Goal: Task Accomplishment & Management: Use online tool/utility

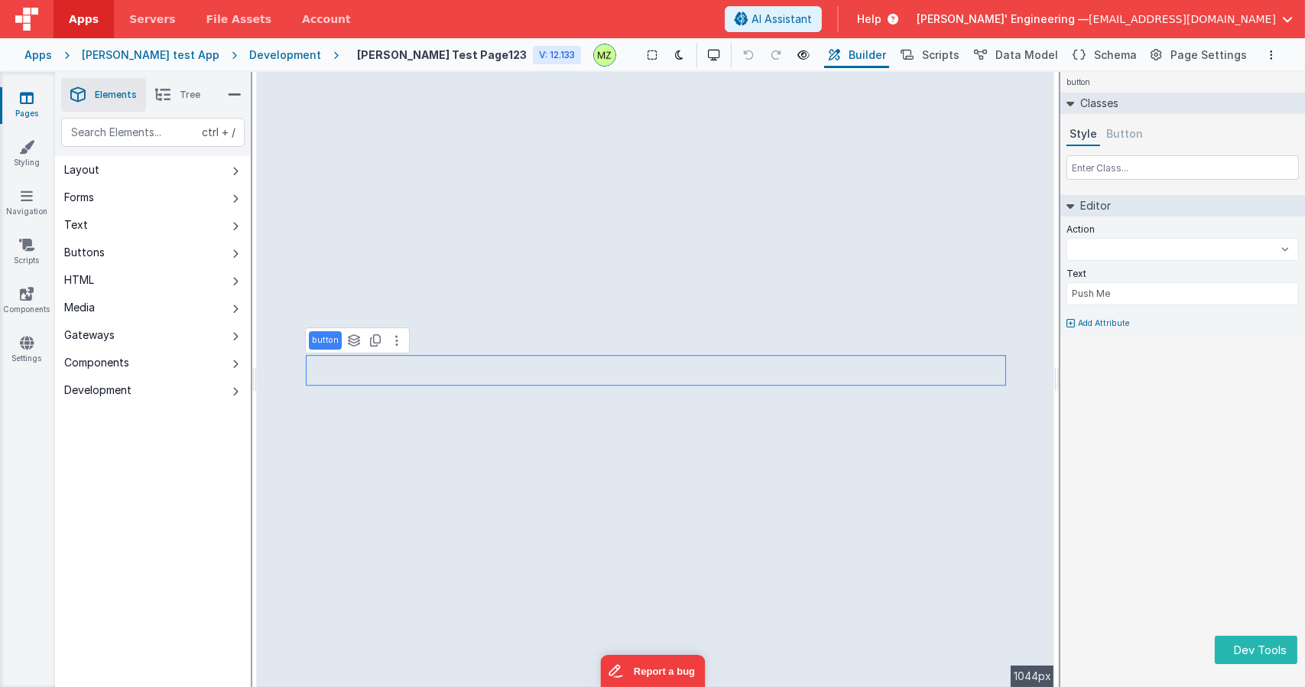
select select
type input "dataTable"
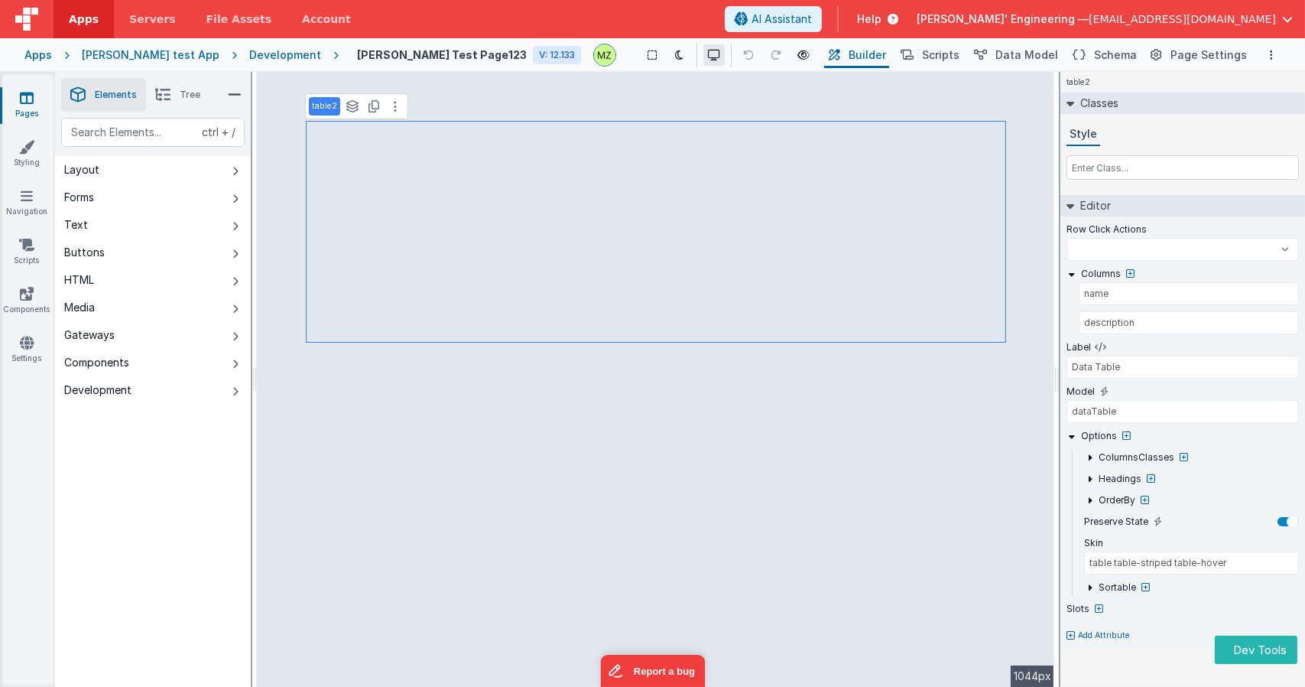
click at [708, 54] on icon at bounding box center [714, 55] width 12 height 11
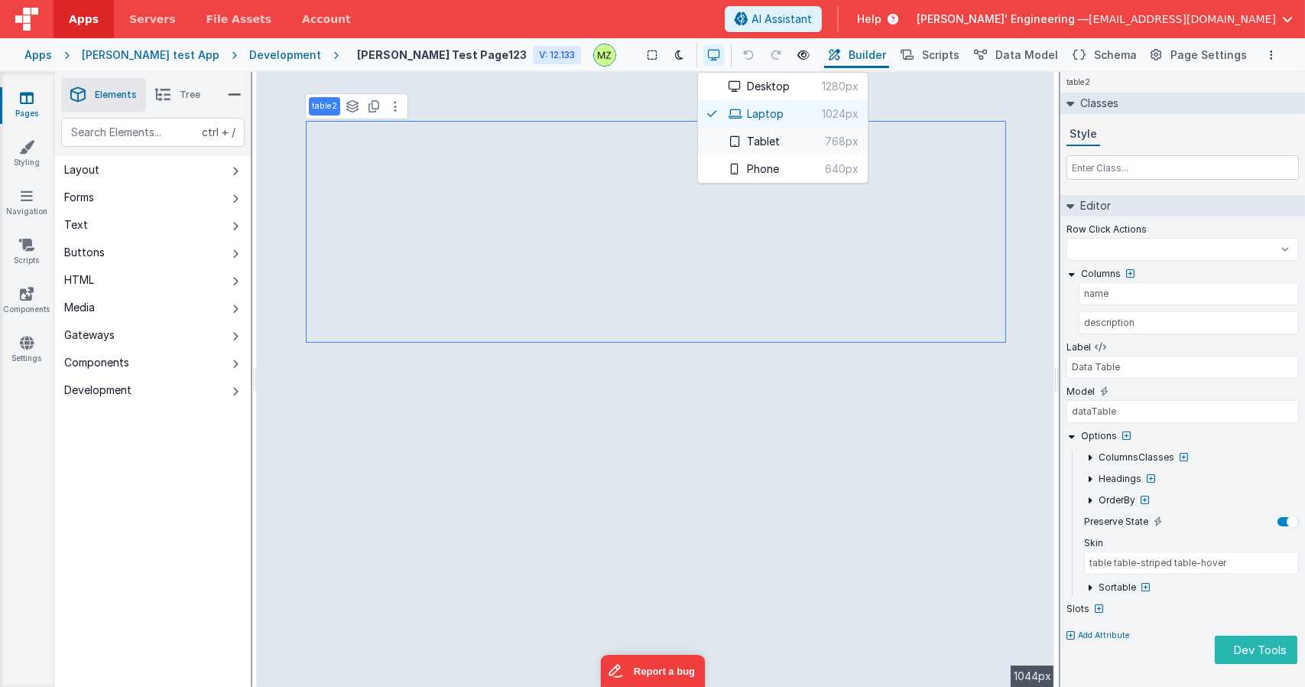
click at [703, 146] on button "Tablet 768px" at bounding box center [783, 142] width 170 height 28
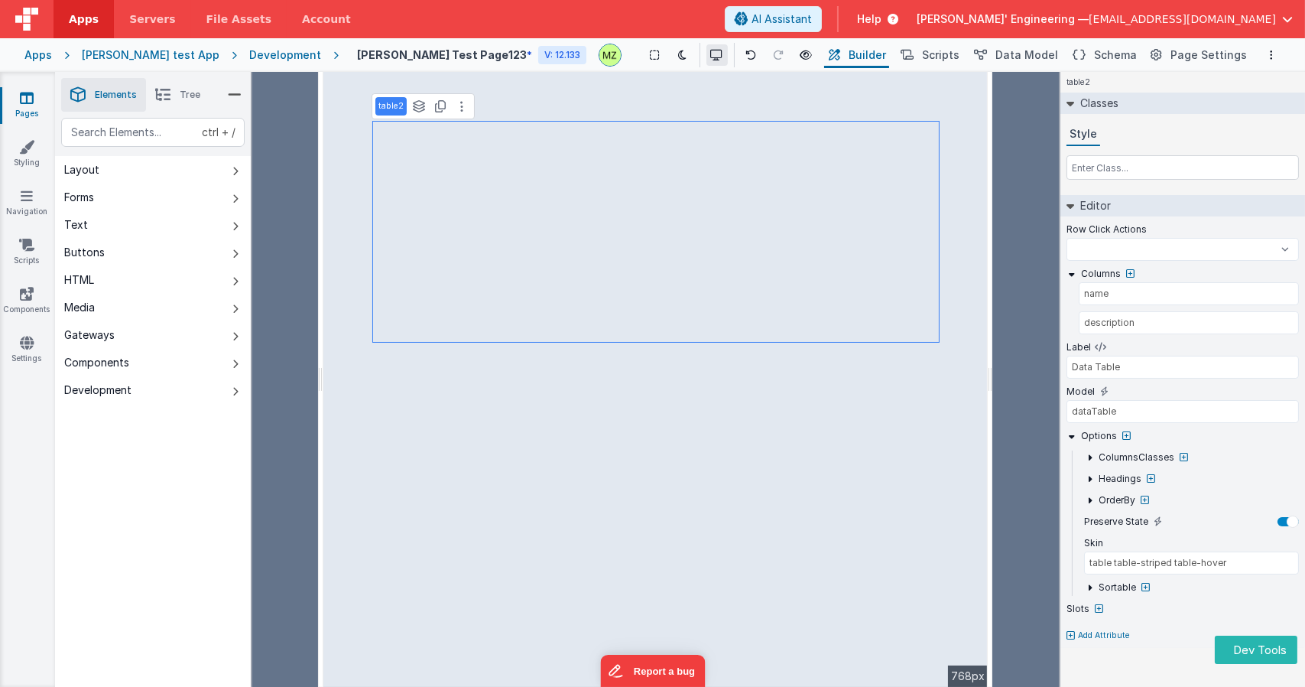
click at [711, 56] on icon at bounding box center [717, 55] width 12 height 11
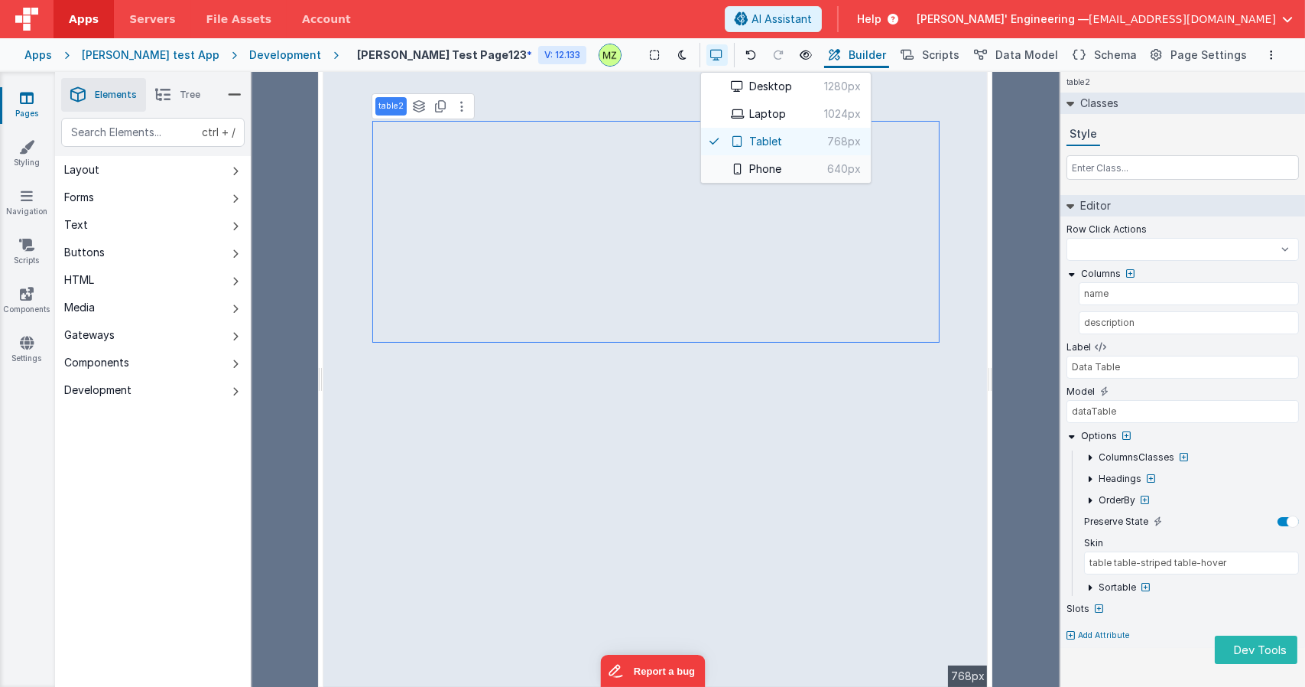
click at [714, 173] on button "Phone 640px" at bounding box center [786, 169] width 170 height 28
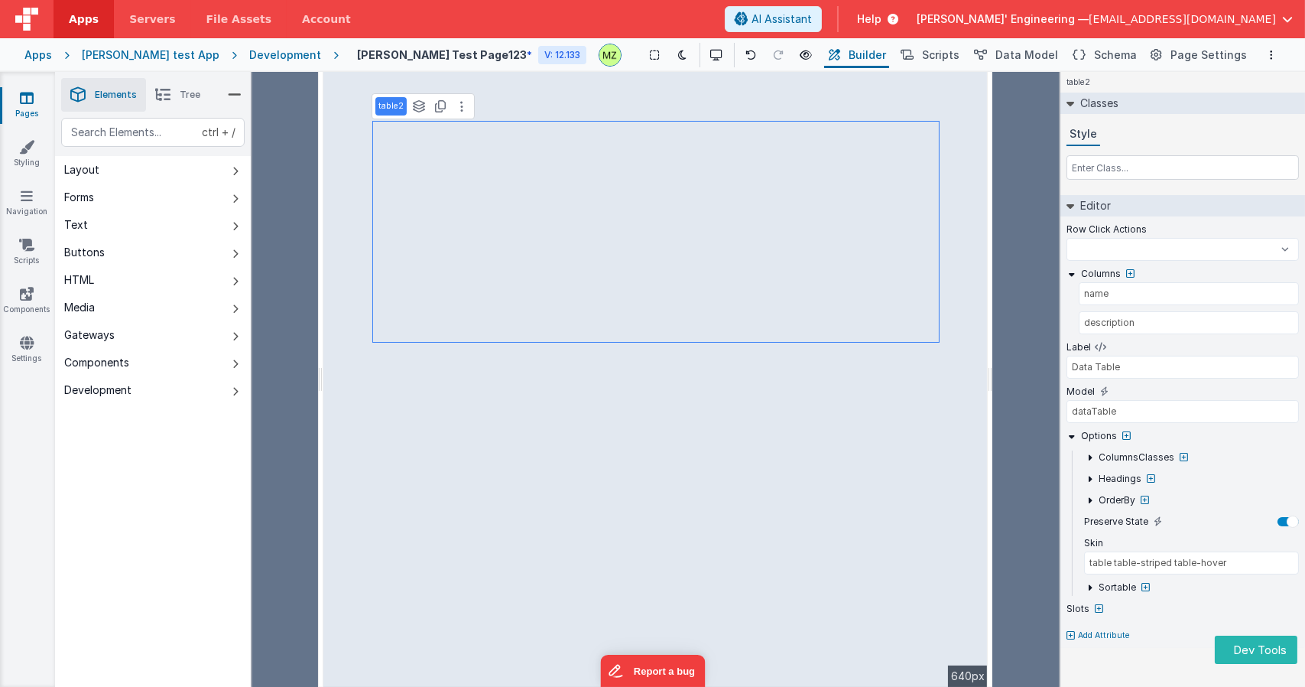
click at [1106, 681] on div "table2 Classes Style Editor Row Click Actions Test Script test test 123 BigFunc…" at bounding box center [1183, 379] width 245 height 615
select select
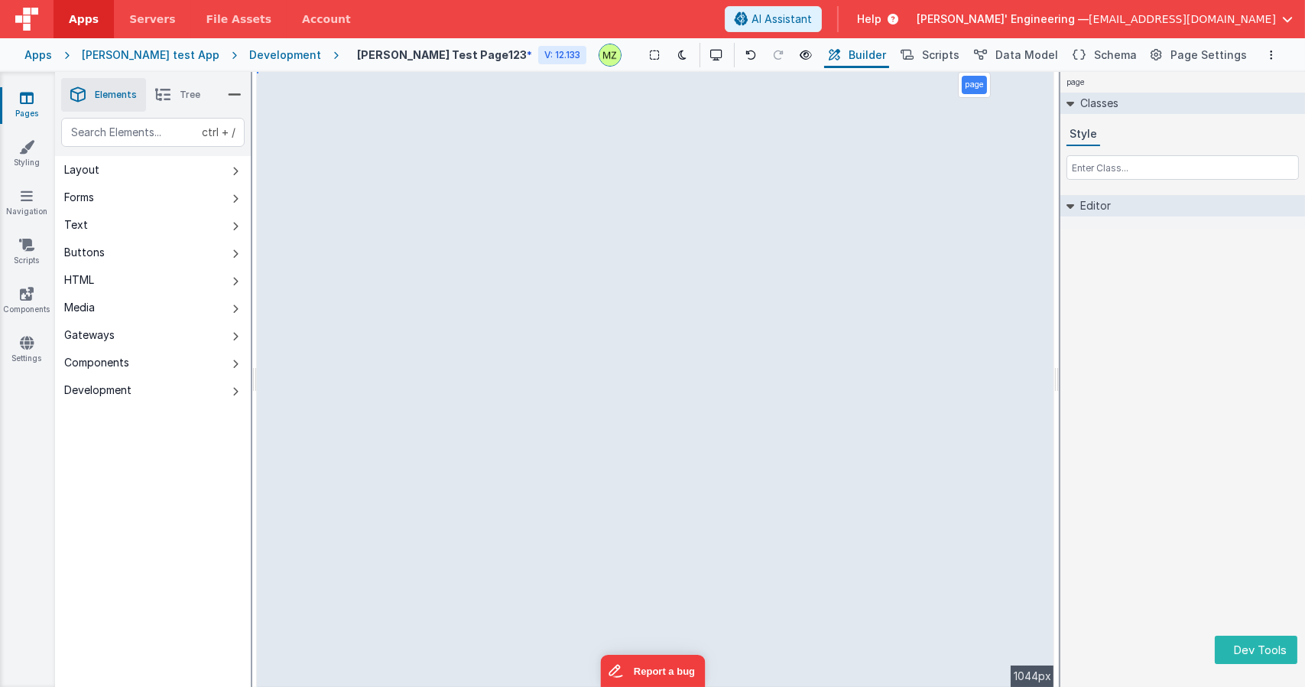
click at [1116, 314] on div "page Classes Style Editor DEV: Focus DEV: builderToggleConditionalCSS DEV: Remo…" at bounding box center [1183, 379] width 245 height 615
click at [711, 56] on icon at bounding box center [717, 55] width 12 height 11
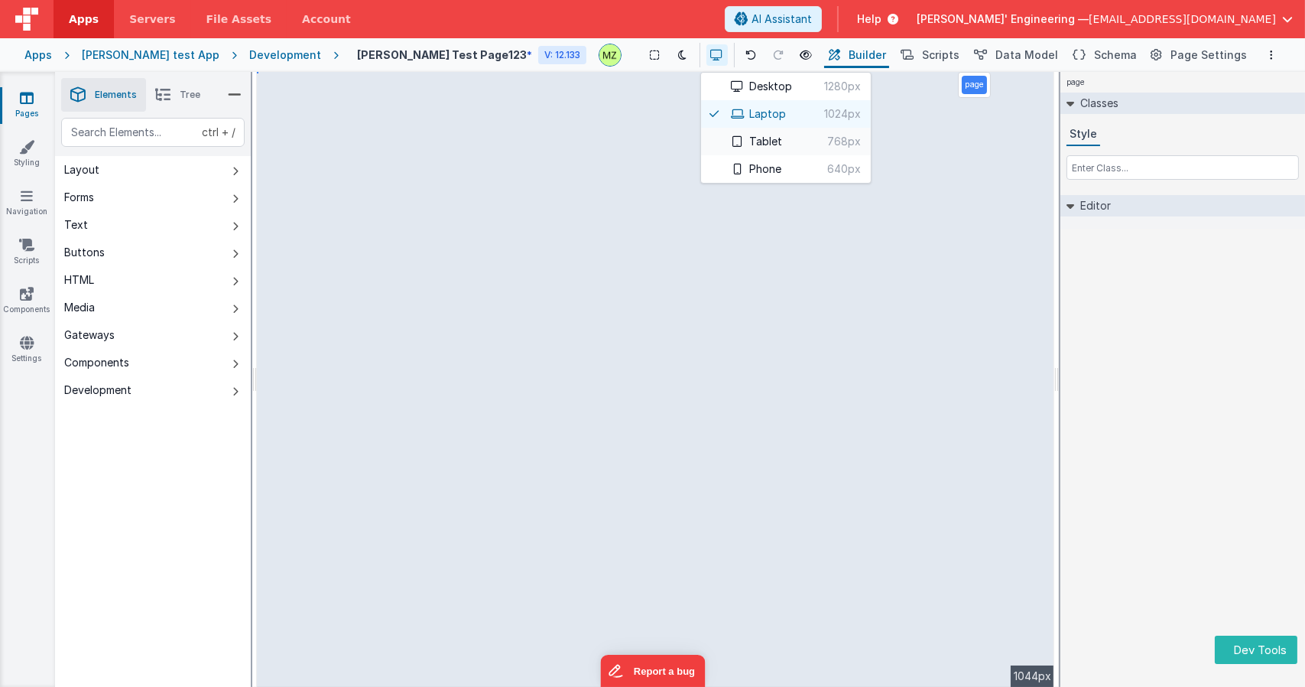
click at [708, 143] on button "Tablet 768px" at bounding box center [786, 142] width 170 height 28
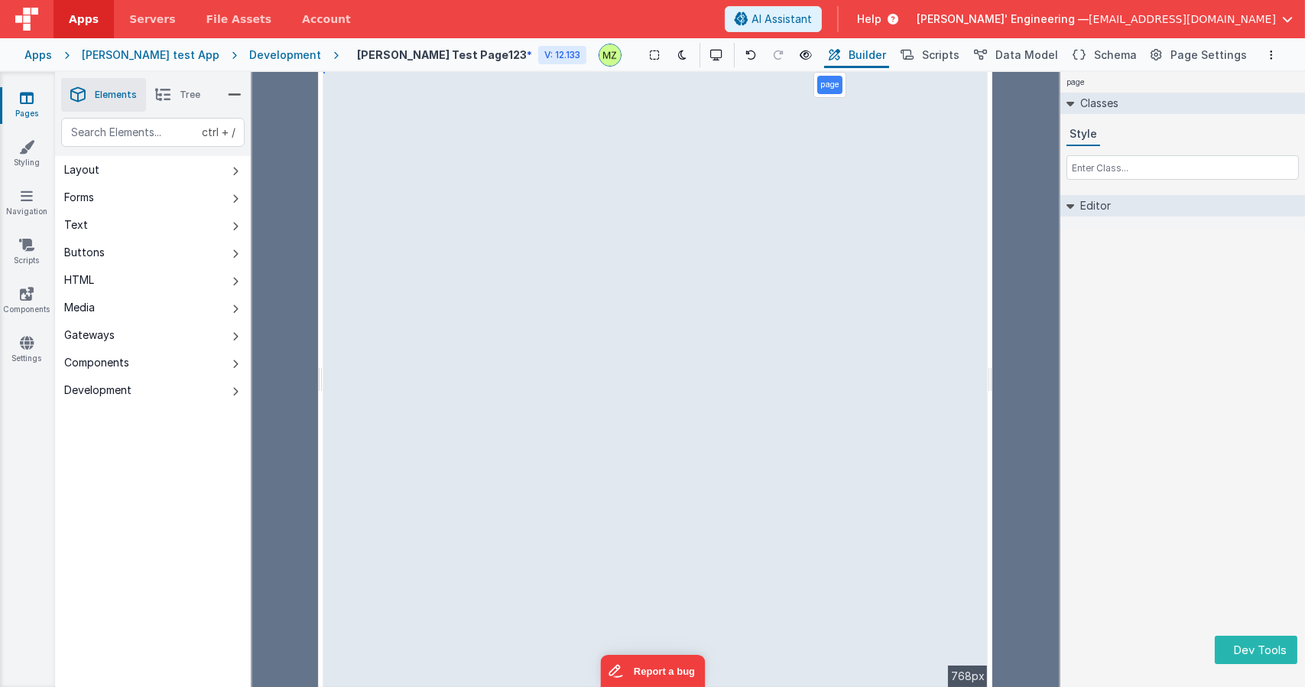
click at [1162, 435] on div "page Classes Style Editor DEV: Focus DEV: builderToggleConditionalCSS DEV: Remo…" at bounding box center [1183, 379] width 245 height 615
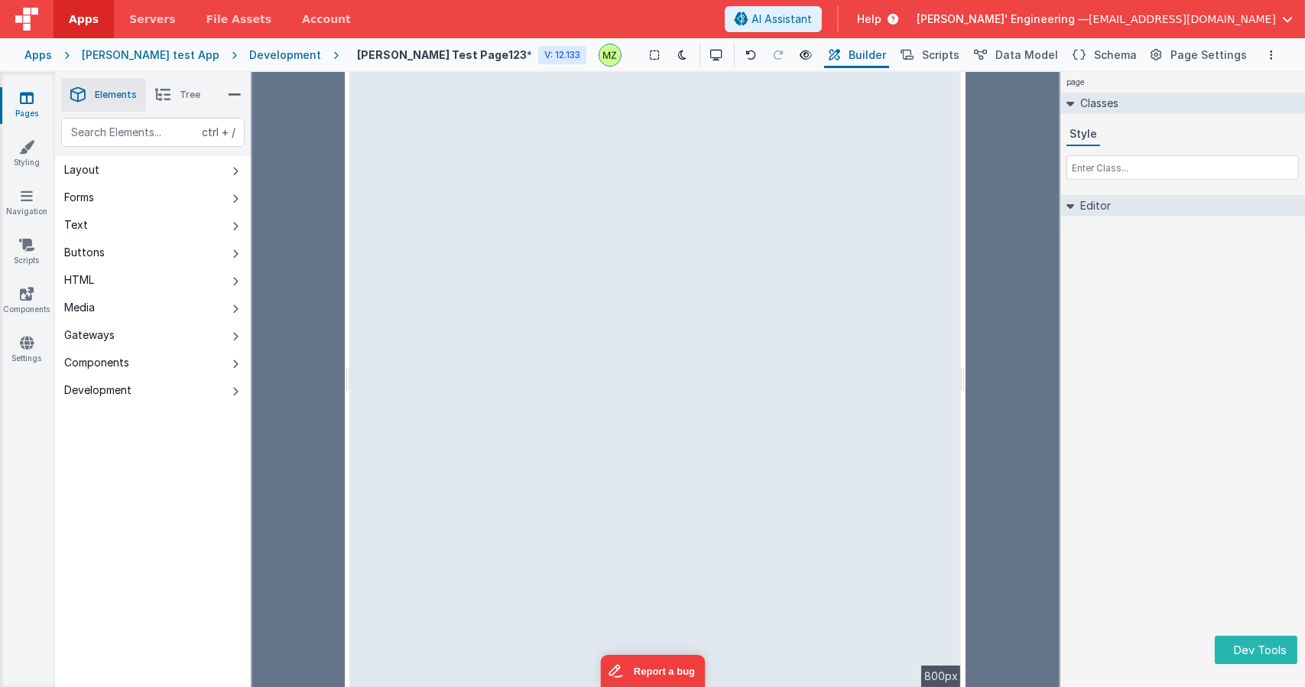
drag, startPoint x: 991, startPoint y: 295, endPoint x: 1006, endPoint y: 330, distance: 37.4
click at [962, 299] on html "Dev Tools Apps Servers File Assets Account Some FUTURE Slot AI Assistant Help D…" at bounding box center [652, 343] width 1305 height 687
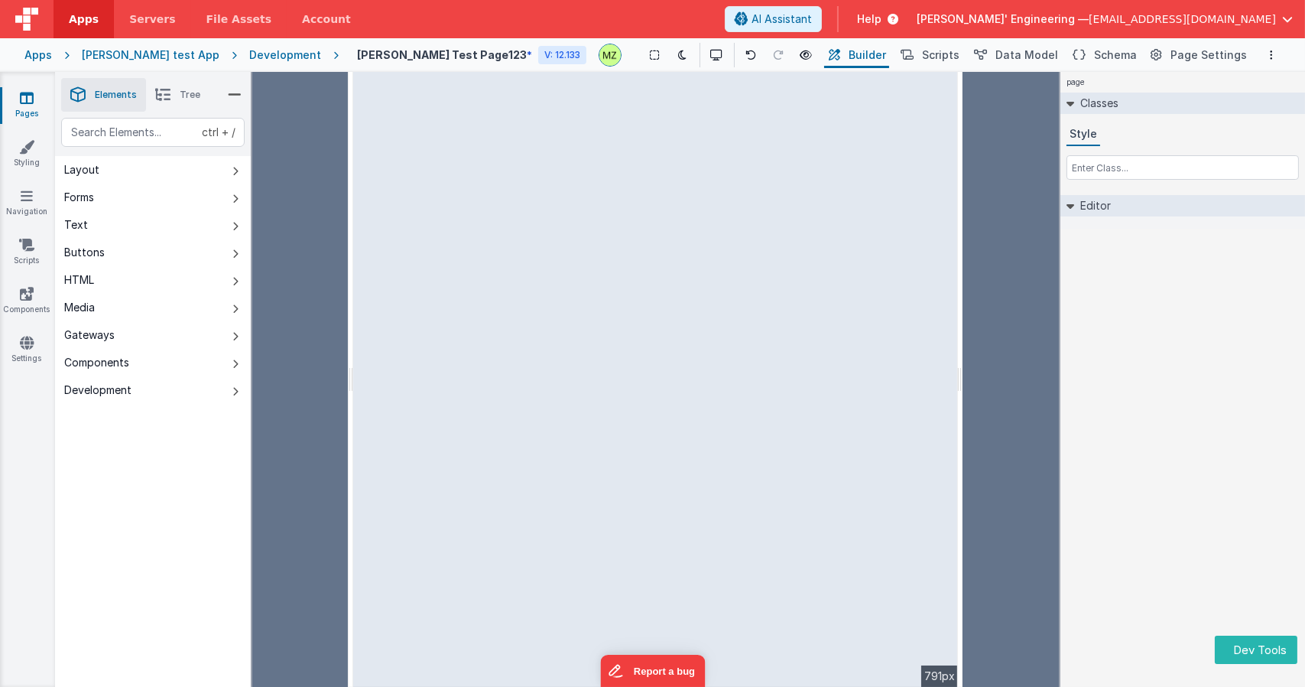
click at [1207, 389] on div "page Classes Style Editor DEV: Focus DEV: builderToggleConditionalCSS DEV: Remo…" at bounding box center [1183, 379] width 245 height 615
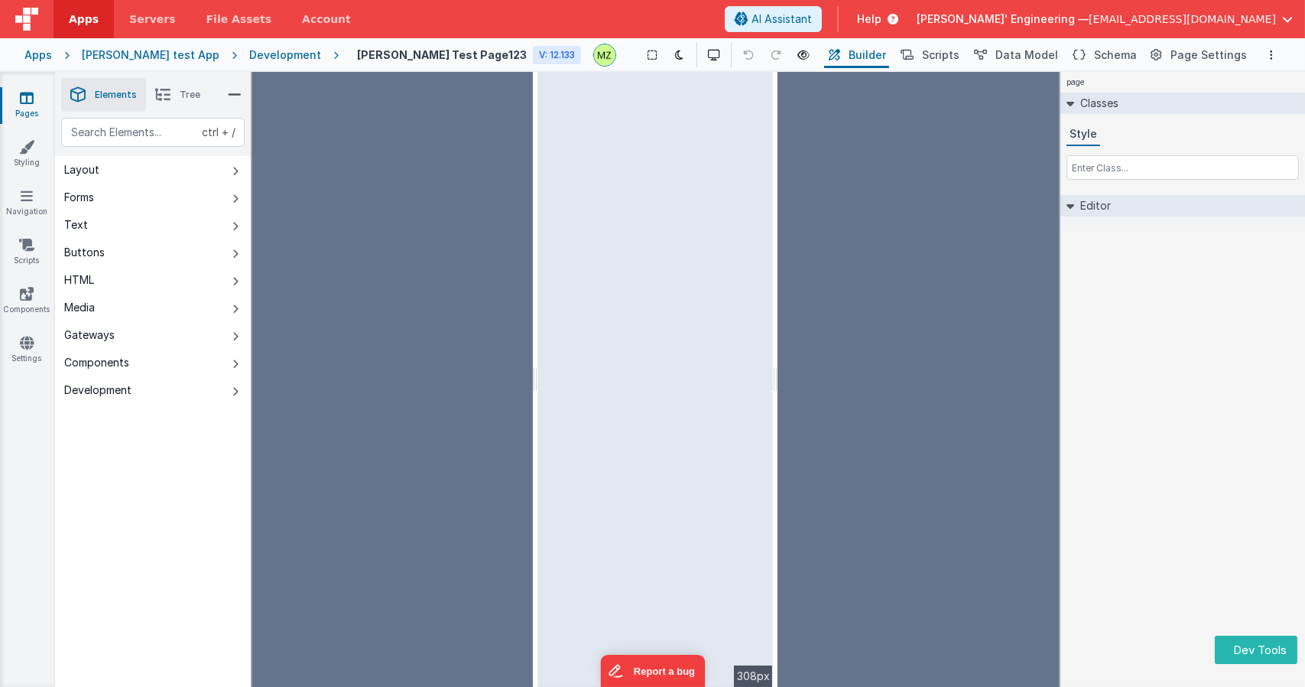
drag, startPoint x: 351, startPoint y: 289, endPoint x: 537, endPoint y: 296, distance: 186.0
click at [537, 296] on html "Dev Tools Apps Servers File Assets Account Some FUTURE Slot AI Assistant Help D…" at bounding box center [652, 343] width 1305 height 687
click at [1182, 414] on div "page Classes Style Editor DEV: Focus DEV: builderToggleConditionalCSS DEV: Remo…" at bounding box center [1183, 379] width 245 height 615
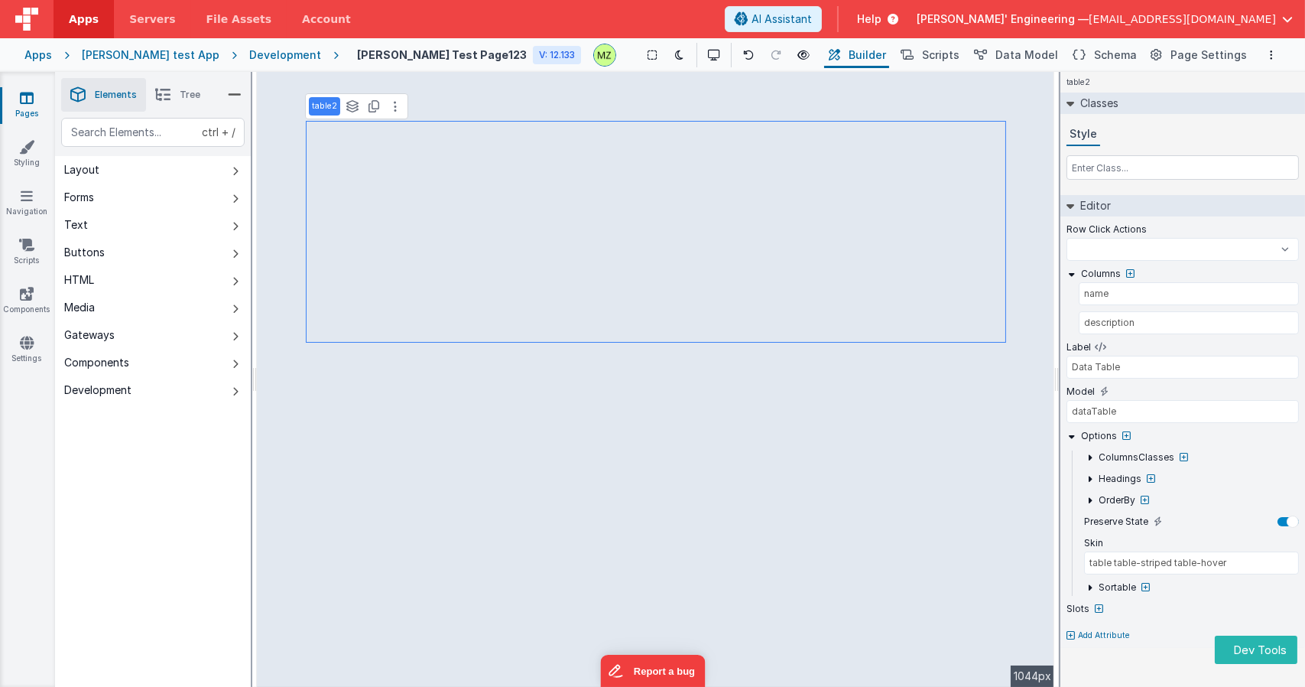
select select
type input "Push Me"
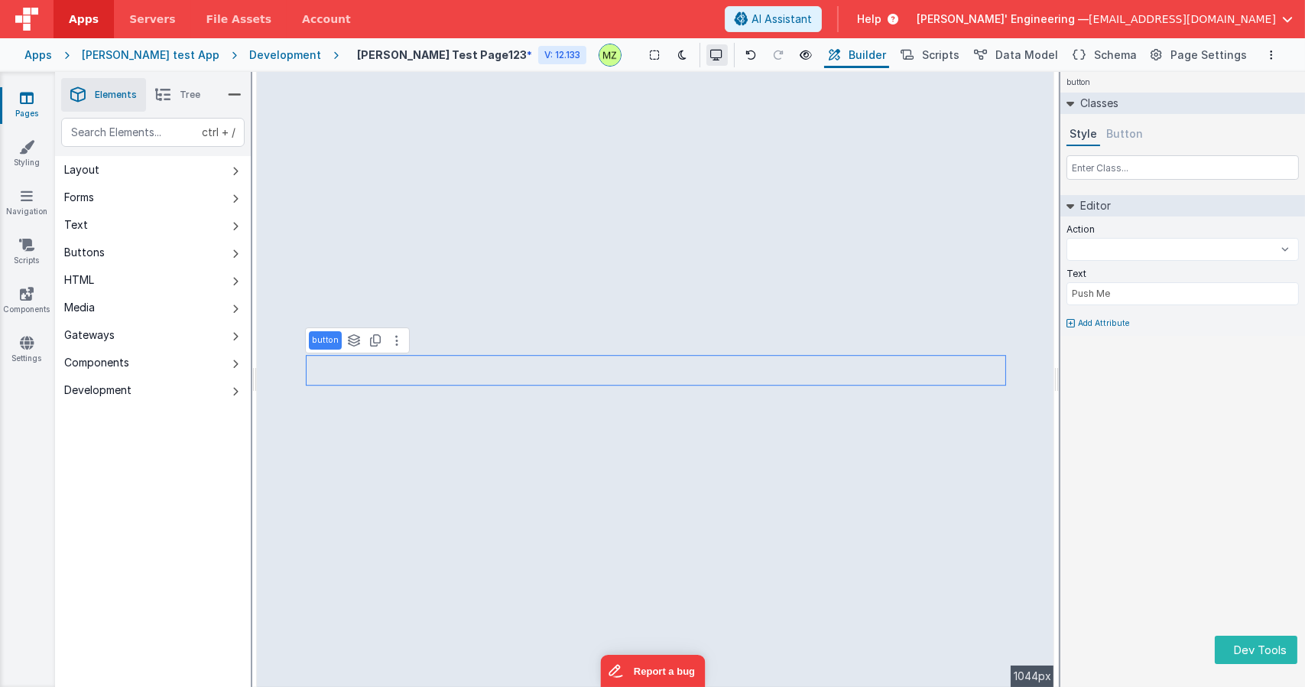
click at [711, 57] on icon at bounding box center [717, 55] width 12 height 11
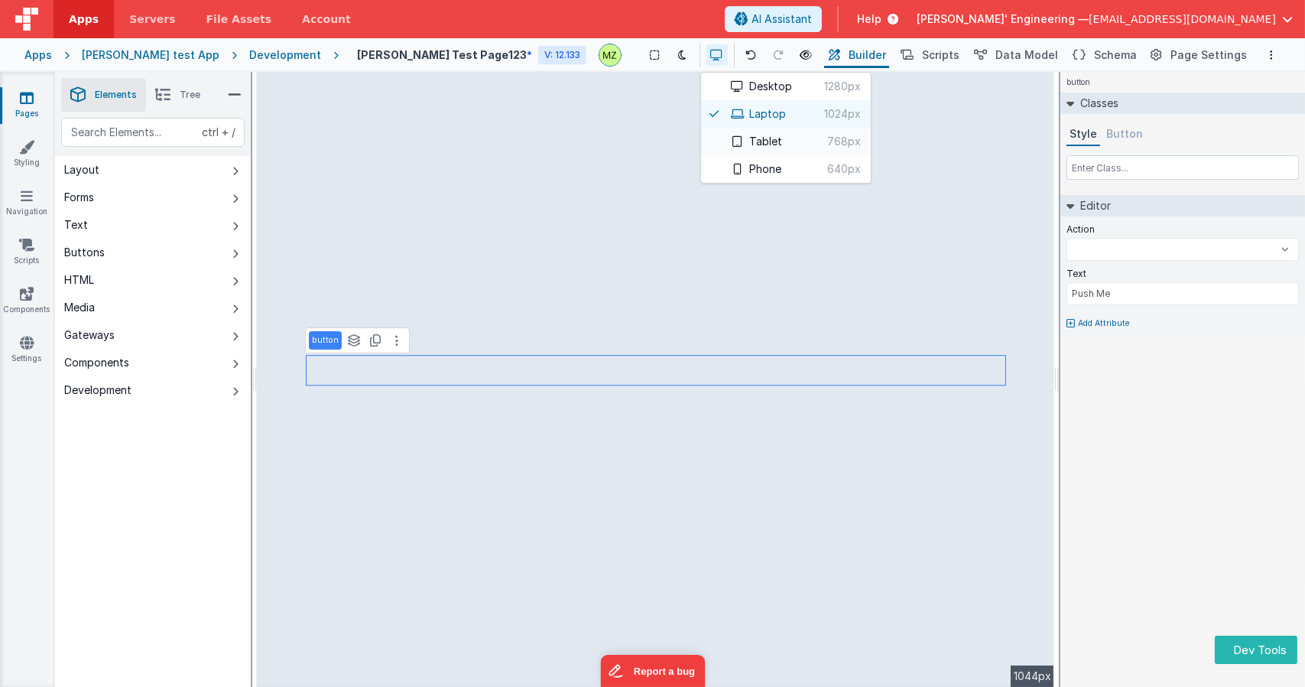
click at [732, 142] on icon at bounding box center [738, 141] width 12 height 11
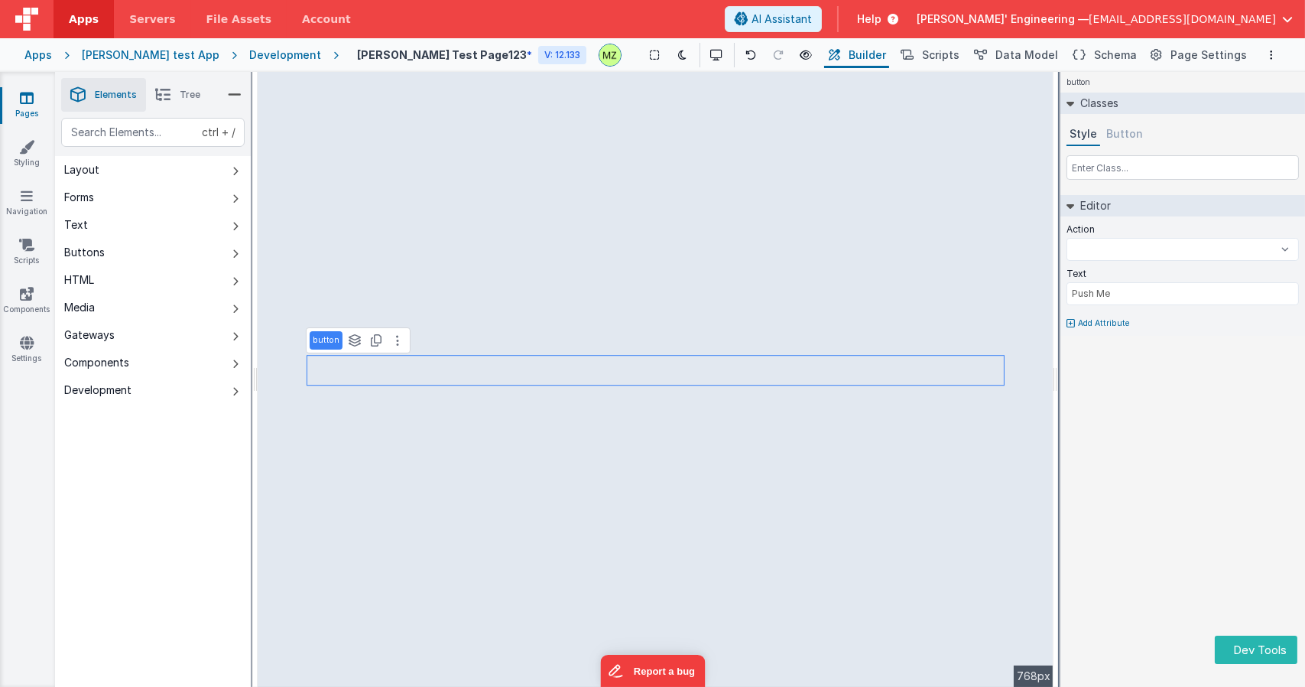
click at [1162, 455] on div "button Classes Style Button Editor Action Test Script test test 123 BigFunction…" at bounding box center [1183, 379] width 245 height 615
click at [711, 55] on icon at bounding box center [717, 55] width 12 height 11
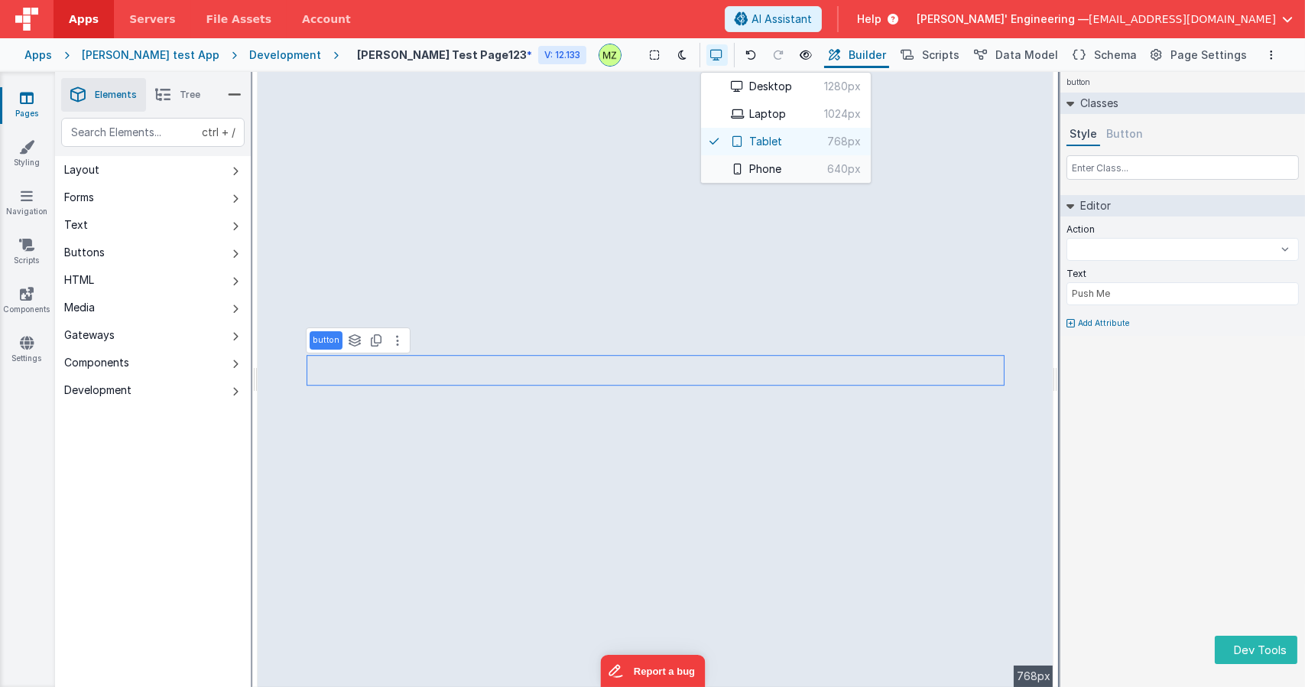
click at [716, 169] on button "Phone 640px" at bounding box center [786, 169] width 170 height 28
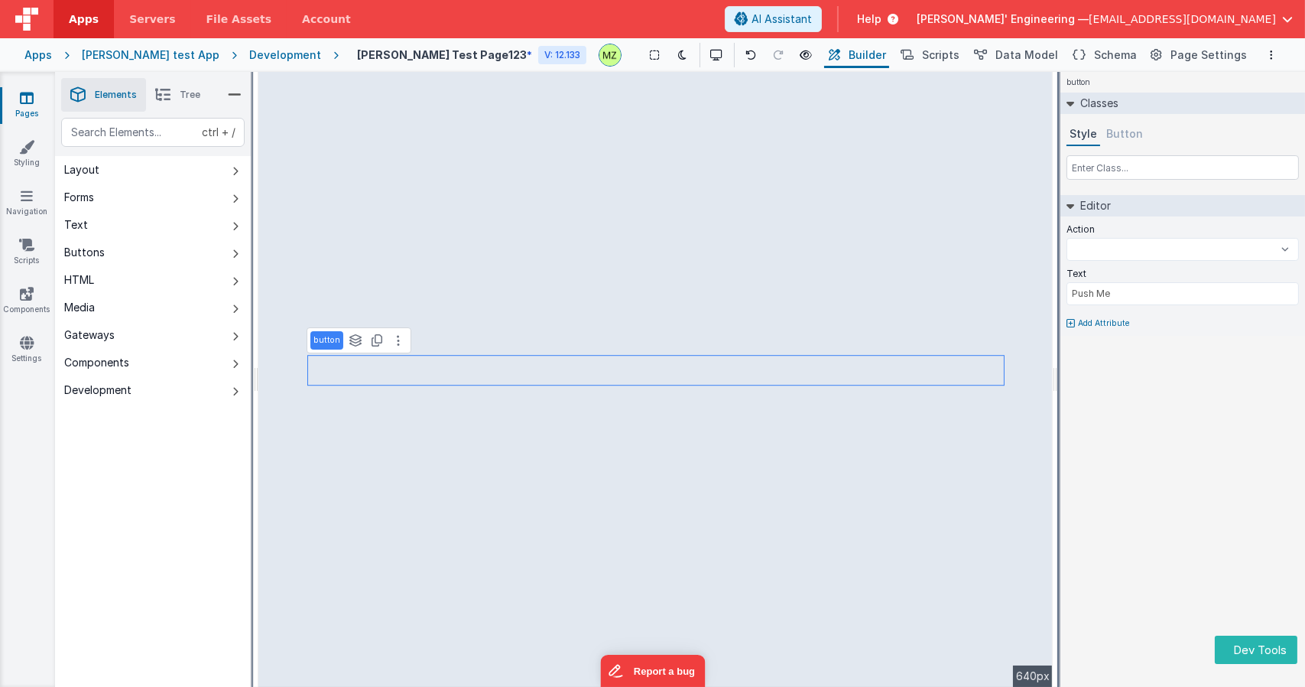
click at [1157, 480] on div "button Classes Style Button Editor Action Test Script test test 123 BigFunction…" at bounding box center [1183, 379] width 245 height 615
click at [1239, 656] on button "Dev Tools" at bounding box center [1256, 650] width 83 height 28
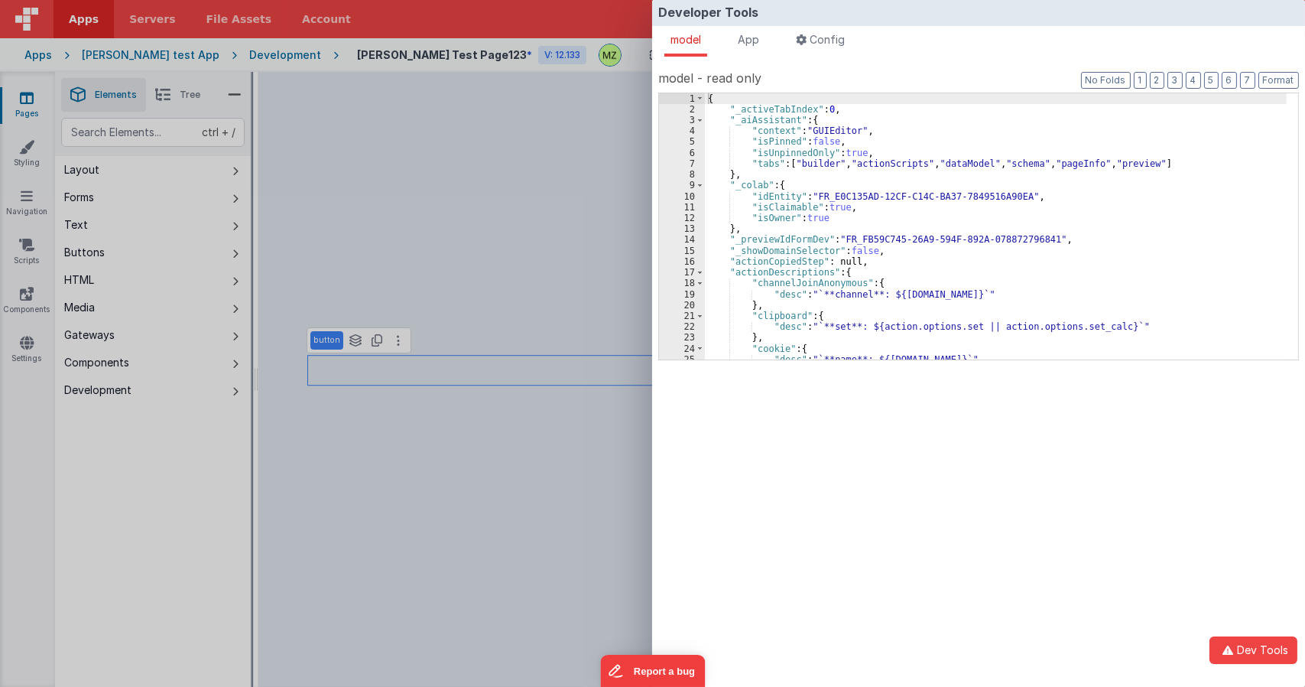
click at [909, 245] on div "{ "_activeTabIndex" : 0 , "_aiAssistant" : { "context" : "GUIEditor" , "isPinne…" at bounding box center [996, 237] width 582 height 288
click at [896, 226] on div "{ "_activeTabIndex" : 0 , "_aiAssistant" : { "context" : "GUIEditor" , "isPinne…" at bounding box center [996, 237] width 582 height 288
select select
type input "pan"
select select
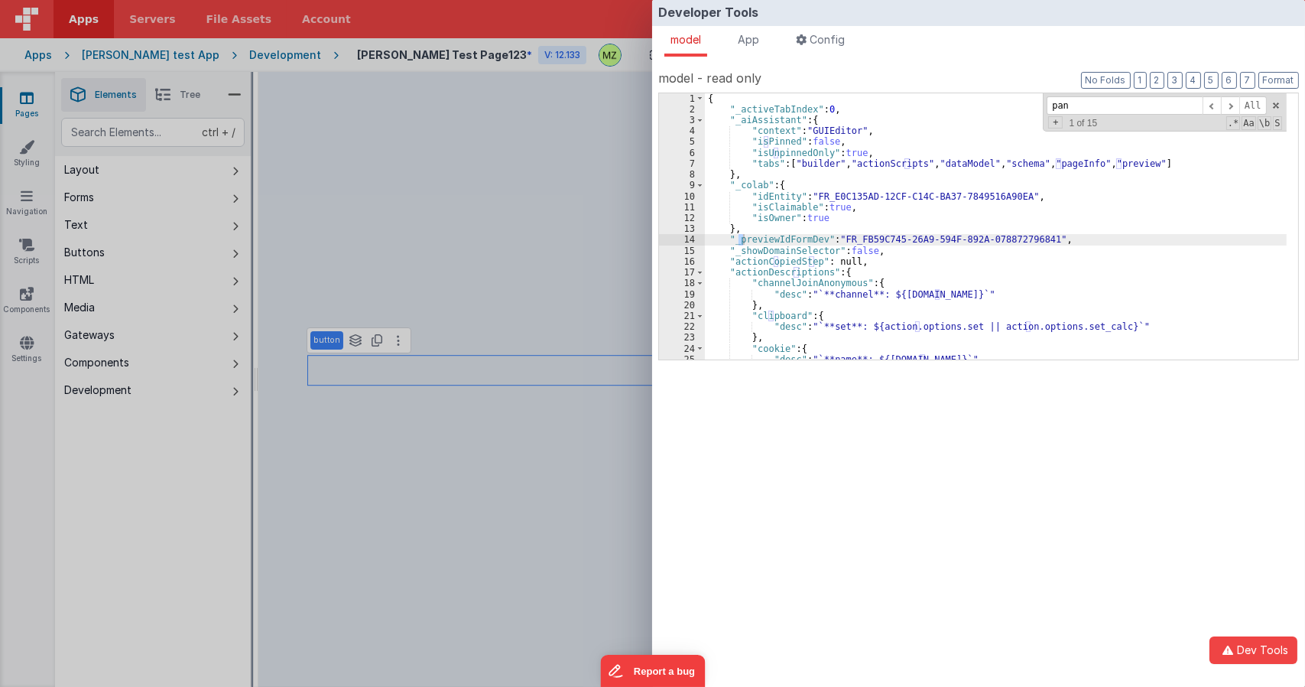
type input "pane"
select select
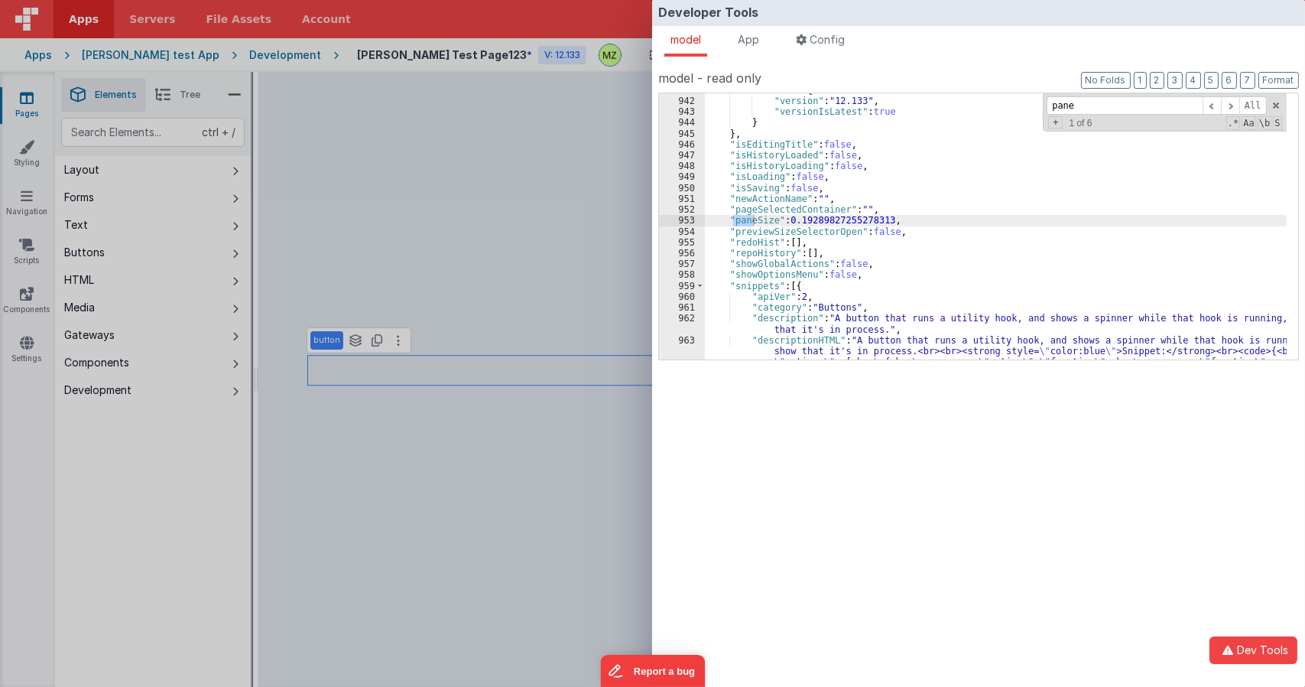
type input "paneS"
select select
type input "paneSiz"
select select
type input "paneSize"
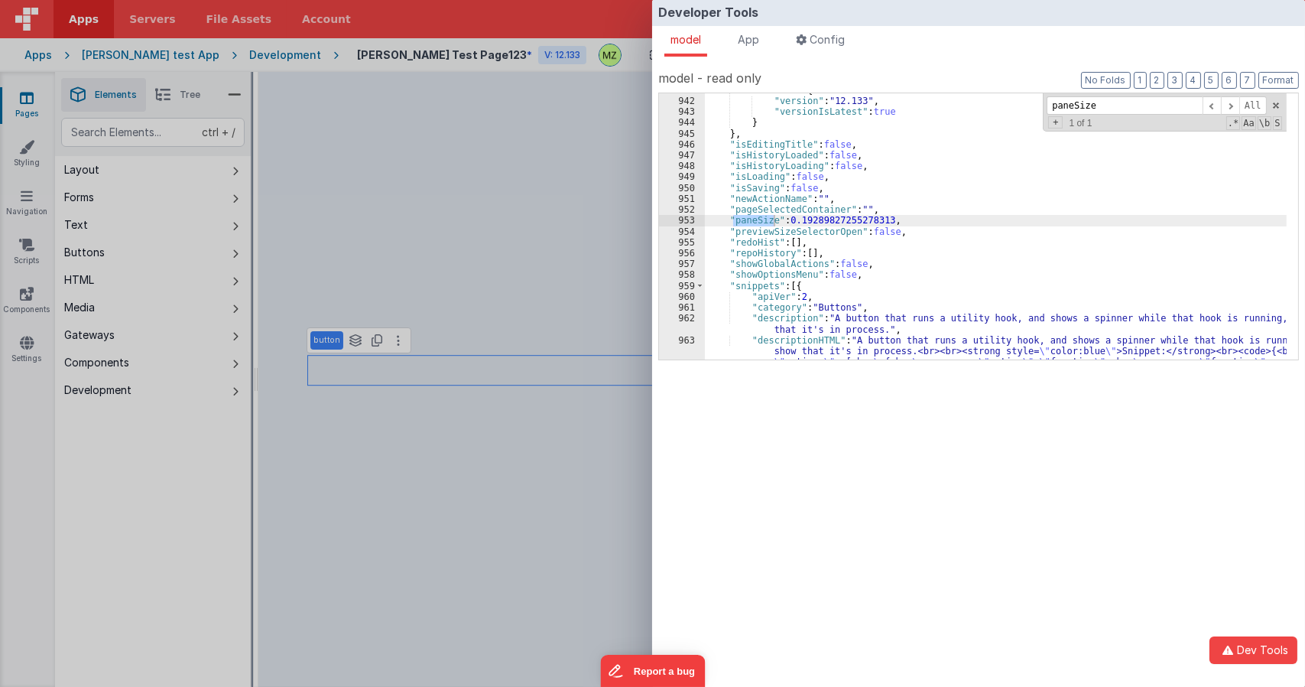
click at [167, 437] on div "Developer Tools model App Params Log (1) Misc Windows Config model - read only …" at bounding box center [652, 343] width 1305 height 687
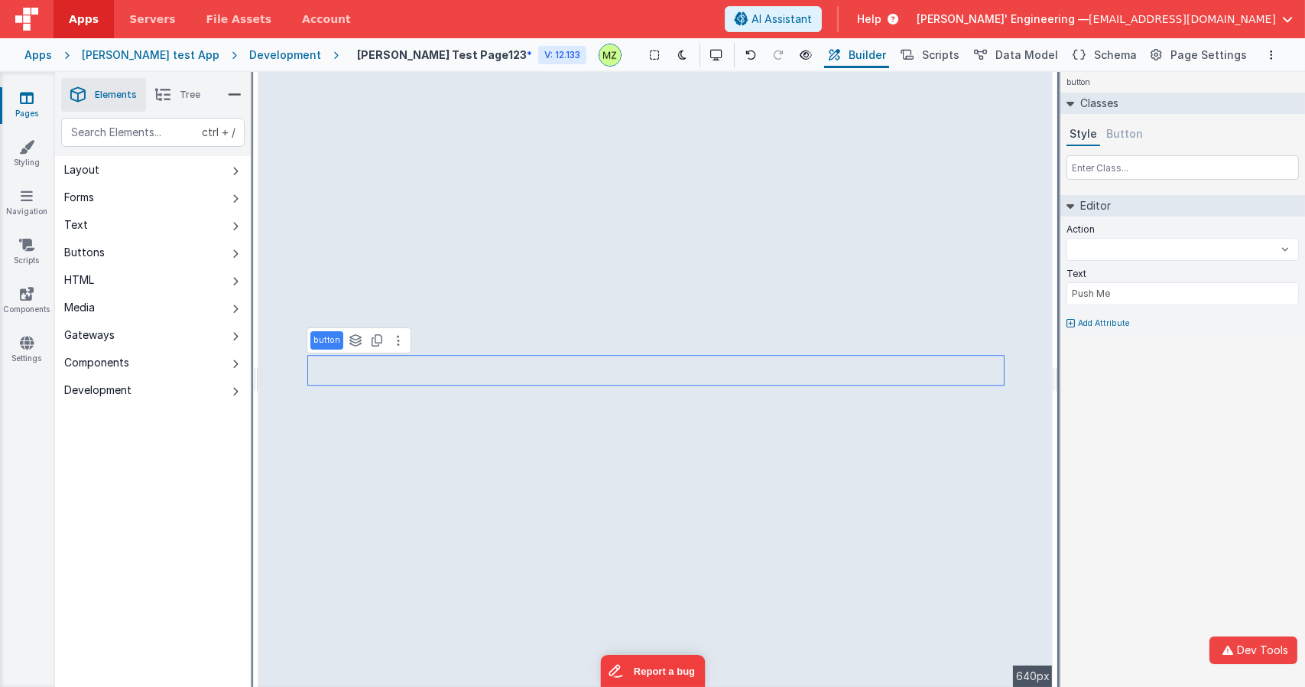
drag, startPoint x: 255, startPoint y: 395, endPoint x: 223, endPoint y: 403, distance: 33.8
click at [223, 403] on html "Dev Tools Apps Servers File Assets Account Some FUTURE Slot AI Assistant Help D…" at bounding box center [652, 343] width 1305 height 687
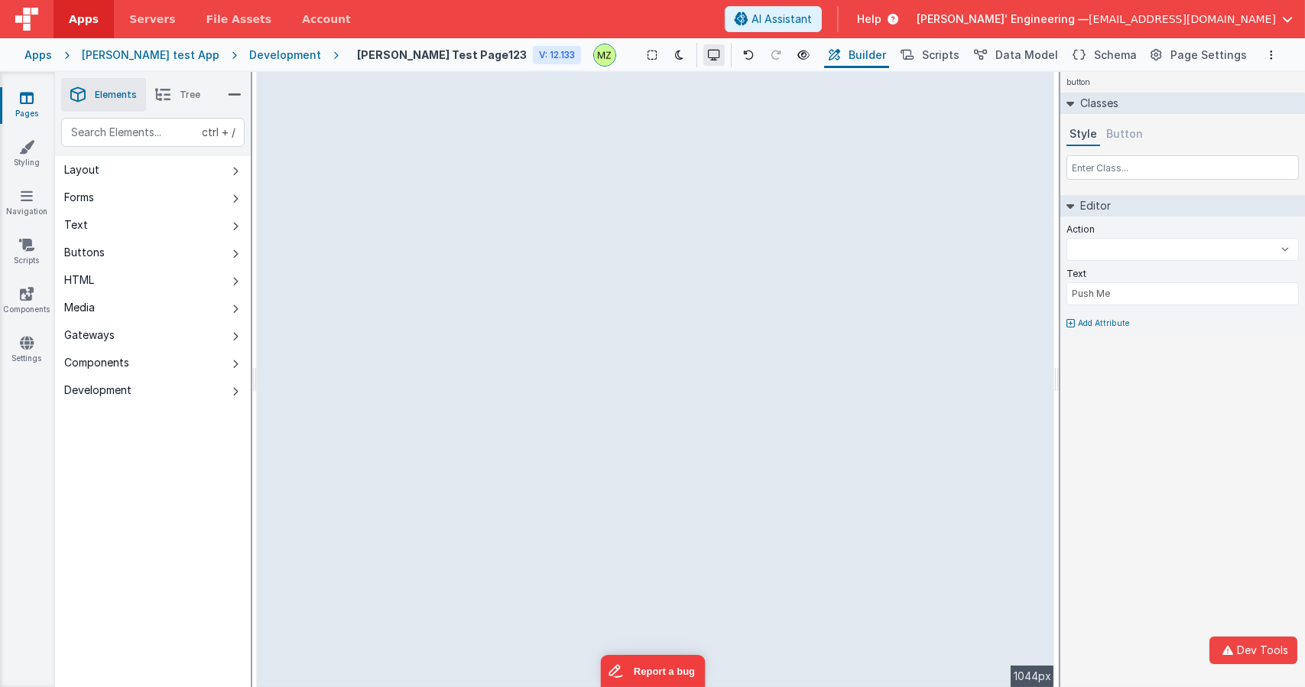
click at [704, 54] on button at bounding box center [714, 54] width 21 height 21
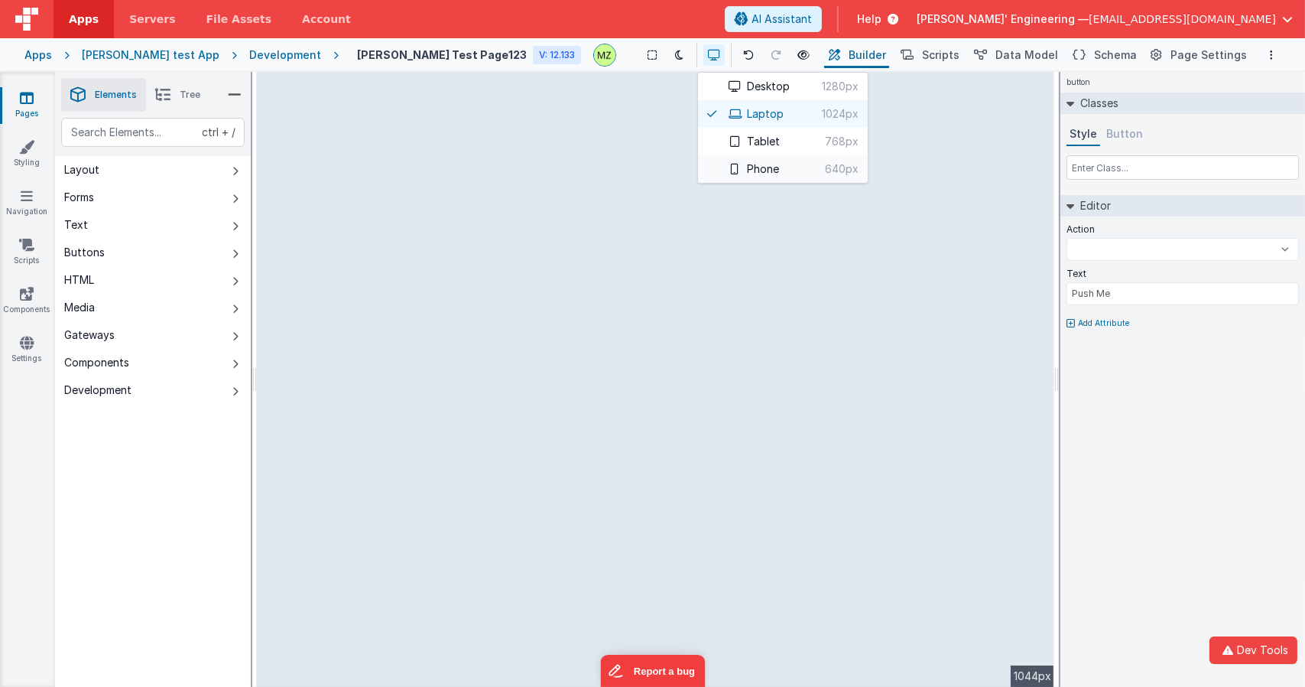
click at [722, 167] on button "Phone 640px" at bounding box center [783, 169] width 170 height 28
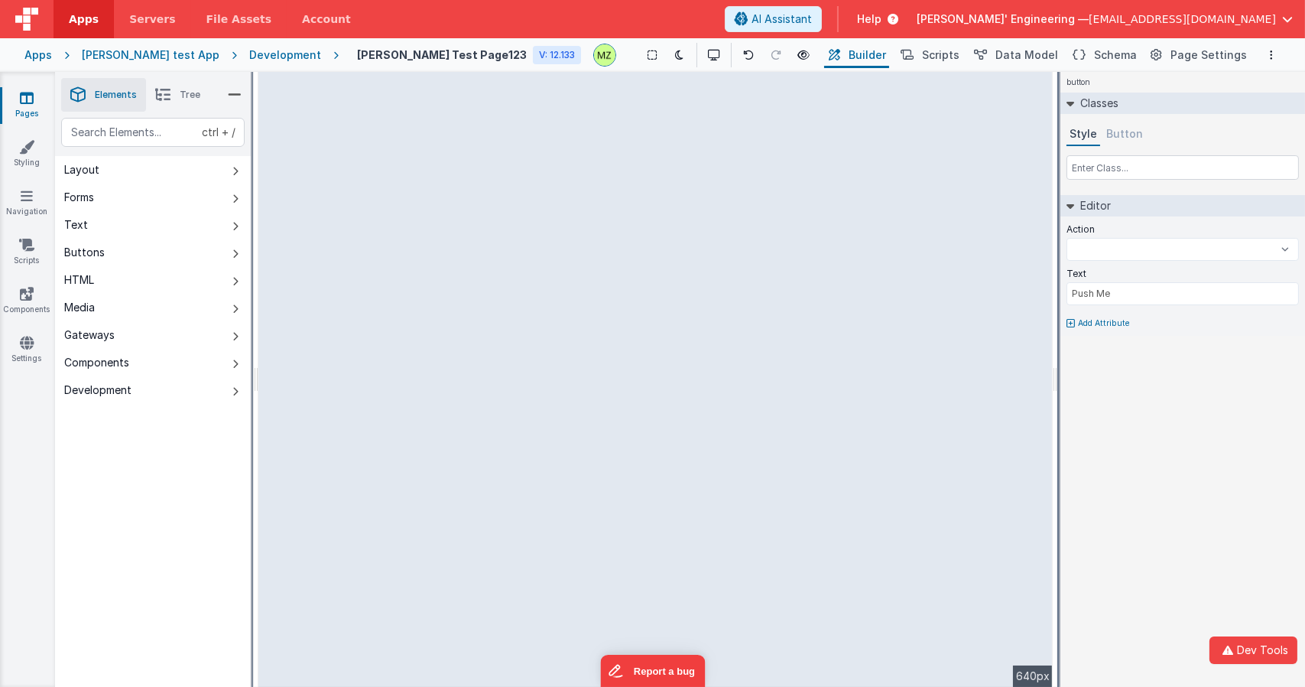
select select
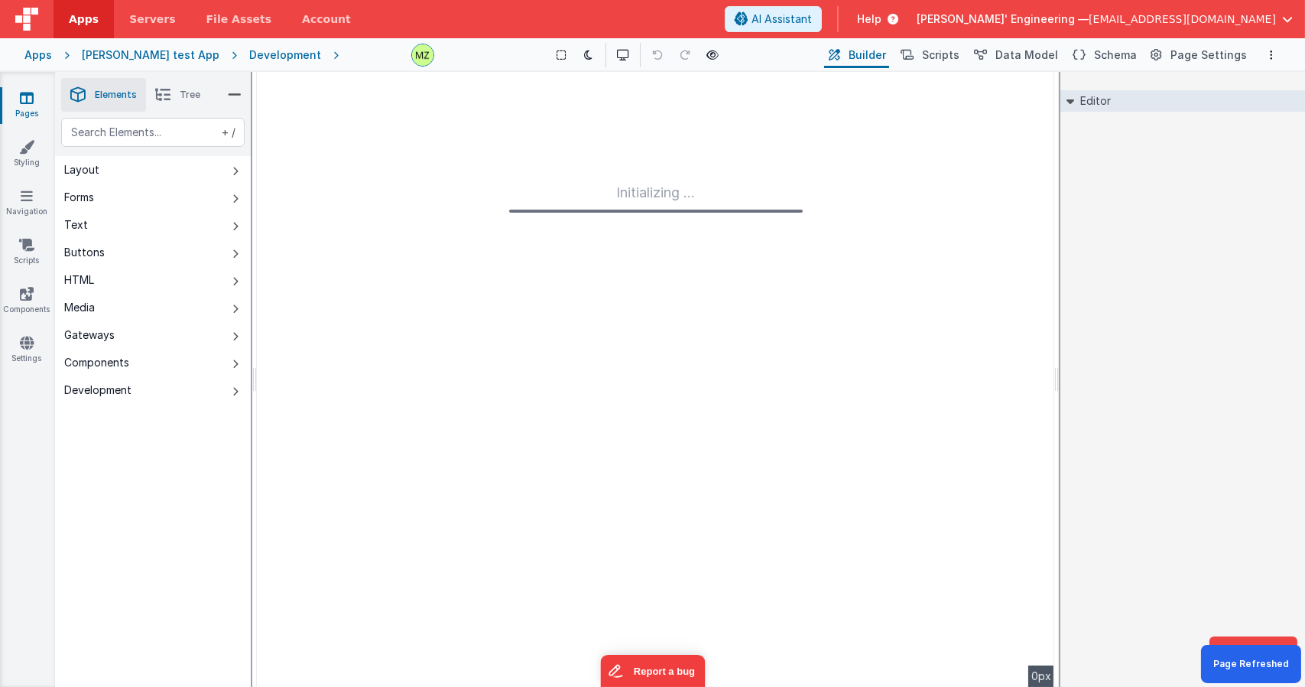
click at [409, 195] on div "Initializing ..." at bounding box center [656, 379] width 798 height 615
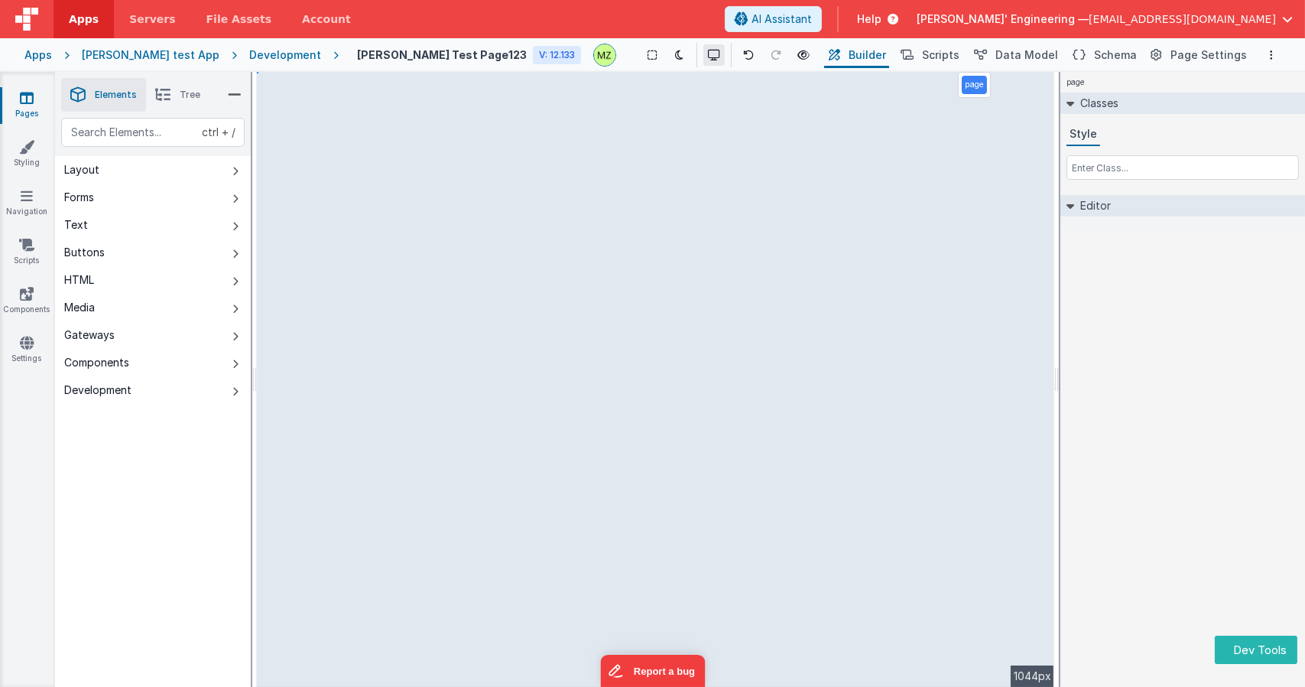
click at [704, 47] on button at bounding box center [714, 54] width 21 height 21
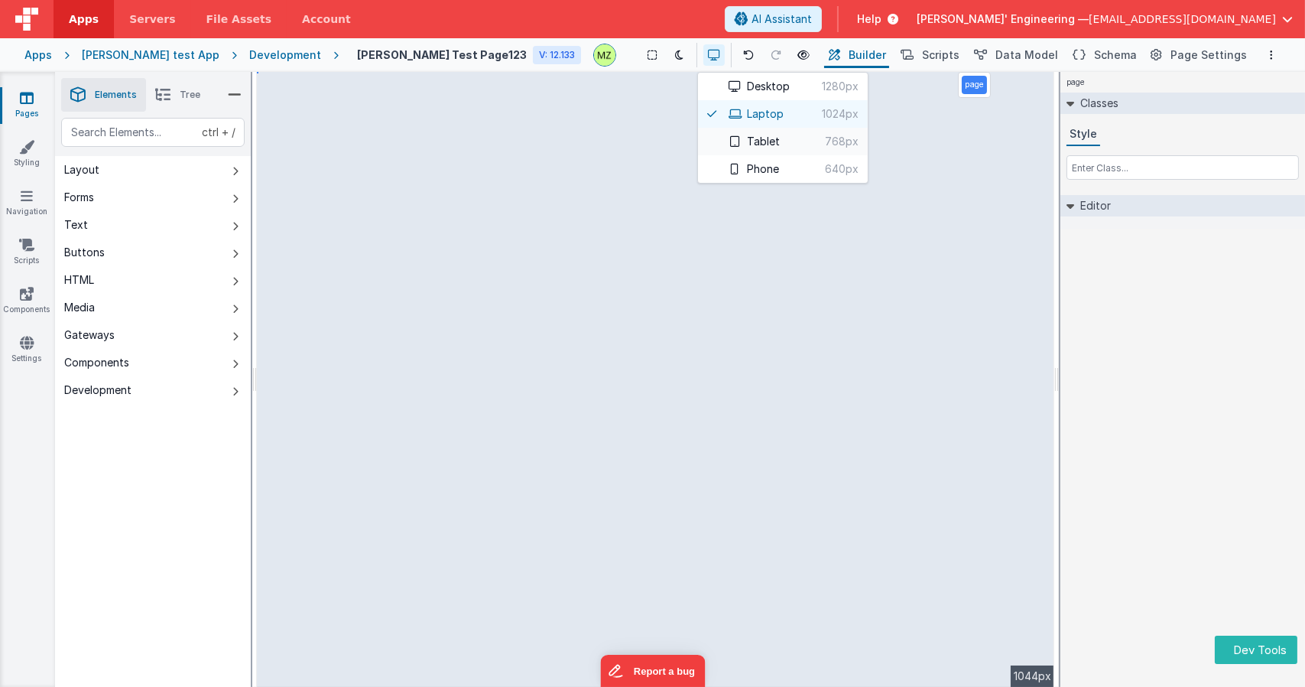
click at [780, 137] on span "768px" at bounding box center [819, 141] width 79 height 15
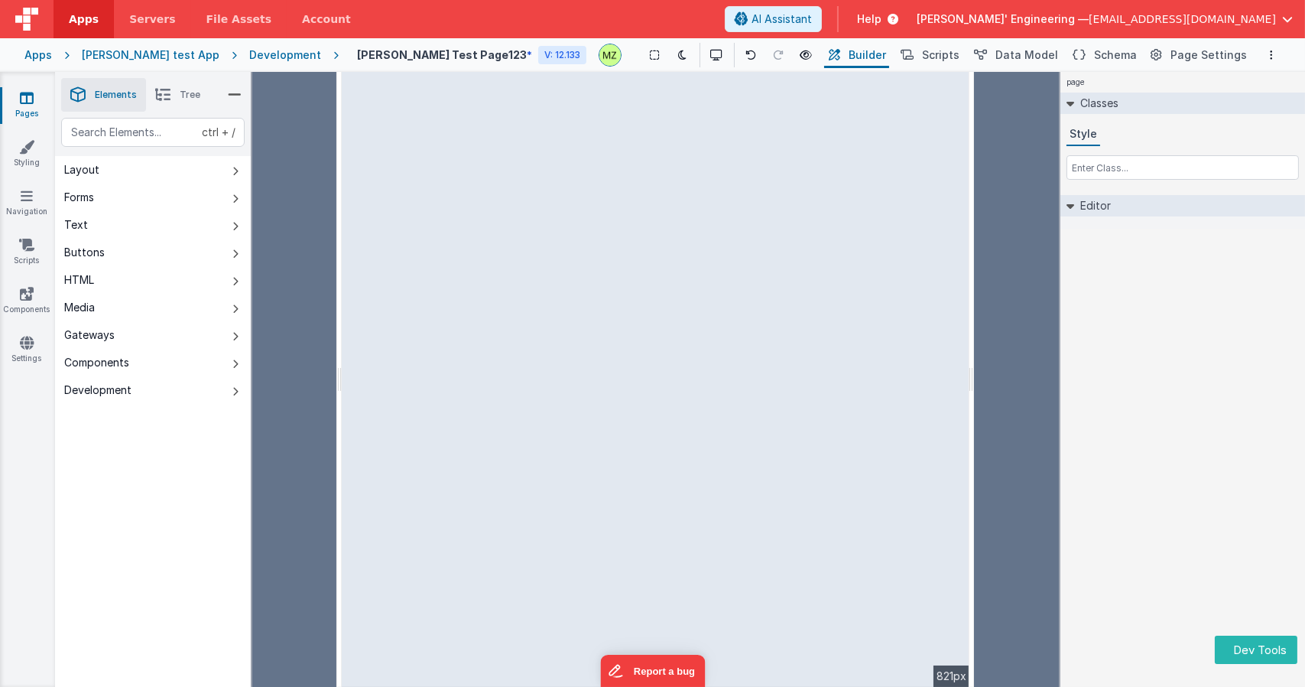
click at [974, 310] on html "Dev Tools Apps Servers File Assets Account Some FUTURE Slot AI Assistant Help D…" at bounding box center [652, 343] width 1305 height 687
click at [704, 51] on button at bounding box center [714, 54] width 21 height 21
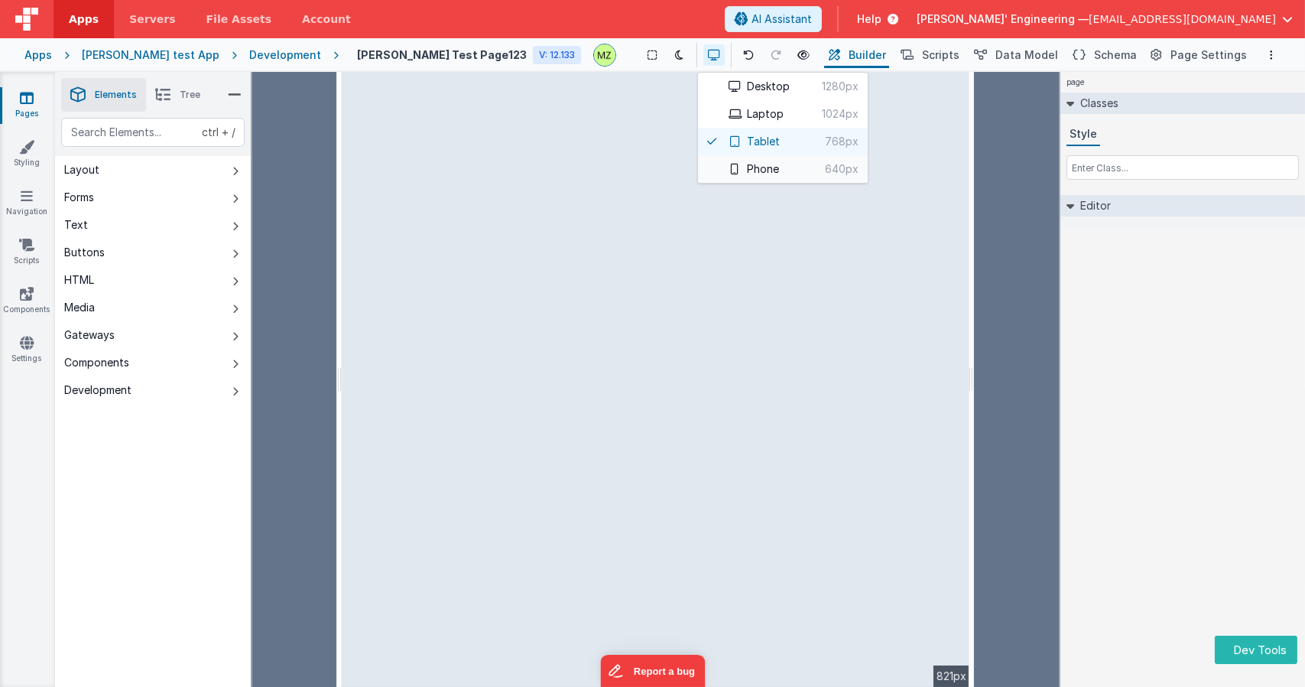
click at [722, 170] on button "Phone 640px" at bounding box center [783, 169] width 170 height 28
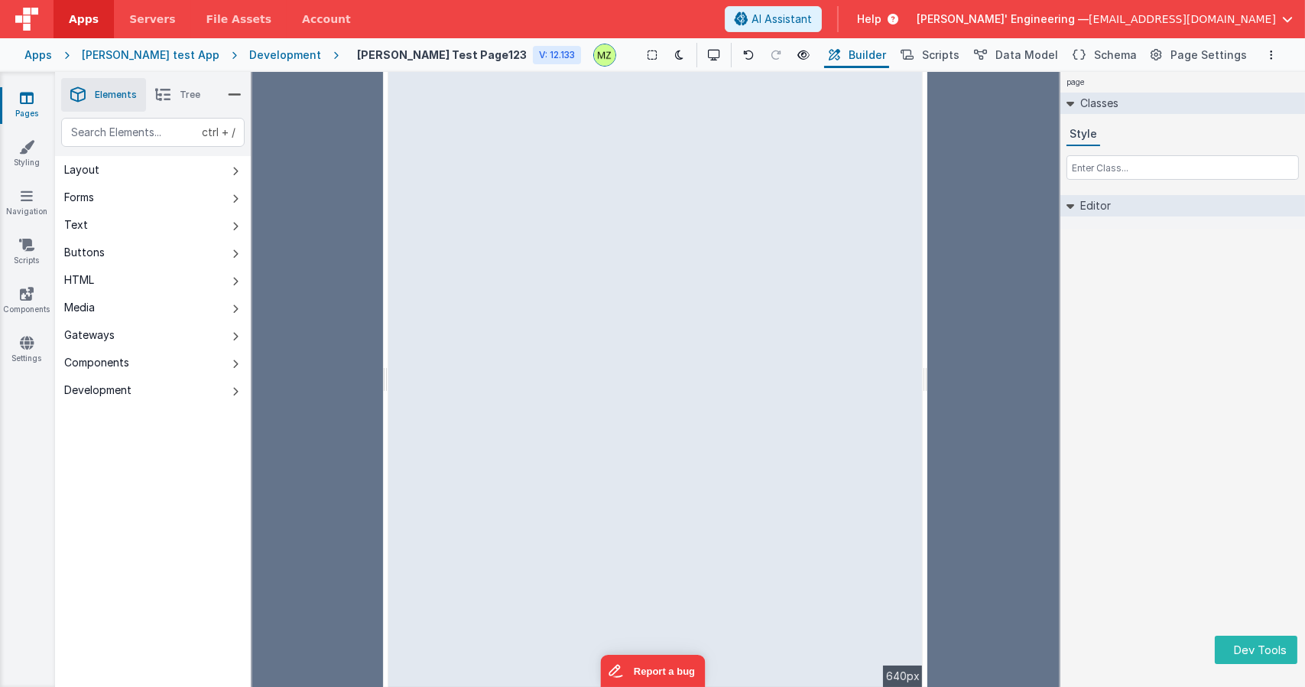
click at [1196, 402] on div "page Classes Style Editor DEV: Focus DEV: builderToggleConditionalCSS DEV: Remo…" at bounding box center [1183, 379] width 245 height 615
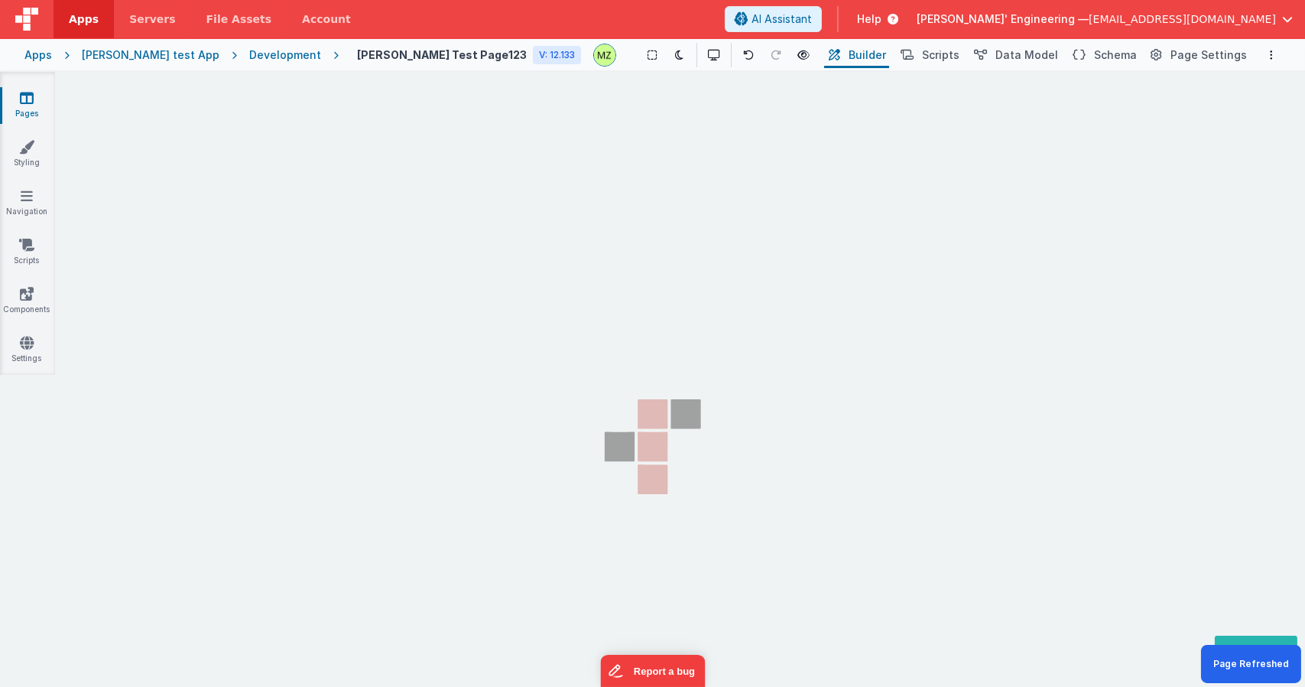
click at [484, 229] on section "Pages Styling Navigation Scripts Components Settings" at bounding box center [652, 395] width 1305 height 646
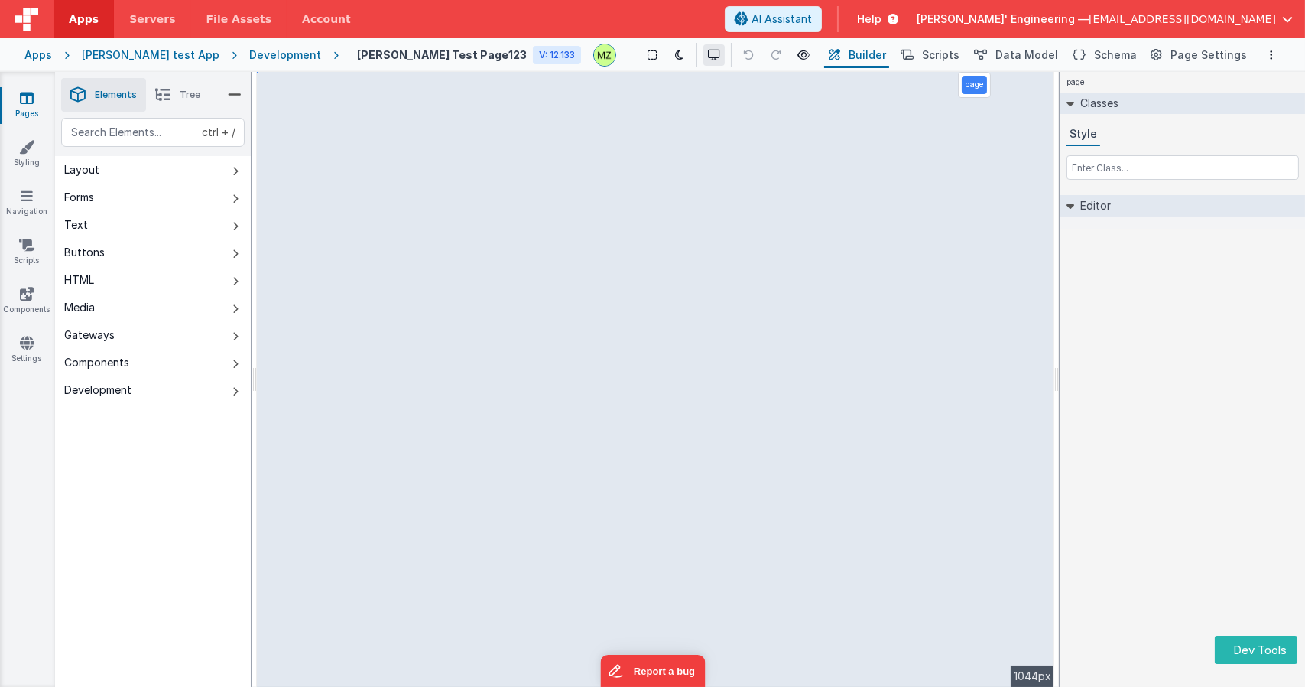
click at [708, 57] on icon at bounding box center [714, 55] width 12 height 11
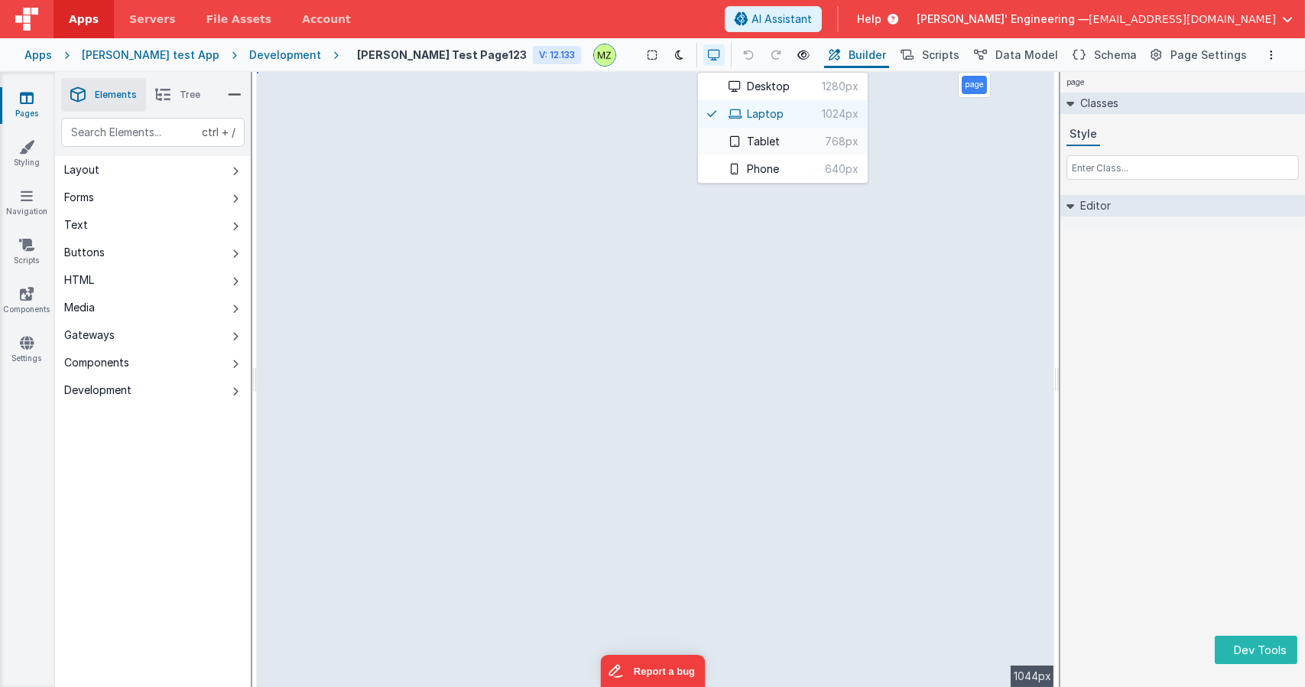
click at [698, 140] on button "Tablet 768px" at bounding box center [783, 142] width 170 height 28
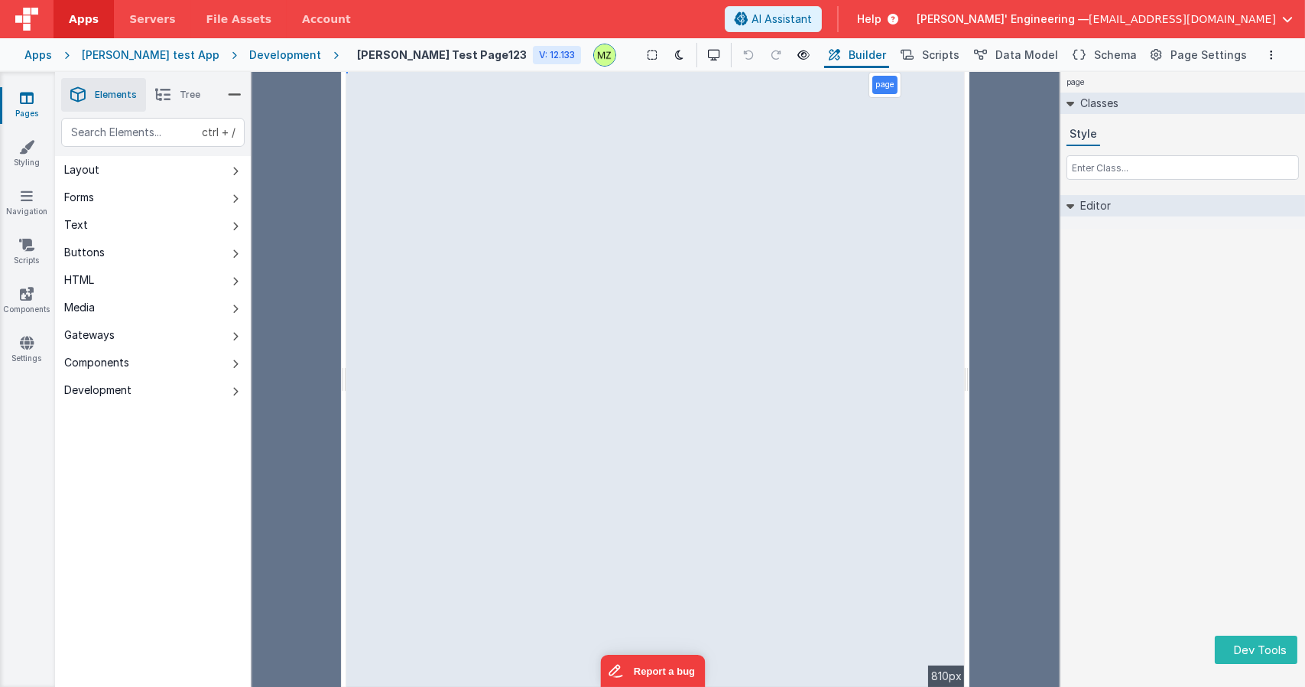
click at [969, 389] on html "Dev Tools Apps Servers File Assets Account Some FUTURE Slot AI Assistant Help D…" at bounding box center [652, 343] width 1305 height 687
click at [1239, 411] on div "page Classes Style Editor DEV: Focus DEV: builderToggleConditionalCSS DEV: Remo…" at bounding box center [1183, 379] width 245 height 615
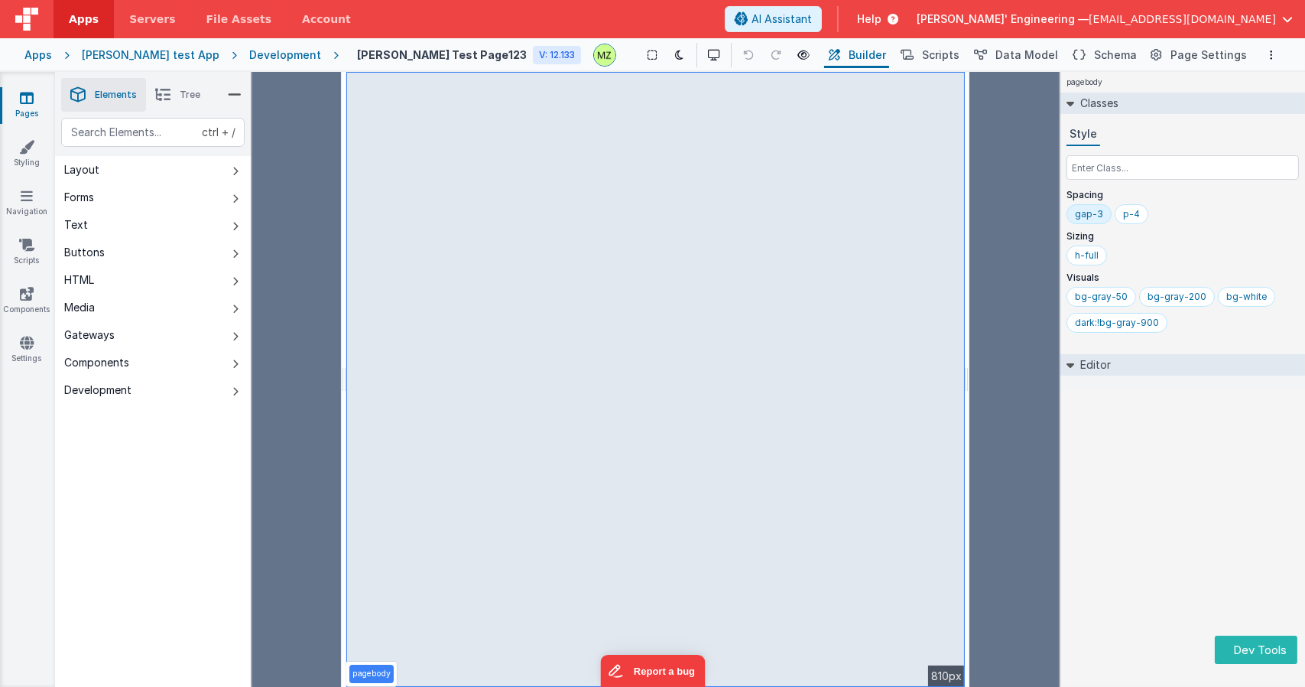
click at [1126, 479] on div "pagebody Classes Style Spacing gap-3 p-4 Sizing h-full Visuals bg-gray-50 bg-gr…" at bounding box center [1183, 379] width 245 height 615
click at [708, 57] on icon at bounding box center [714, 55] width 12 height 11
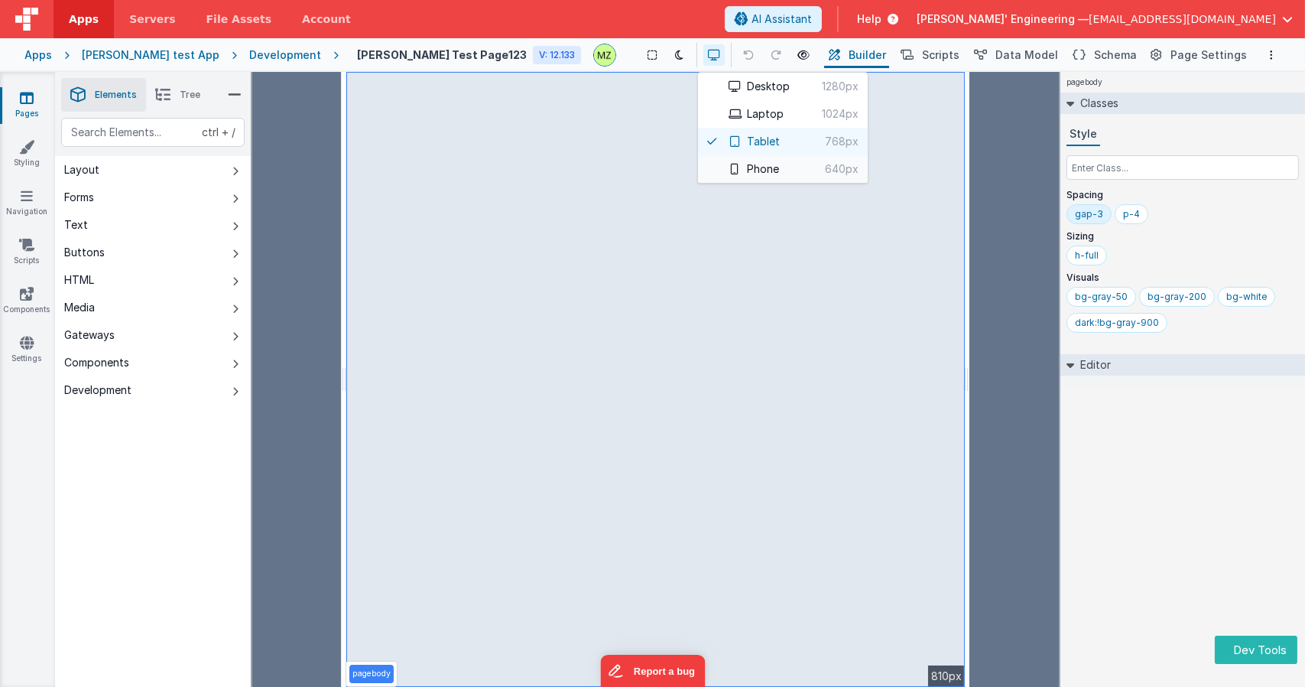
click at [723, 172] on button "Phone 640px" at bounding box center [783, 169] width 170 height 28
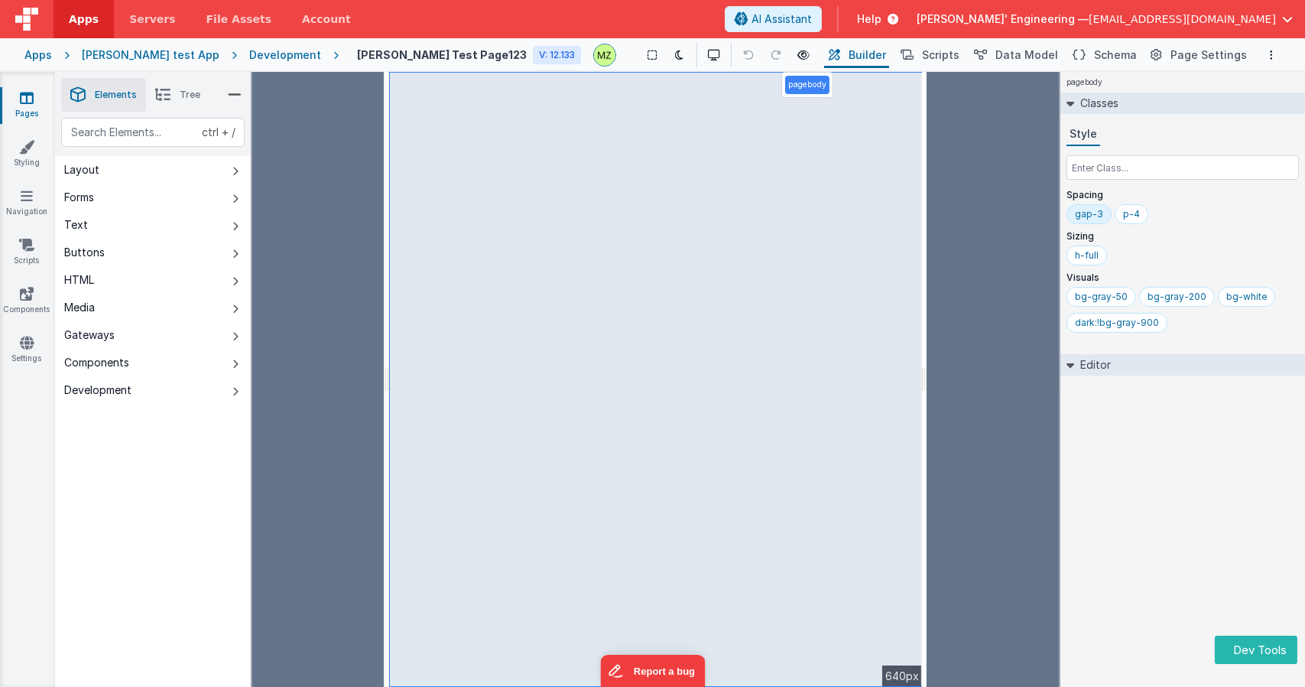
click at [1131, 448] on div "pagebody Classes Style Spacing gap-3 p-4 Sizing h-full Visuals bg-gray-50 bg-gr…" at bounding box center [1183, 379] width 245 height 615
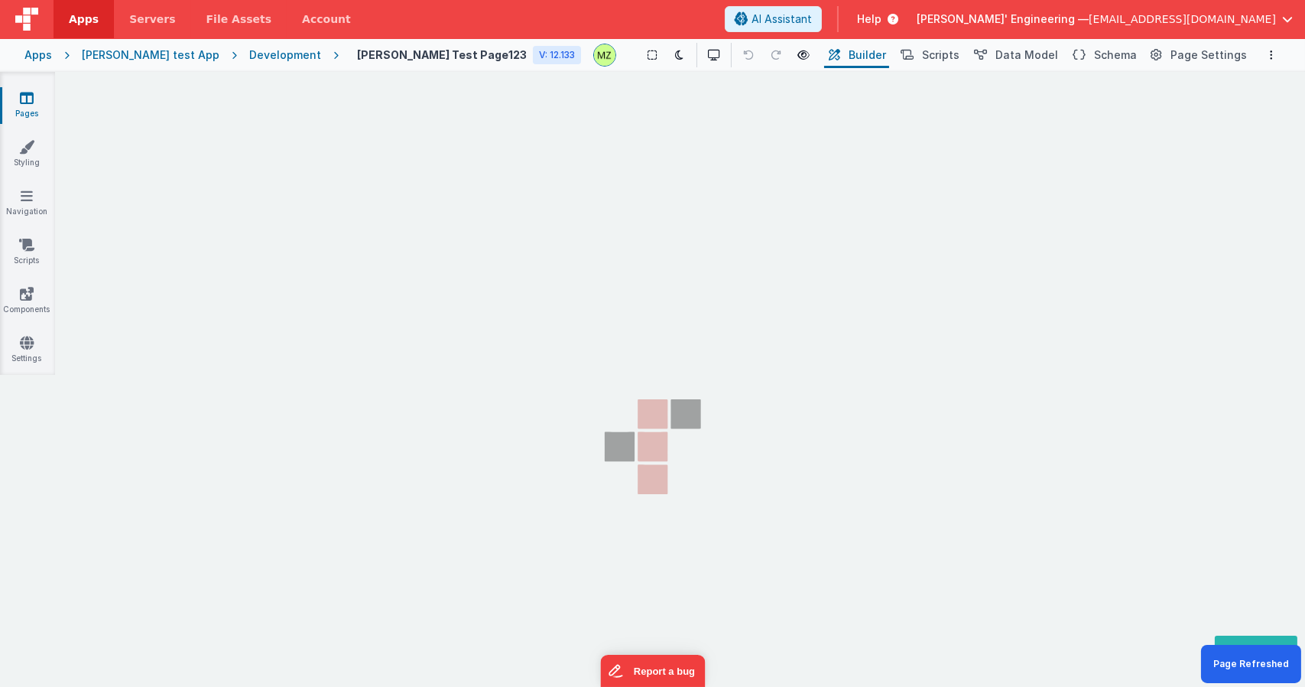
click at [675, 201] on section "Pages Styling Navigation Scripts Components Settings" at bounding box center [652, 395] width 1305 height 646
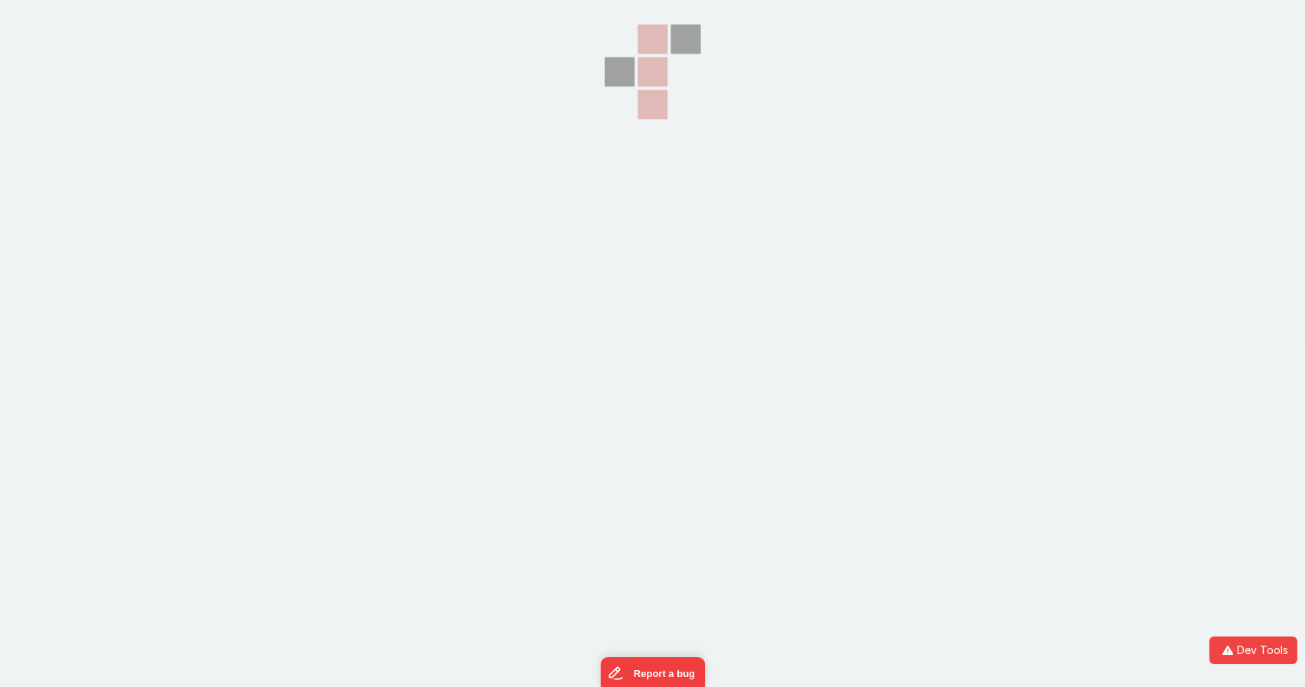
drag, startPoint x: 517, startPoint y: 141, endPoint x: 592, endPoint y: 228, distance: 115.0
click at [592, 228] on section at bounding box center [652, 171] width 1305 height 343
drag, startPoint x: 564, startPoint y: 197, endPoint x: 554, endPoint y: 193, distance: 11.4
click at [563, 197] on section at bounding box center [652, 171] width 1305 height 343
drag, startPoint x: 503, startPoint y: 189, endPoint x: 248, endPoint y: 106, distance: 268.7
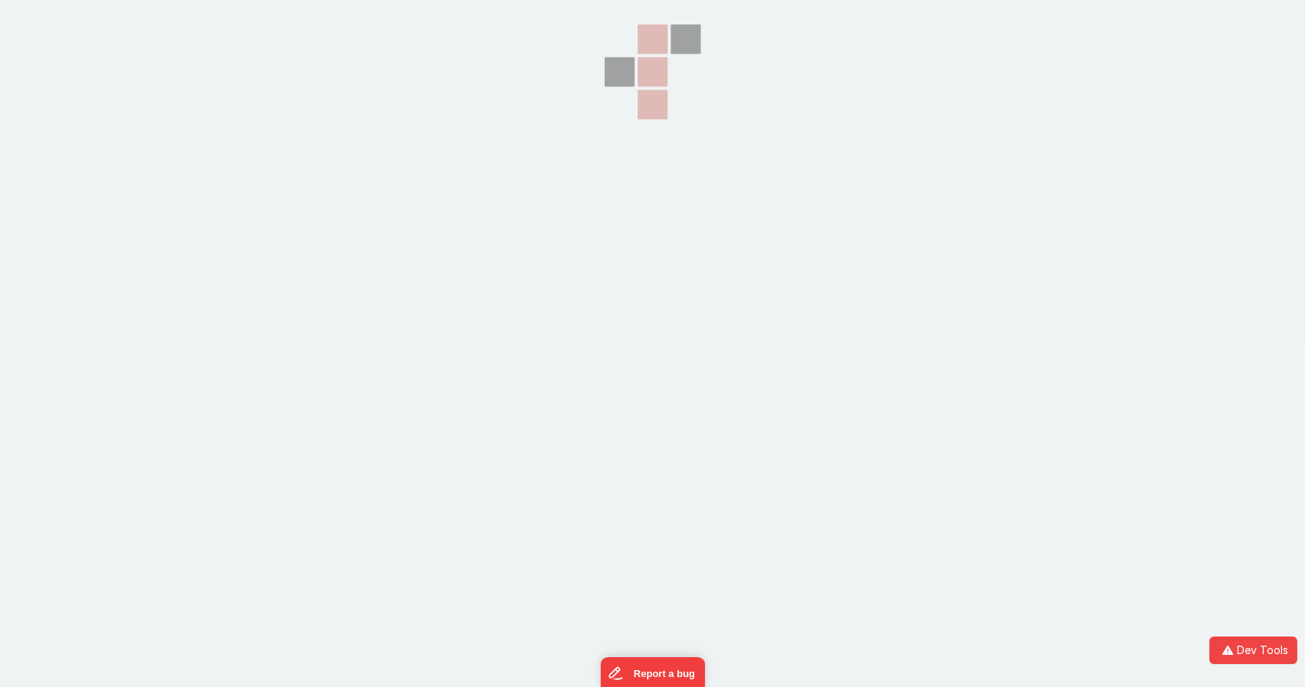
click at [343, 141] on section at bounding box center [652, 171] width 1305 height 343
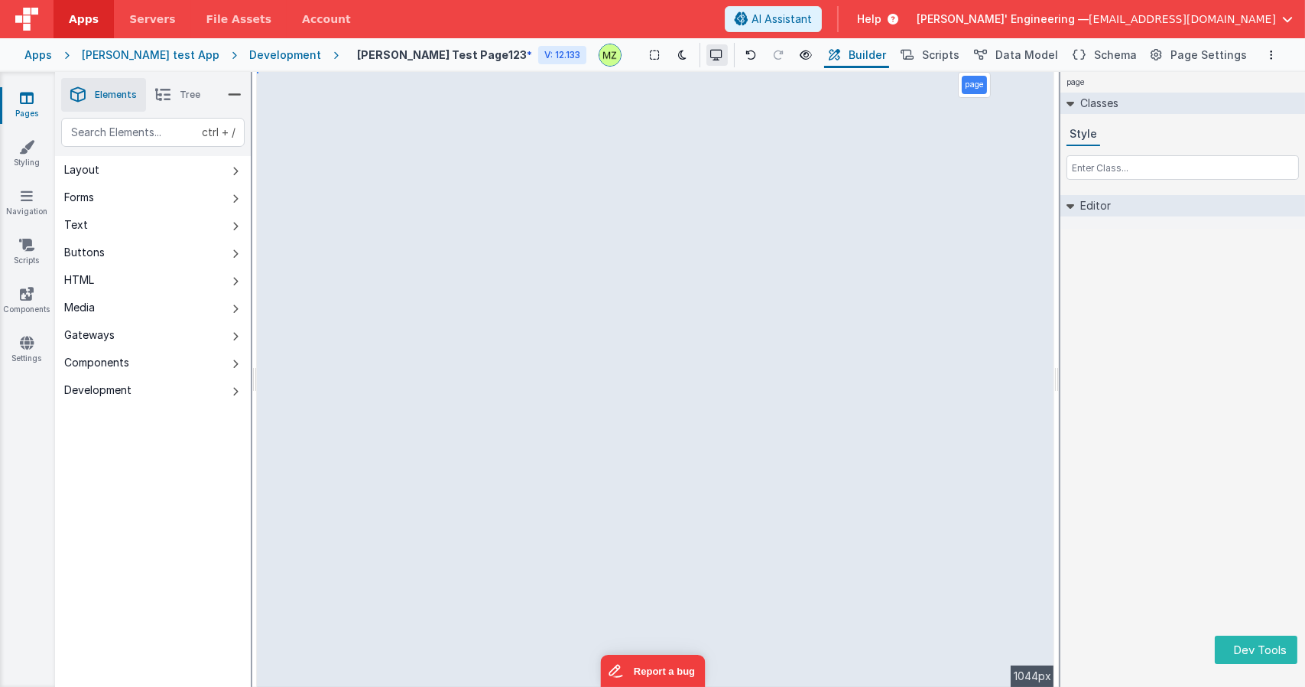
click at [707, 61] on button at bounding box center [717, 54] width 21 height 21
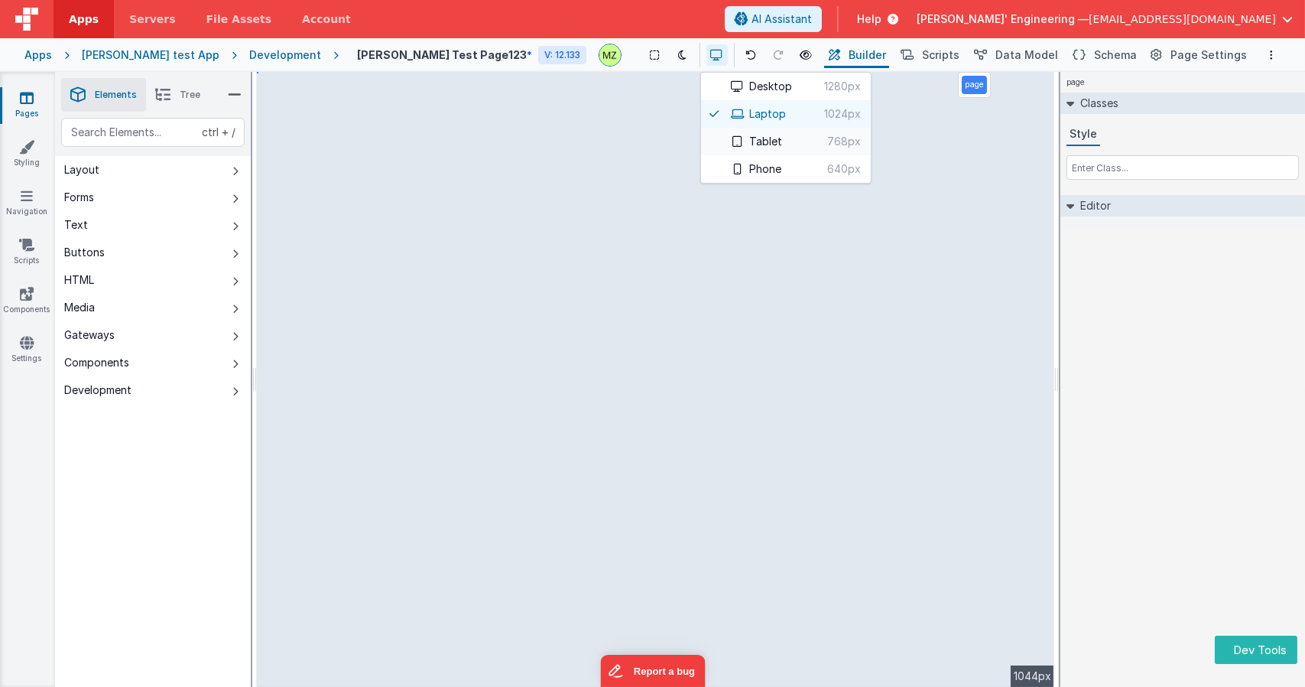
click at [732, 139] on icon at bounding box center [738, 141] width 12 height 11
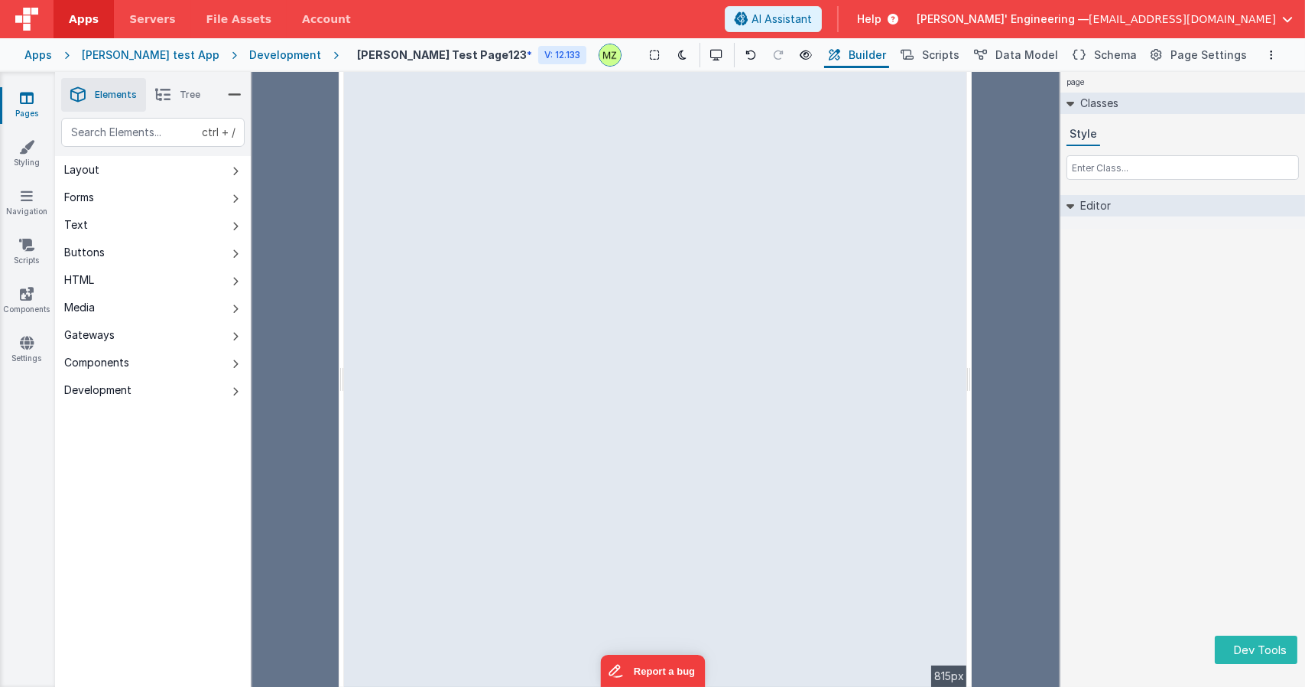
click at [971, 351] on html "Dev Tools Apps Servers File Assets Account Some FUTURE Slot AI Assistant Help […" at bounding box center [652, 343] width 1305 height 687
click at [1169, 360] on div "page Classes Style Editor DEV: Focus DEV: builderToggleConditionalCSS DEV: Remo…" at bounding box center [1183, 379] width 245 height 615
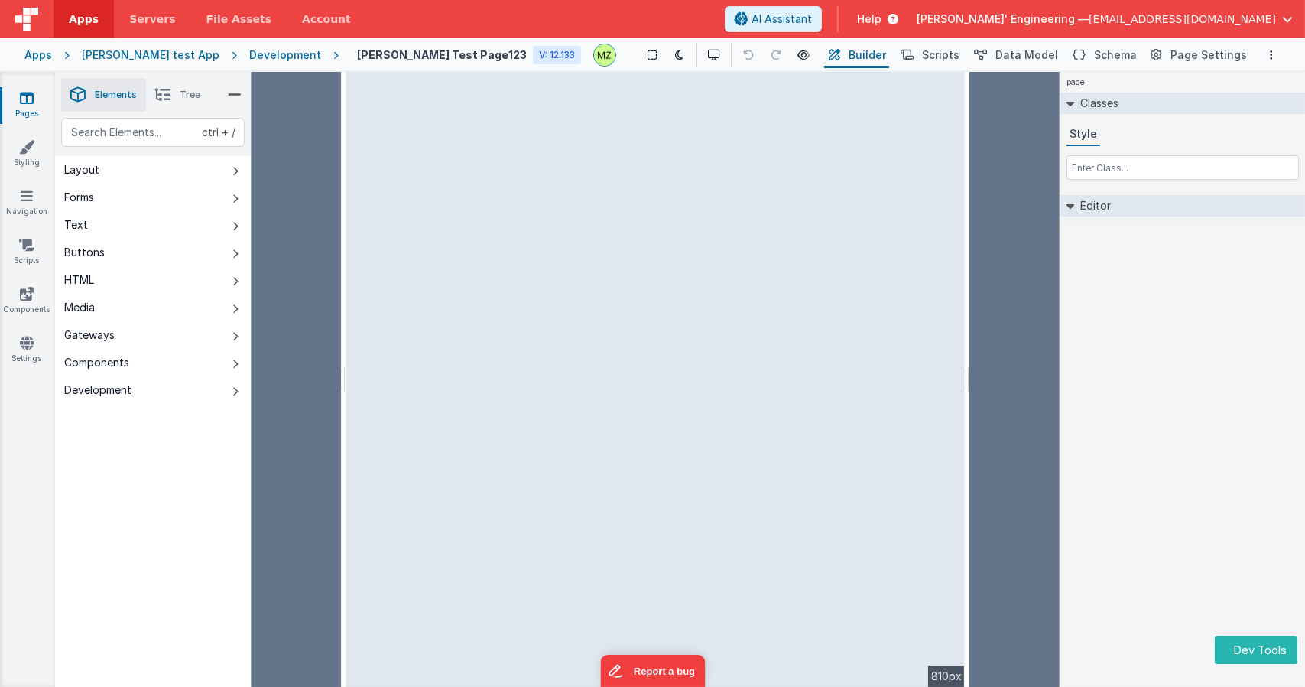
drag, startPoint x: 343, startPoint y: 372, endPoint x: 603, endPoint y: 255, distance: 285.8
click at [551, 368] on html "Dev Tools Apps Servers File Assets Account Some FUTURE Slot AI Assistant Help […" at bounding box center [652, 343] width 1305 height 687
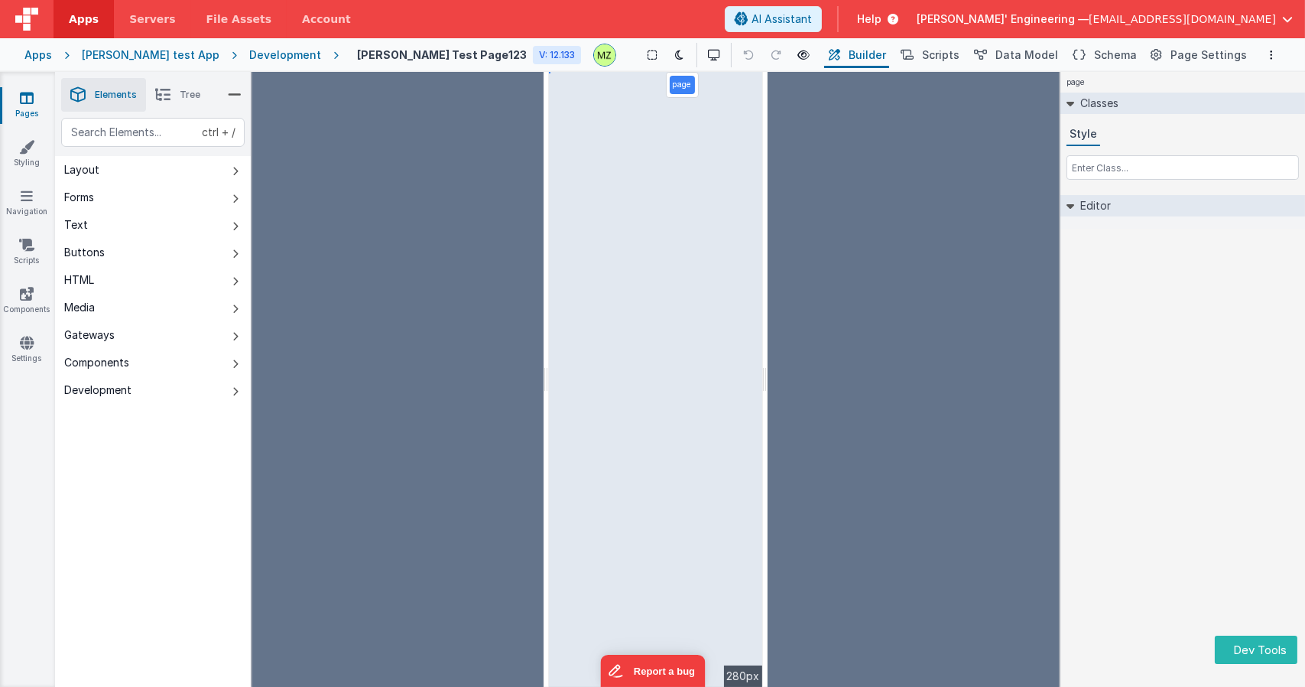
click at [1188, 369] on div "page Classes Style Editor DEV: Focus DEV: builderToggleConditionalCSS DEV: Remo…" at bounding box center [1183, 379] width 245 height 615
click at [708, 57] on icon at bounding box center [714, 55] width 12 height 11
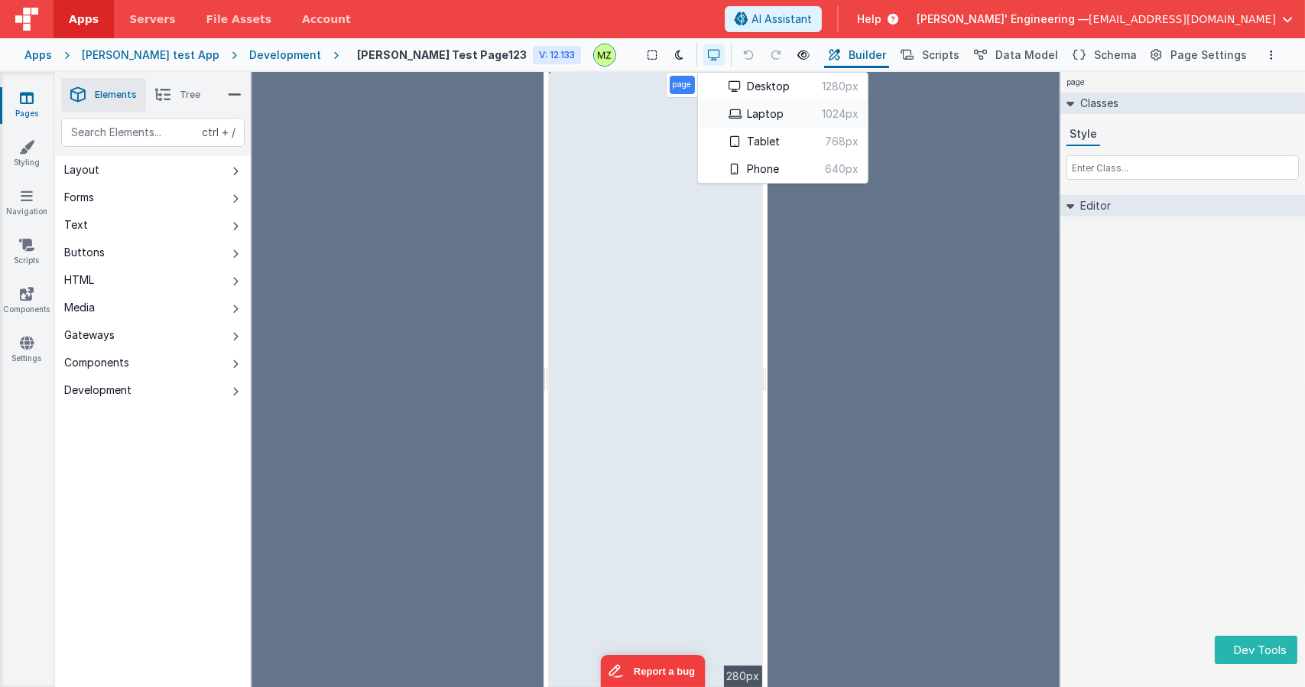
click at [704, 109] on button "Laptop 1024px" at bounding box center [783, 114] width 170 height 28
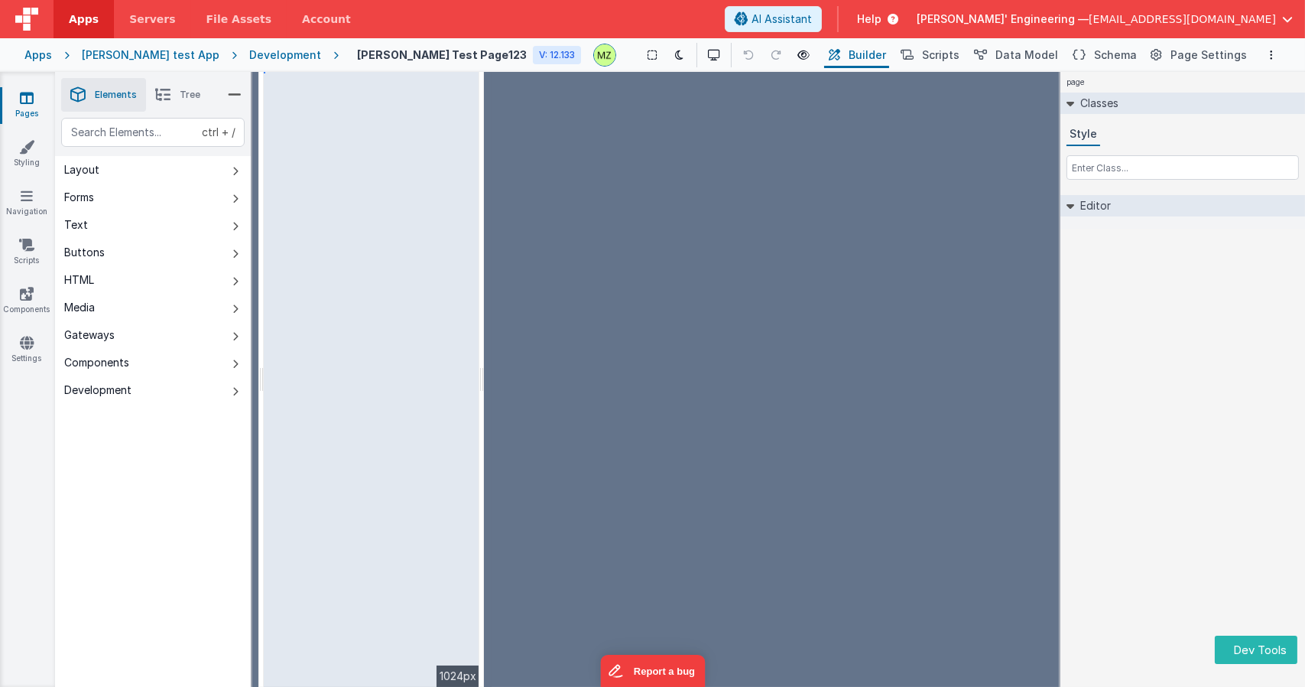
click at [1190, 336] on div "page Classes Style Editor DEV: Focus DEV: builderToggleConditionalCSS DEV: Remo…" at bounding box center [1183, 379] width 245 height 615
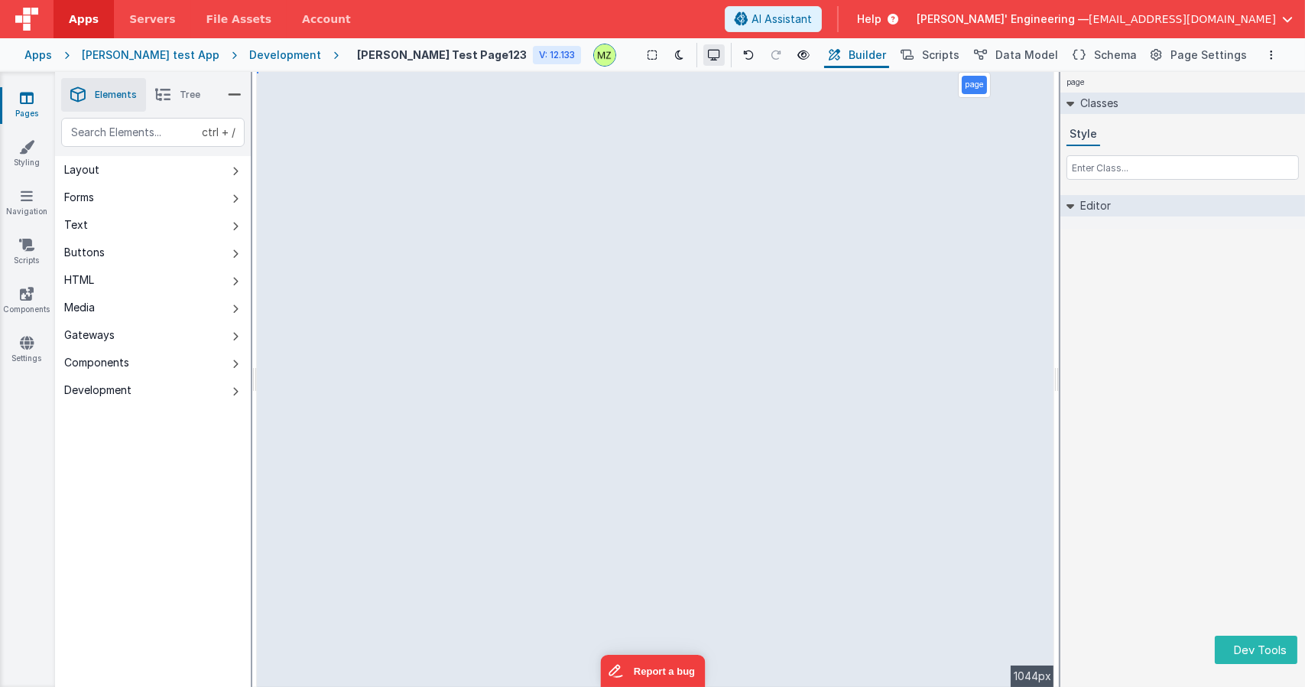
click at [708, 56] on icon at bounding box center [714, 55] width 12 height 11
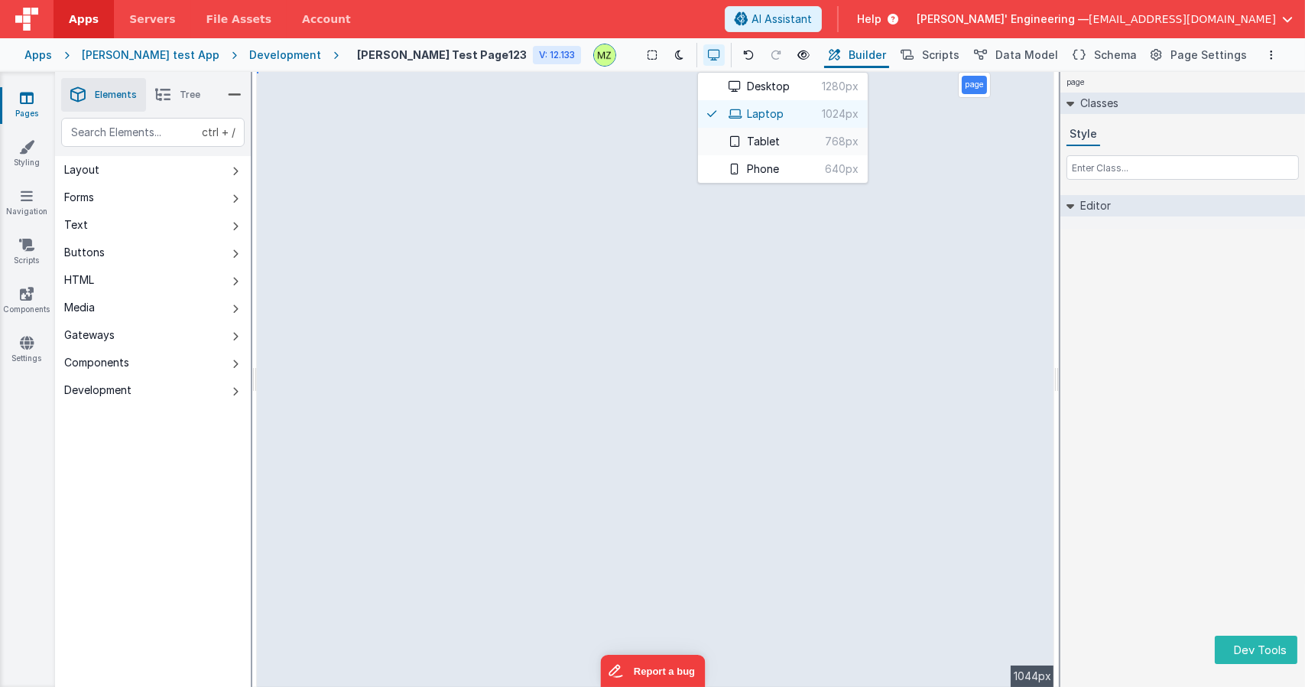
click at [698, 132] on button "Tablet 768px" at bounding box center [783, 142] width 170 height 28
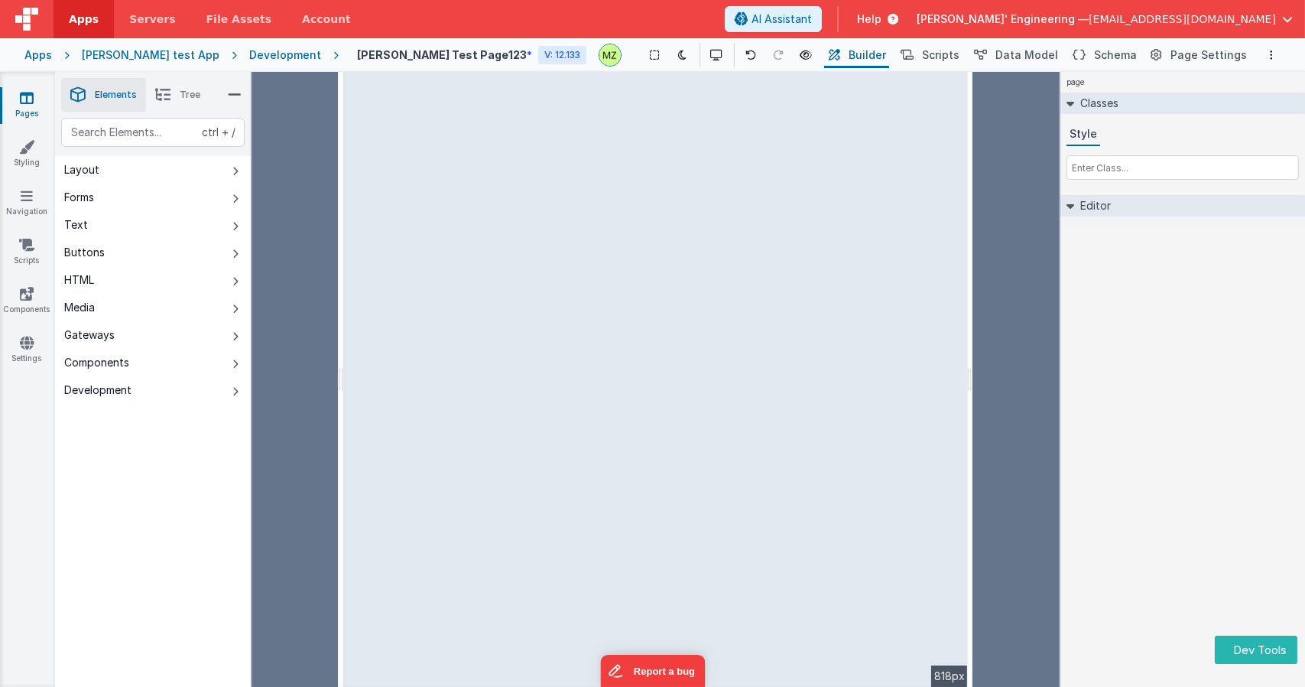
click at [972, 339] on html "Dev Tools Apps Servers File Assets Account Some FUTURE Slot AI Assistant Help D…" at bounding box center [652, 343] width 1305 height 687
click at [704, 60] on button at bounding box center [714, 54] width 21 height 21
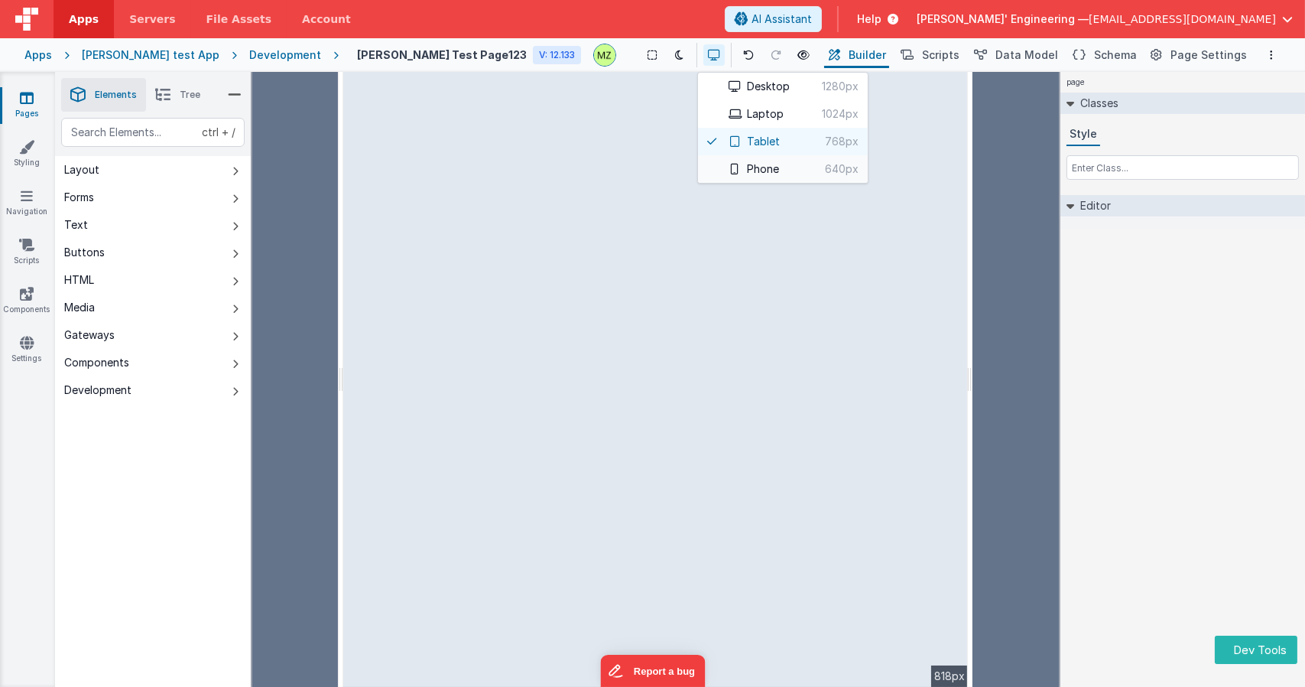
click at [729, 164] on icon at bounding box center [735, 169] width 12 height 11
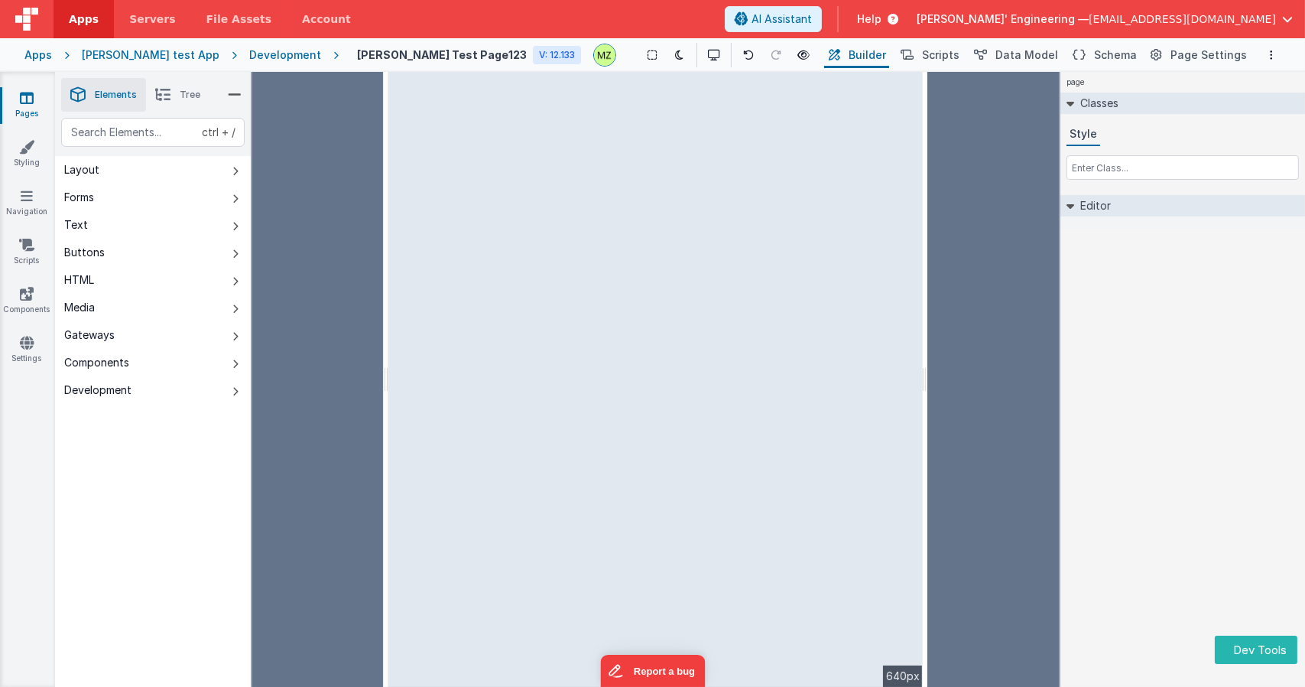
drag, startPoint x: 925, startPoint y: 255, endPoint x: 837, endPoint y: 258, distance: 88.0
click at [850, 260] on html "Dev Tools Apps Servers File Assets Account Some FUTURE Slot AI Assistant Help […" at bounding box center [652, 343] width 1305 height 687
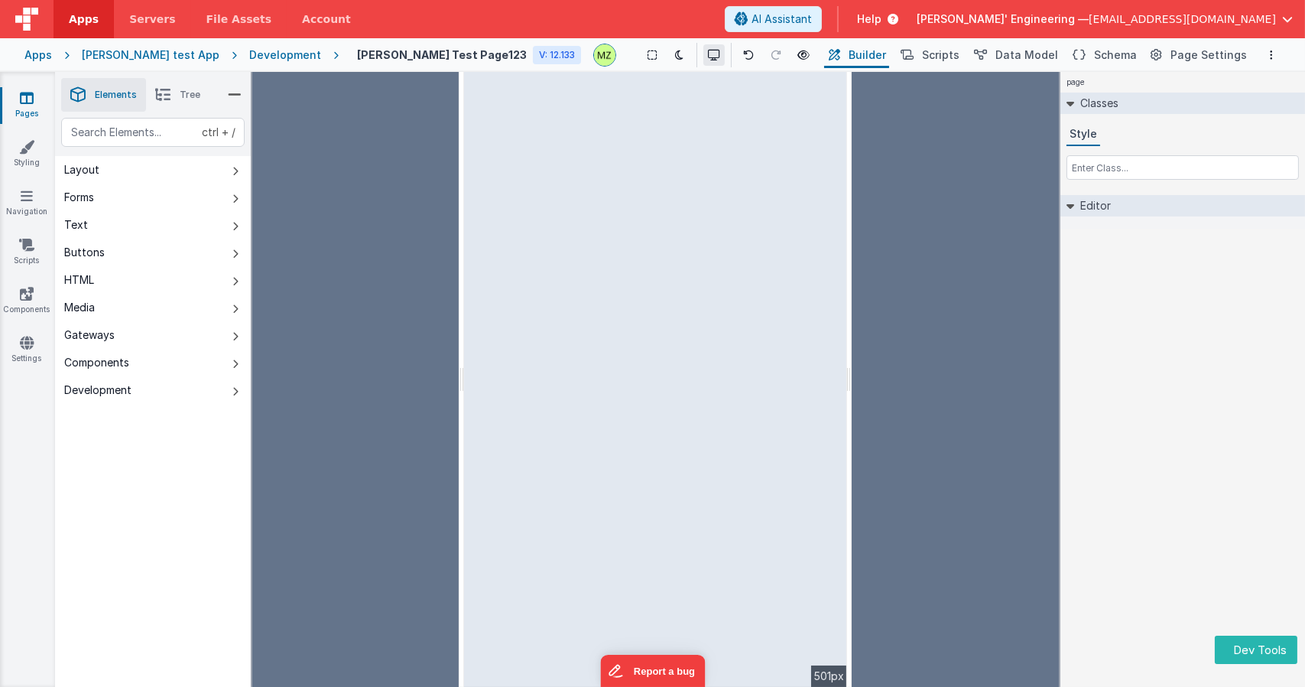
click at [708, 54] on icon at bounding box center [714, 55] width 12 height 11
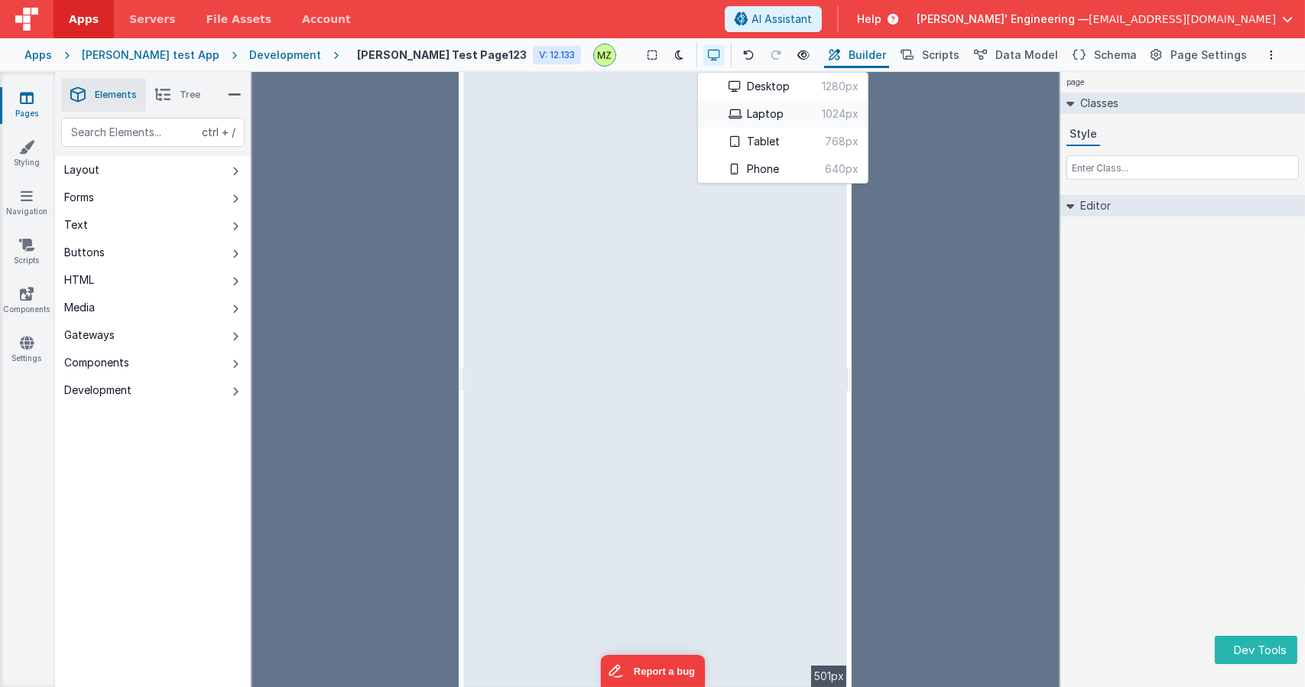
click at [709, 106] on button "Laptop 1024px" at bounding box center [783, 114] width 170 height 28
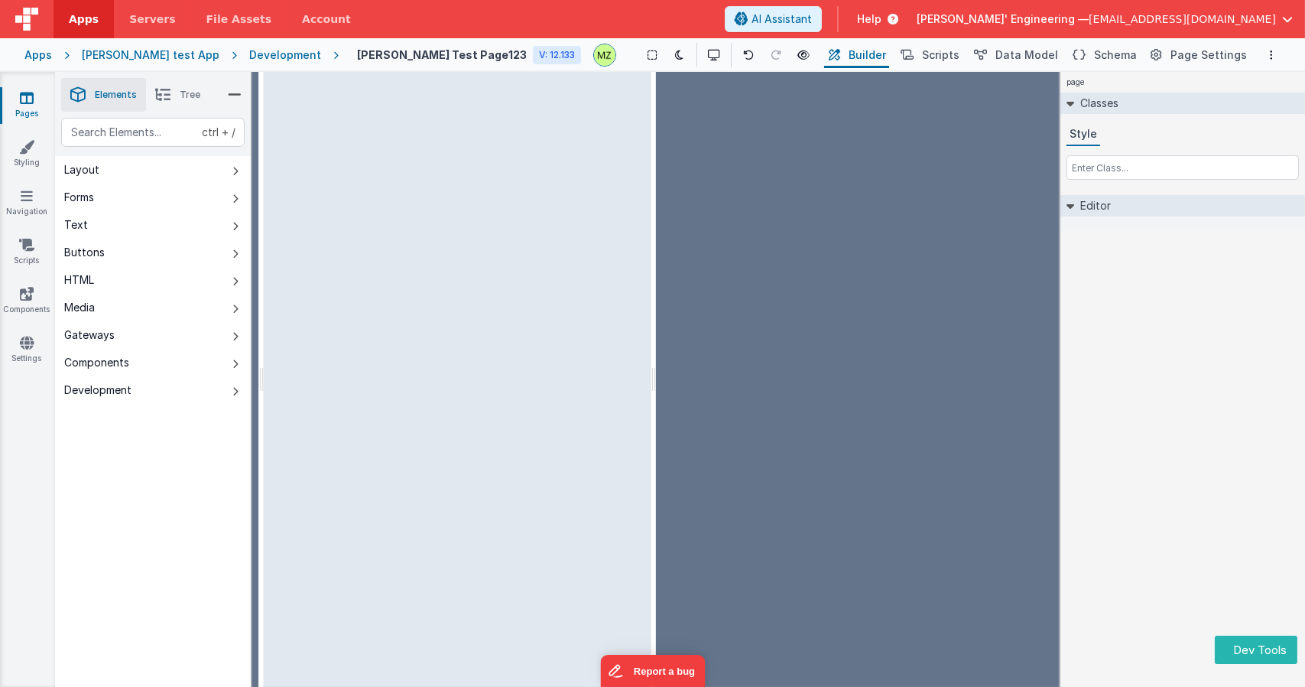
click at [1119, 394] on div "page Classes Style Editor DEV: Focus DEV: builderToggleConditionalCSS DEV: Remo…" at bounding box center [1183, 379] width 245 height 615
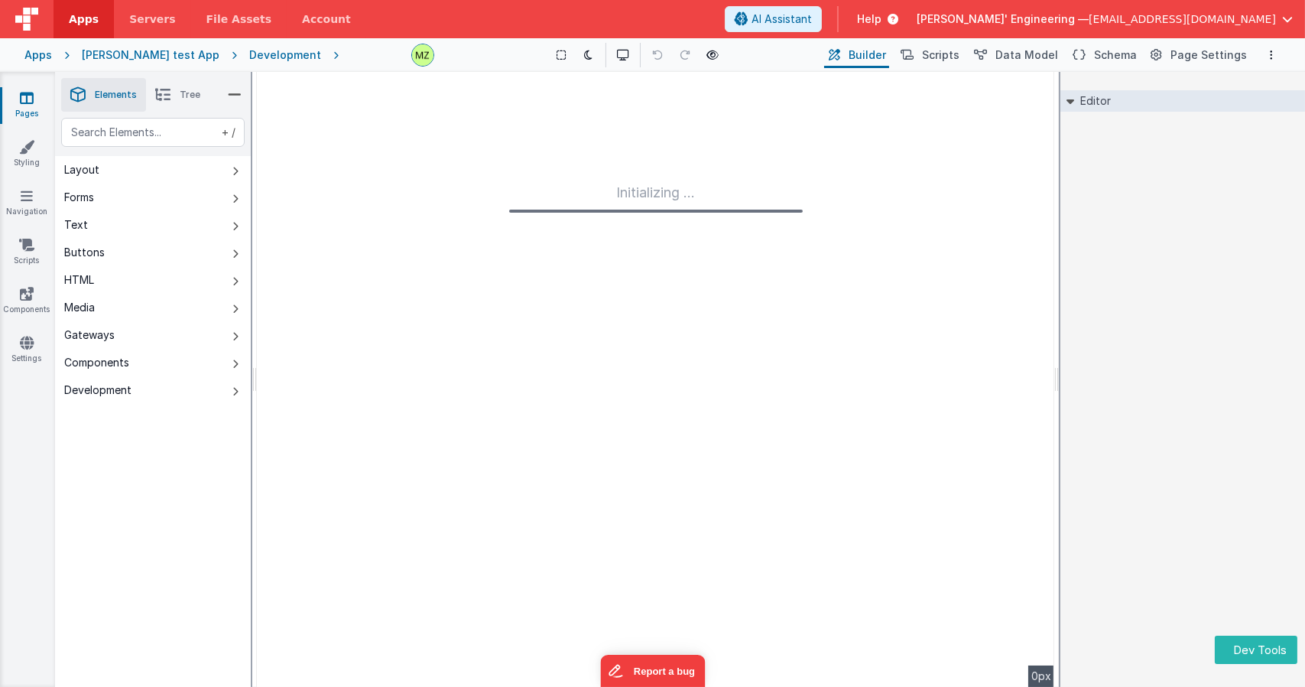
click at [431, 184] on div "Initializing ..." at bounding box center [656, 379] width 798 height 615
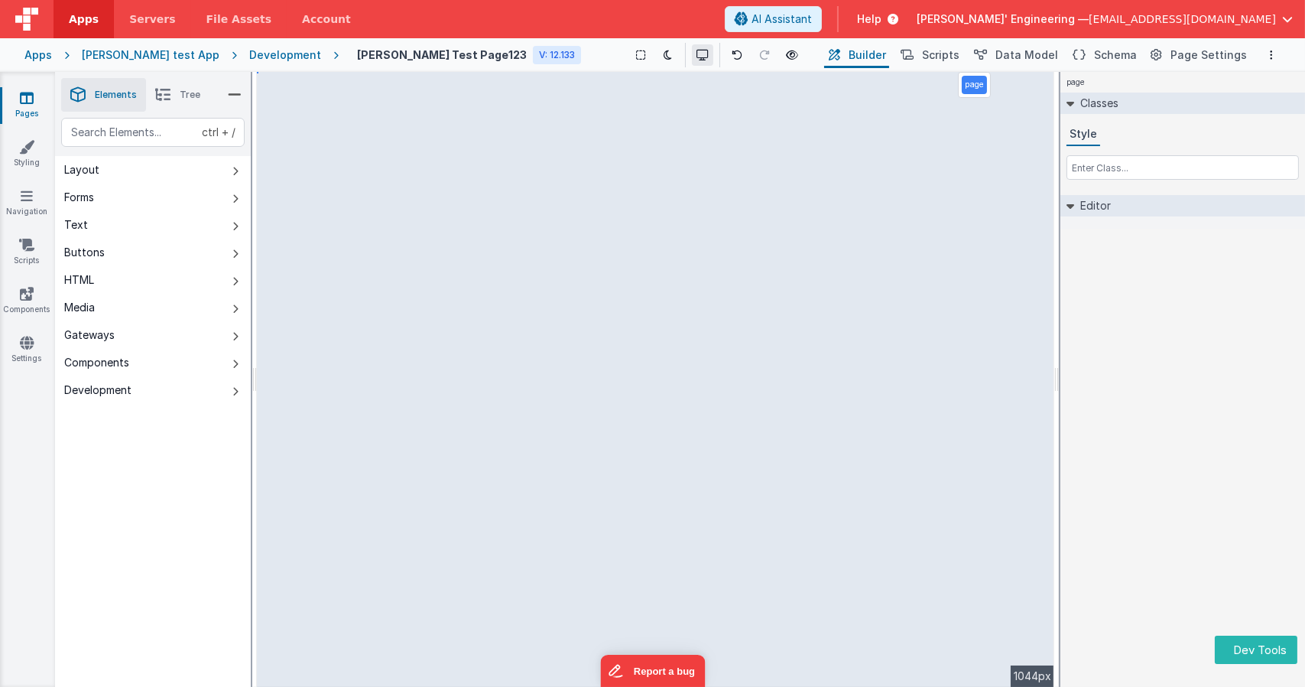
click at [697, 59] on icon at bounding box center [703, 55] width 12 height 11
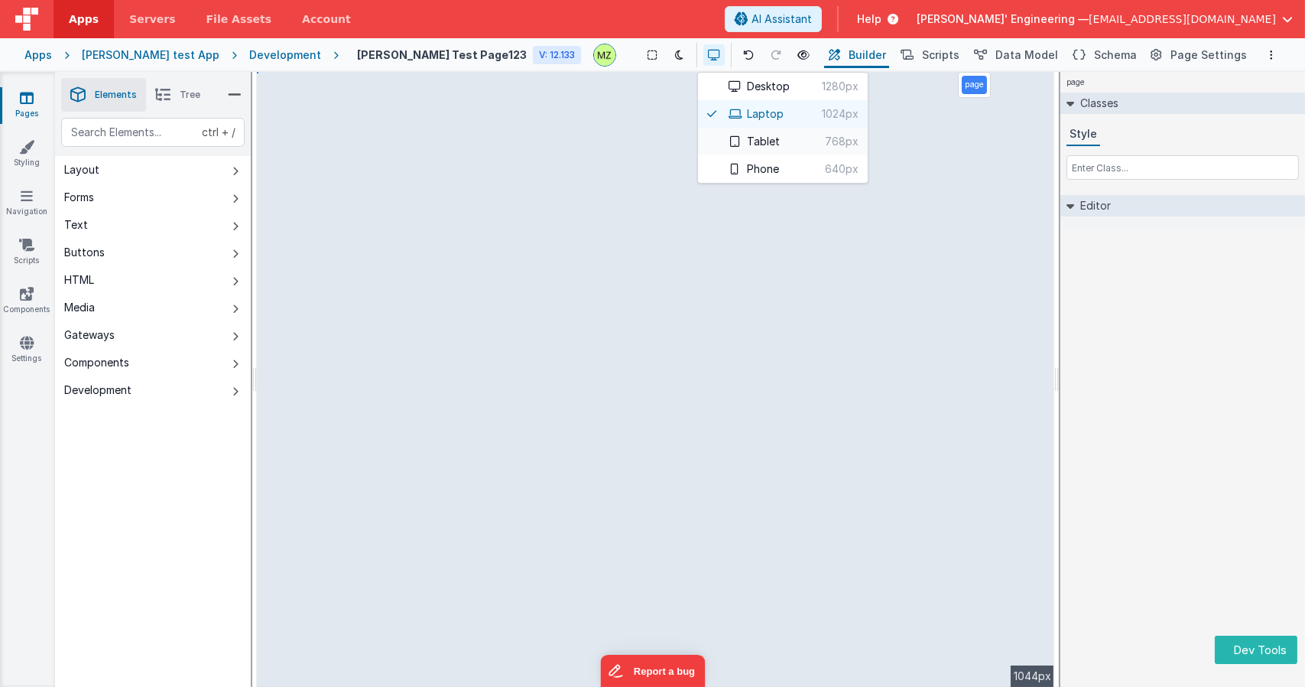
click at [698, 135] on button "Tablet 768px" at bounding box center [783, 142] width 170 height 28
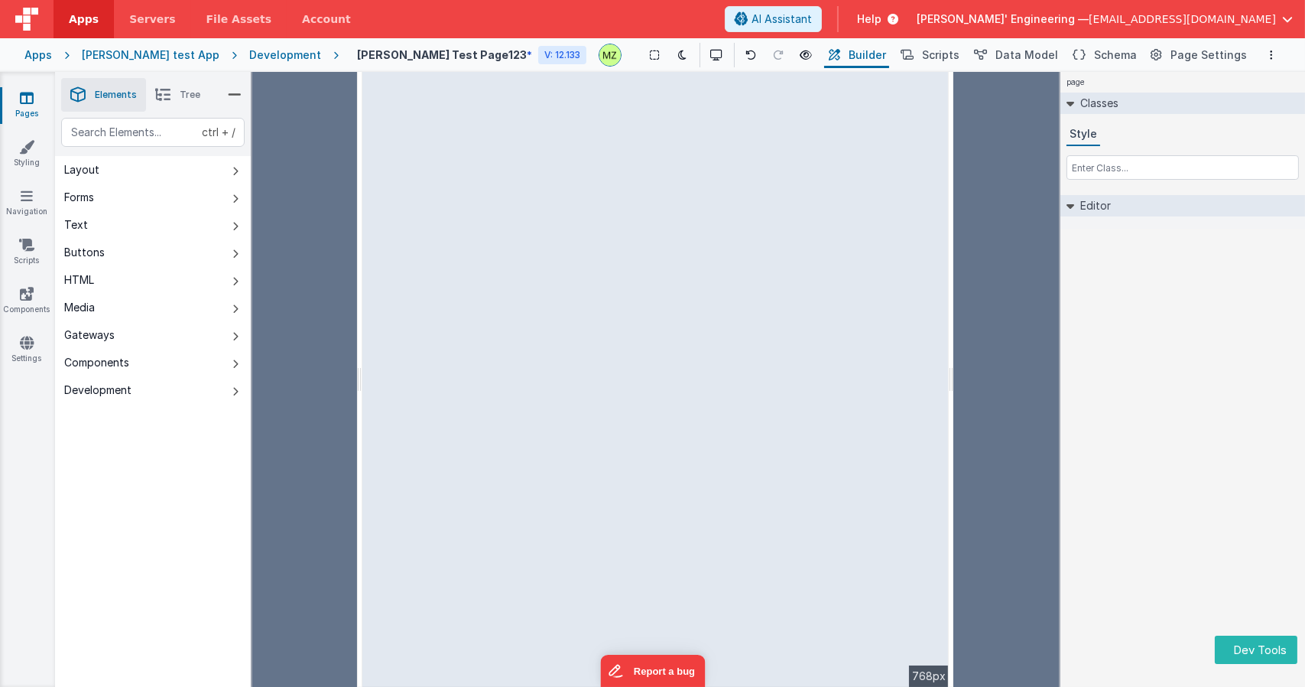
click at [954, 436] on html "Dev Tools Apps Servers File Assets Account Some FUTURE Slot AI Assistant Help D…" at bounding box center [652, 343] width 1305 height 687
click at [708, 56] on icon at bounding box center [714, 55] width 12 height 11
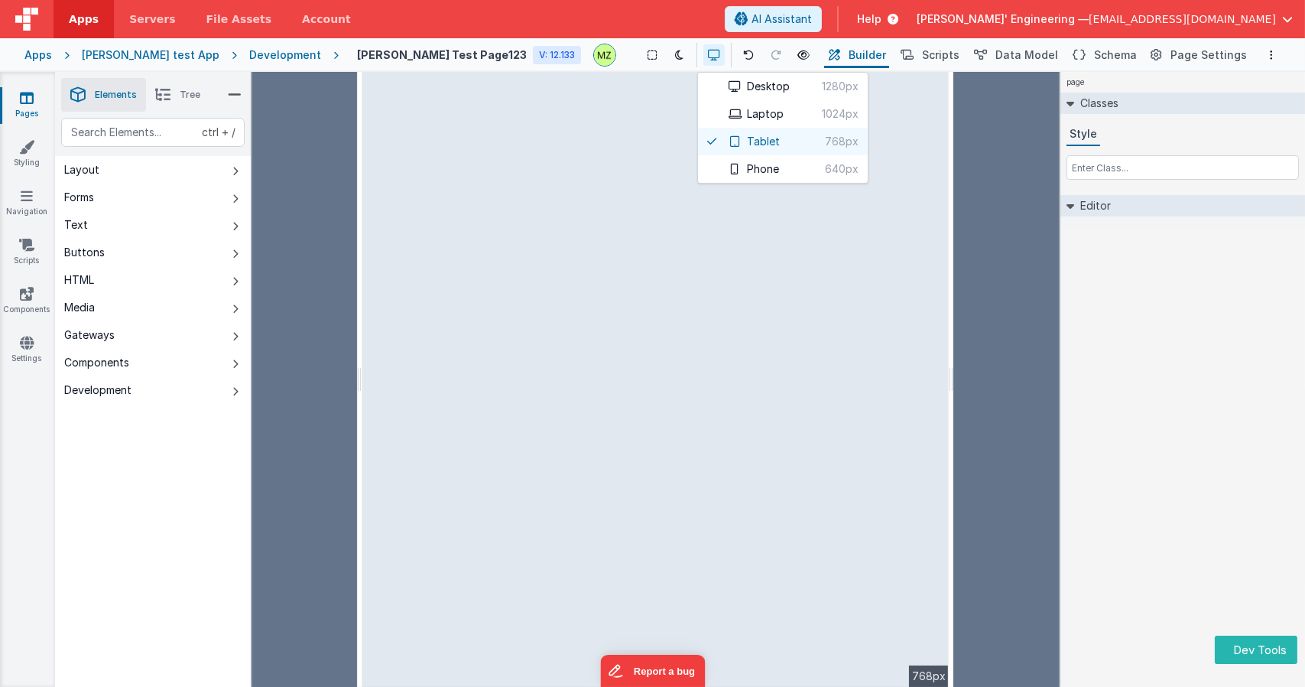
click at [733, 167] on button "Phone 640px" at bounding box center [783, 169] width 170 height 28
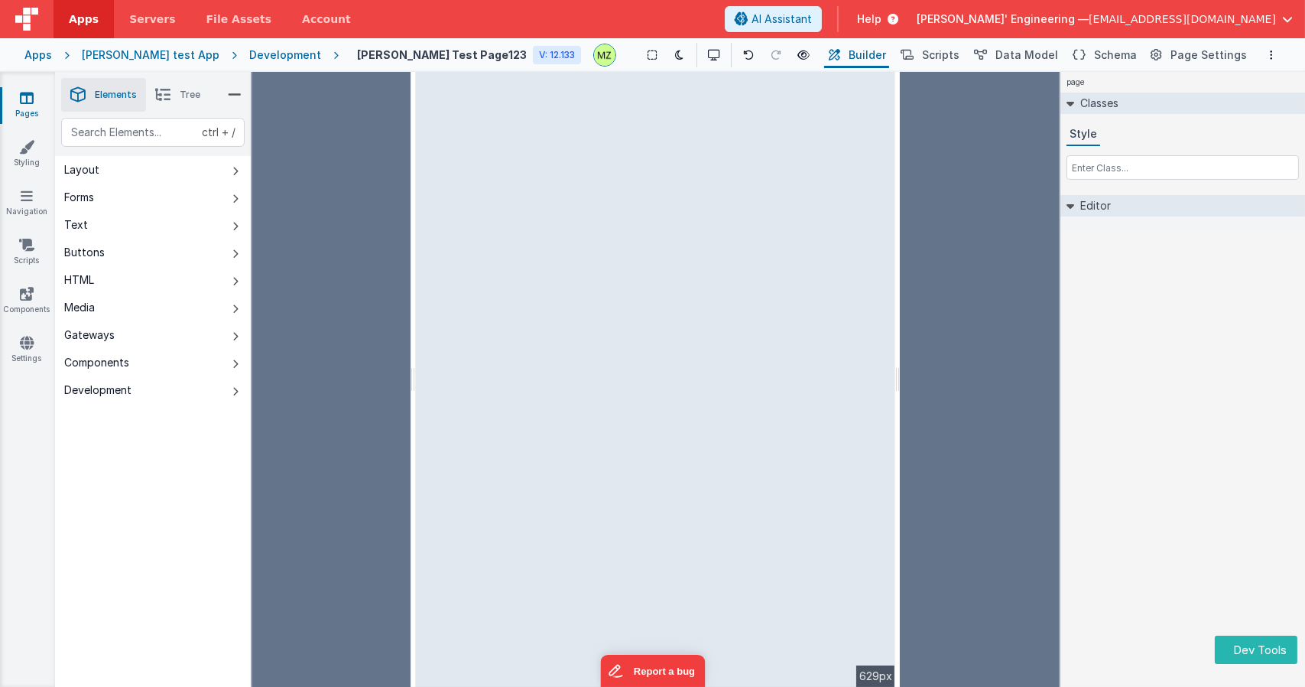
drag, startPoint x: 902, startPoint y: 374, endPoint x: 877, endPoint y: 341, distance: 41.5
click at [899, 373] on html "Dev Tools Apps Servers File Assets Account Some FUTURE Slot AI Assistant Help D…" at bounding box center [652, 343] width 1305 height 687
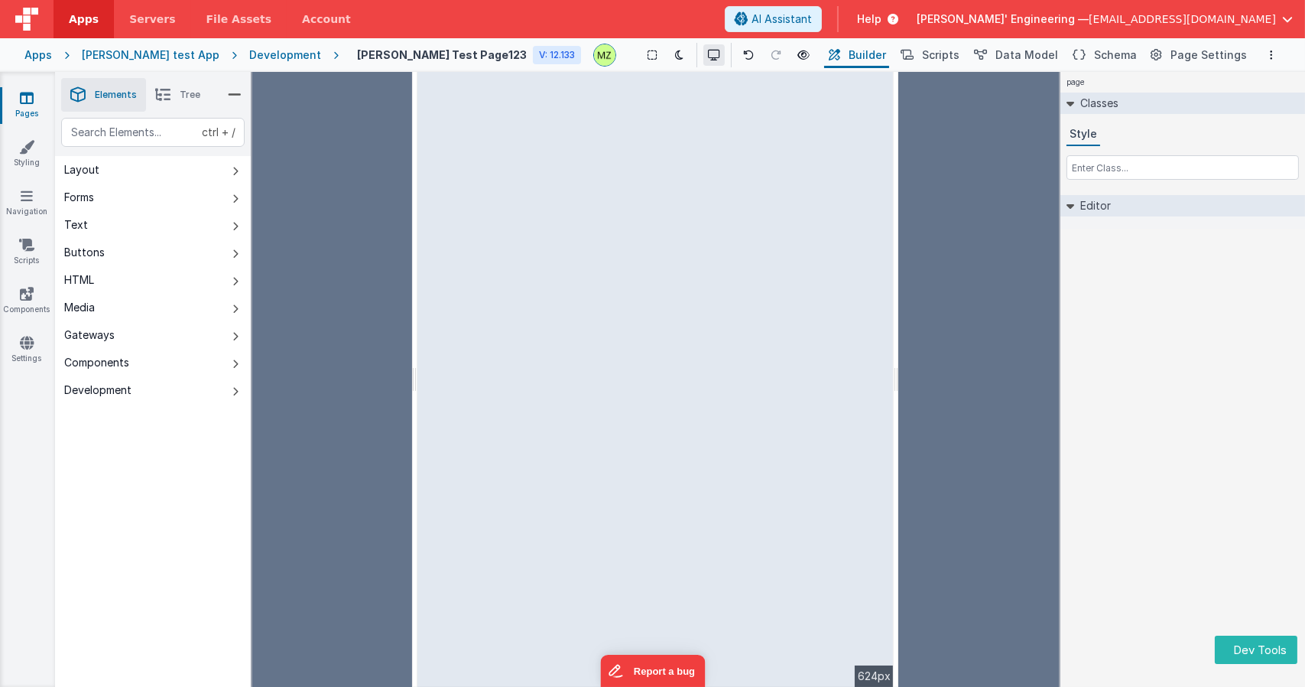
click at [704, 58] on button at bounding box center [714, 54] width 21 height 21
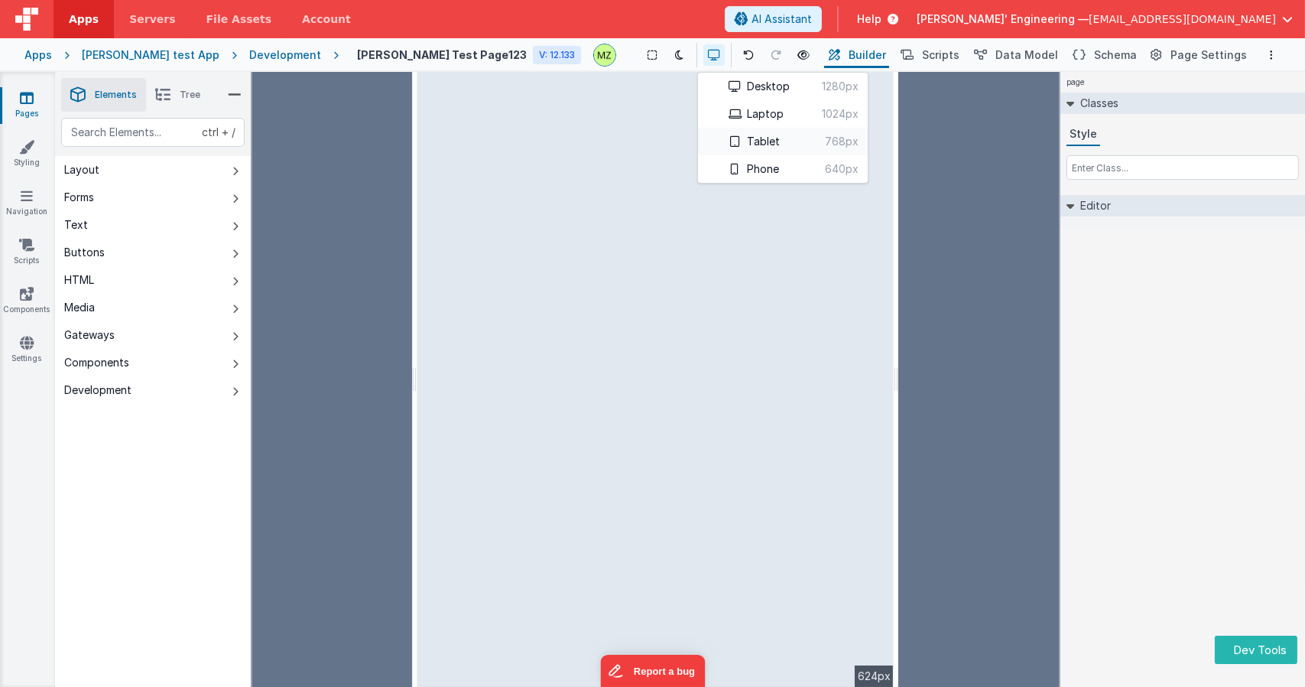
click at [716, 148] on button "Tablet 768px" at bounding box center [783, 142] width 170 height 28
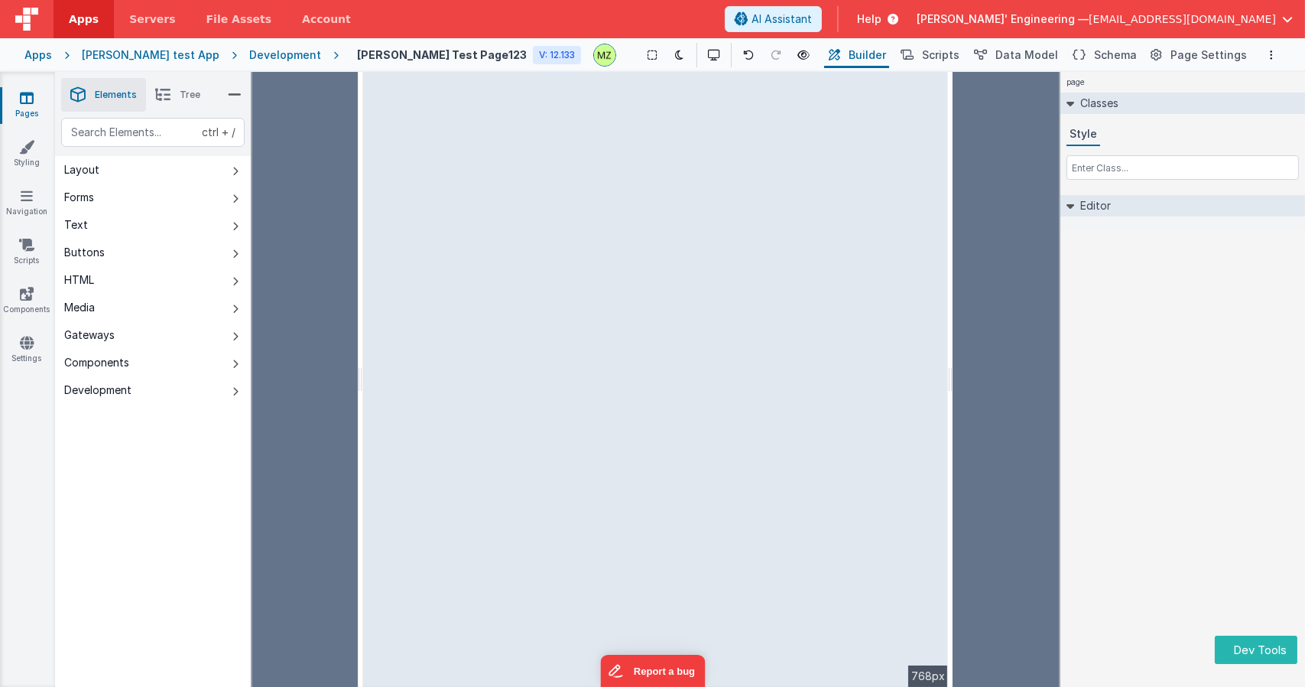
click at [1135, 304] on div "page Classes Style Editor DEV: Focus DEV: builderToggleConditionalCSS DEV: Remo…" at bounding box center [1183, 379] width 245 height 615
click at [306, 193] on div at bounding box center [305, 379] width 106 height 615
click at [667, 40] on div "Apps Charles GUI test App Development Mikes Test Page123 V: 12.133 Show Group O…" at bounding box center [652, 55] width 1305 height 34
click at [708, 57] on icon at bounding box center [714, 55] width 12 height 11
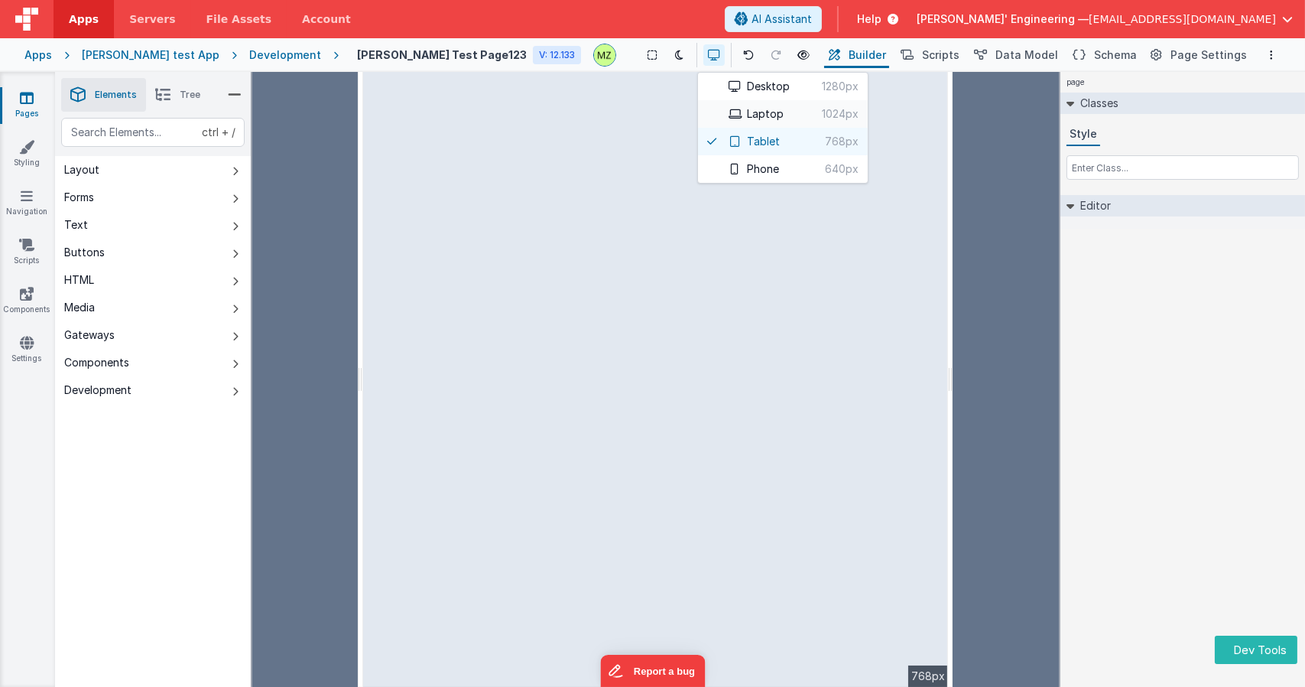
click at [729, 118] on icon at bounding box center [735, 114] width 12 height 11
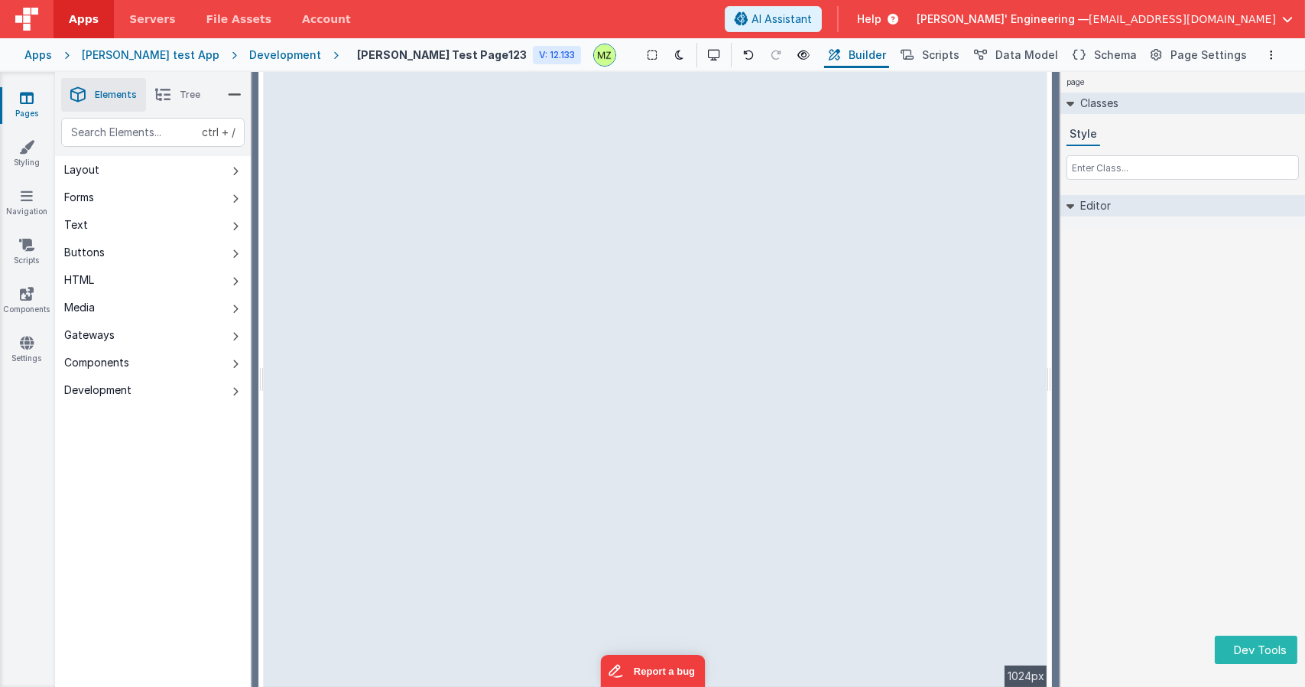
click at [684, 54] on div "Show Group Outlines Toggle Dark Mode Preview Page ctrl + b" at bounding box center [725, 55] width 193 height 24
click at [704, 63] on button at bounding box center [714, 54] width 21 height 21
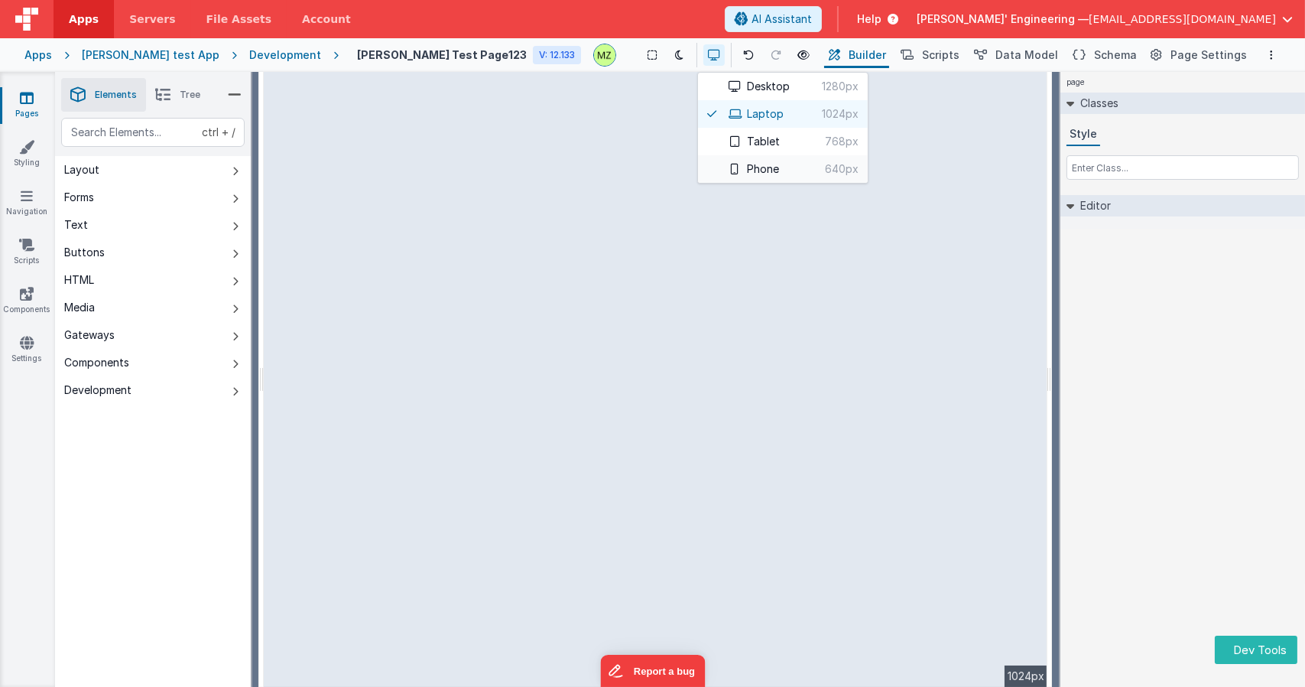
click at [698, 168] on button "Phone 640px" at bounding box center [783, 169] width 170 height 28
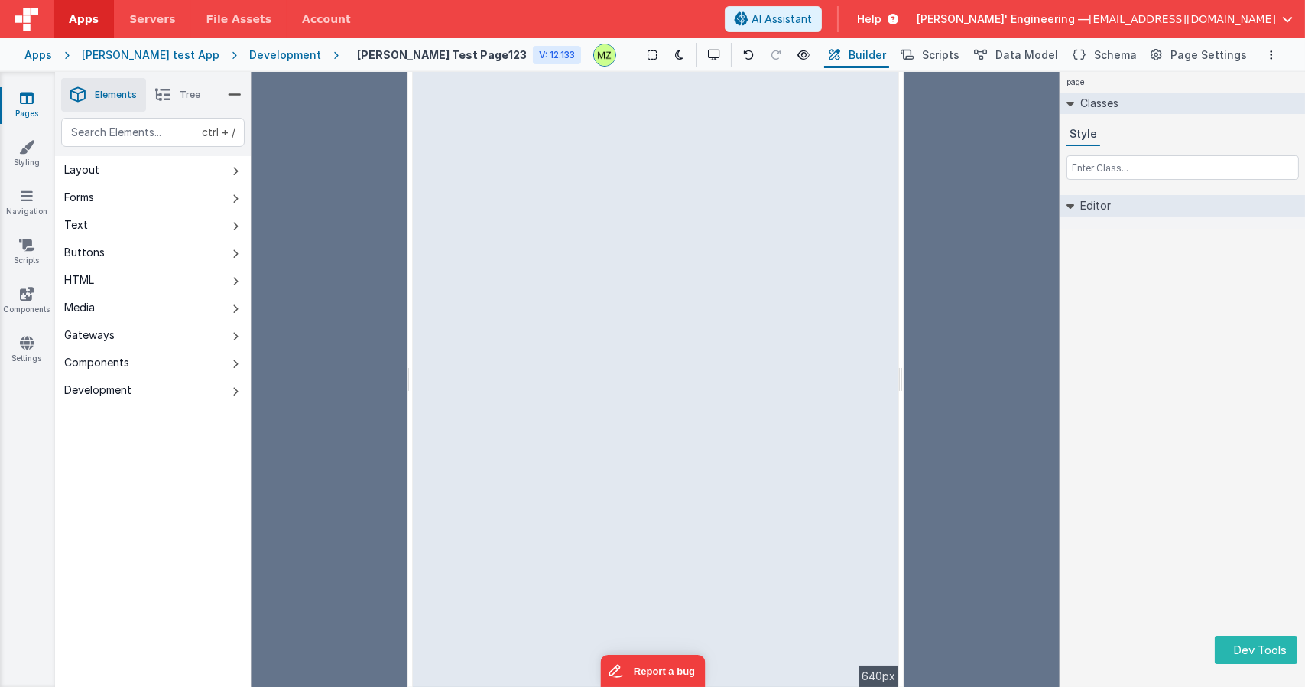
click at [1169, 442] on div "page Classes Style Editor DEV: Focus DEV: builderToggleConditionalCSS DEV: Remo…" at bounding box center [1183, 379] width 245 height 615
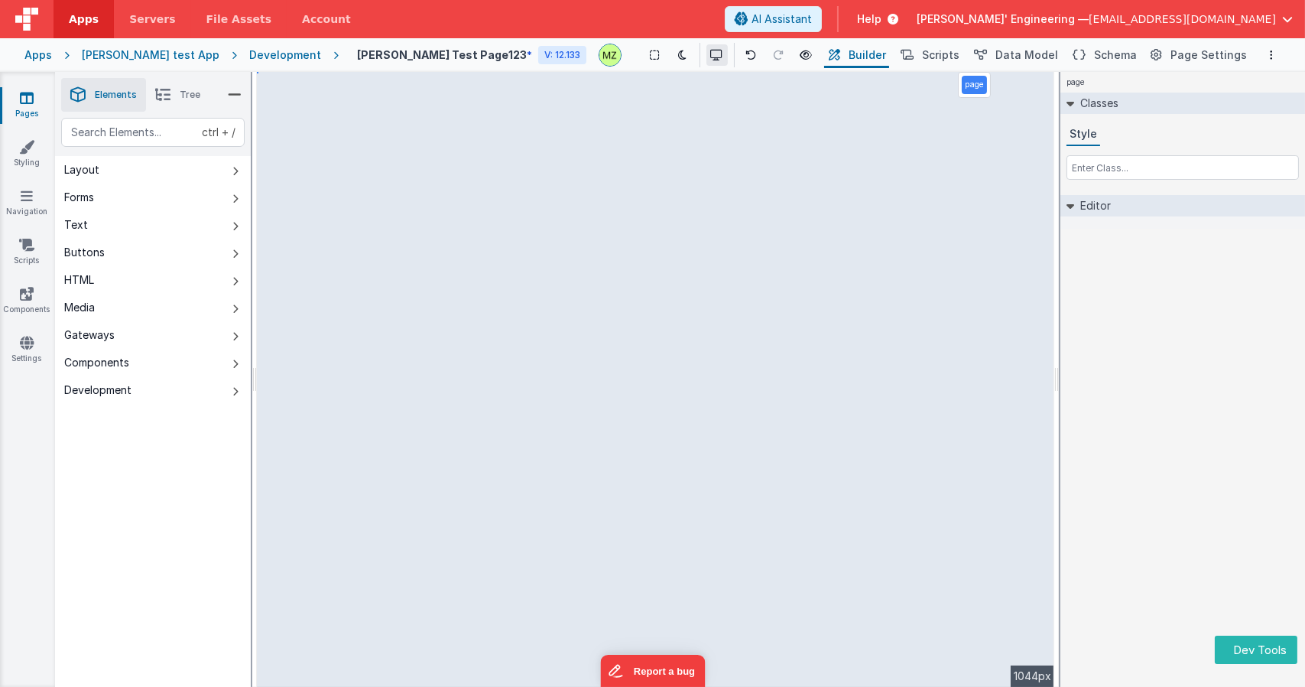
click at [711, 53] on icon at bounding box center [717, 55] width 12 height 11
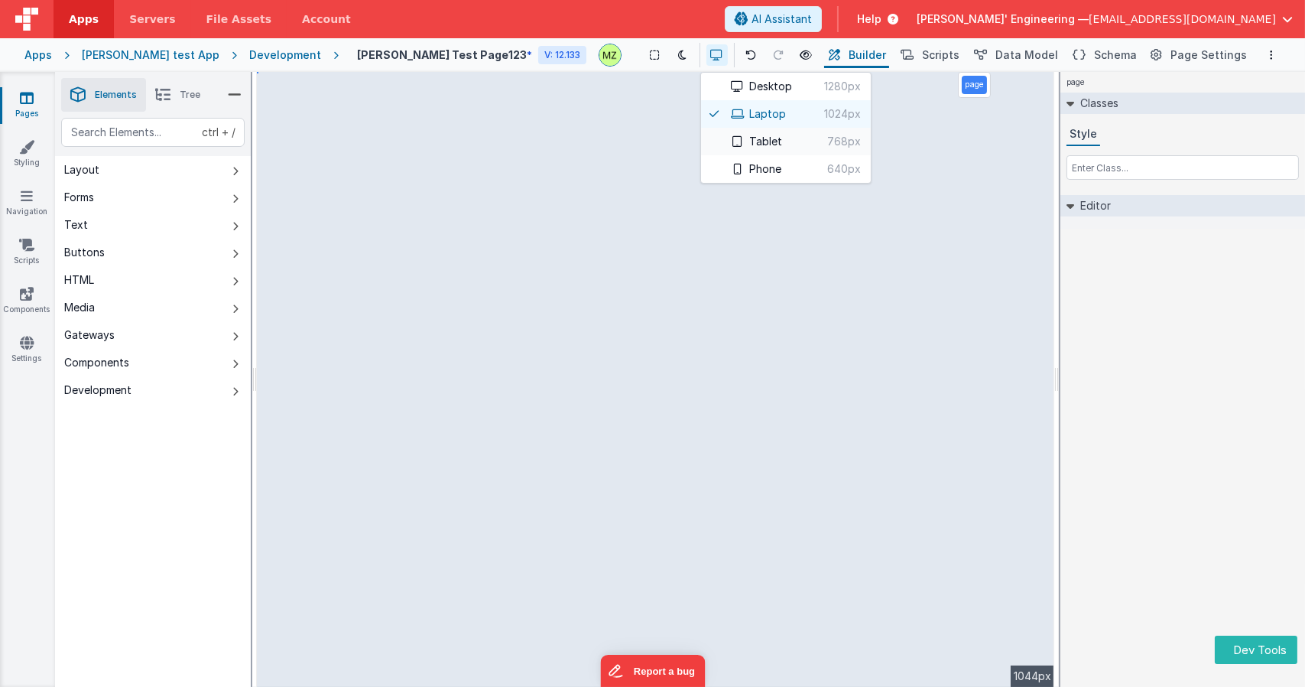
click at [711, 140] on button "Tablet 768px" at bounding box center [786, 142] width 170 height 28
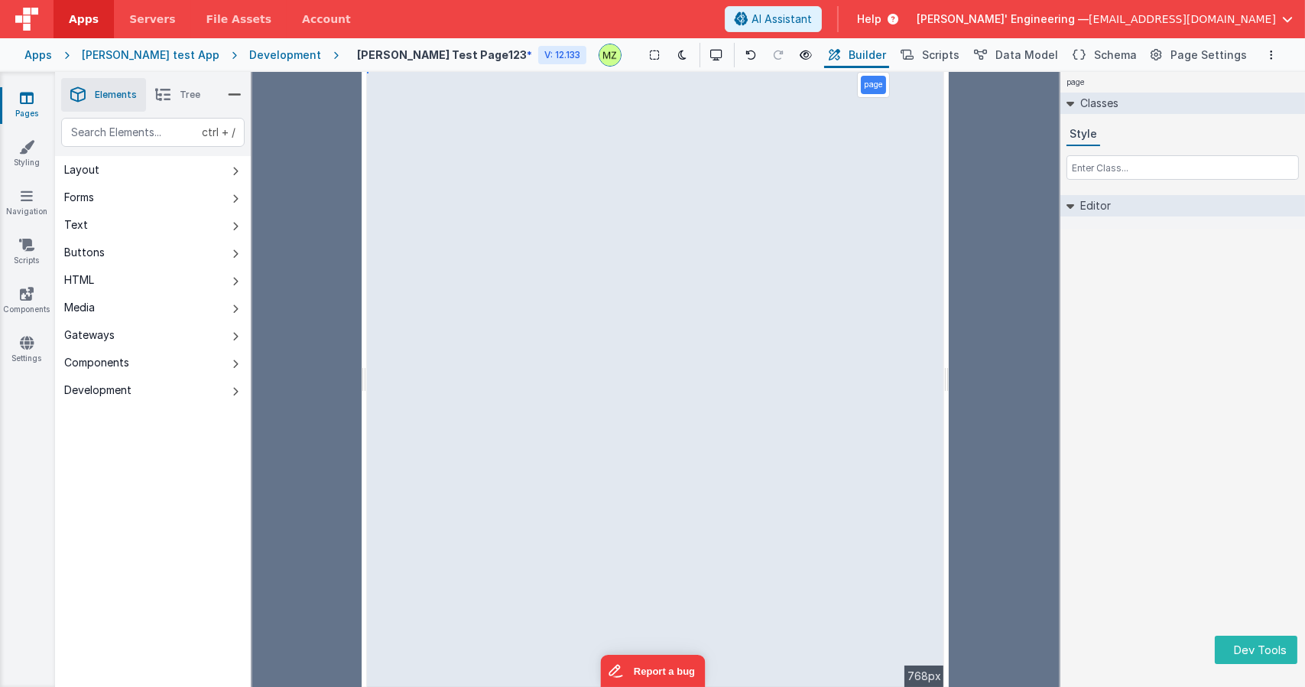
click at [1213, 352] on div "page Classes Style Editor DEV: Focus DEV: builderToggleConditionalCSS DEV: Remo…" at bounding box center [1183, 379] width 245 height 615
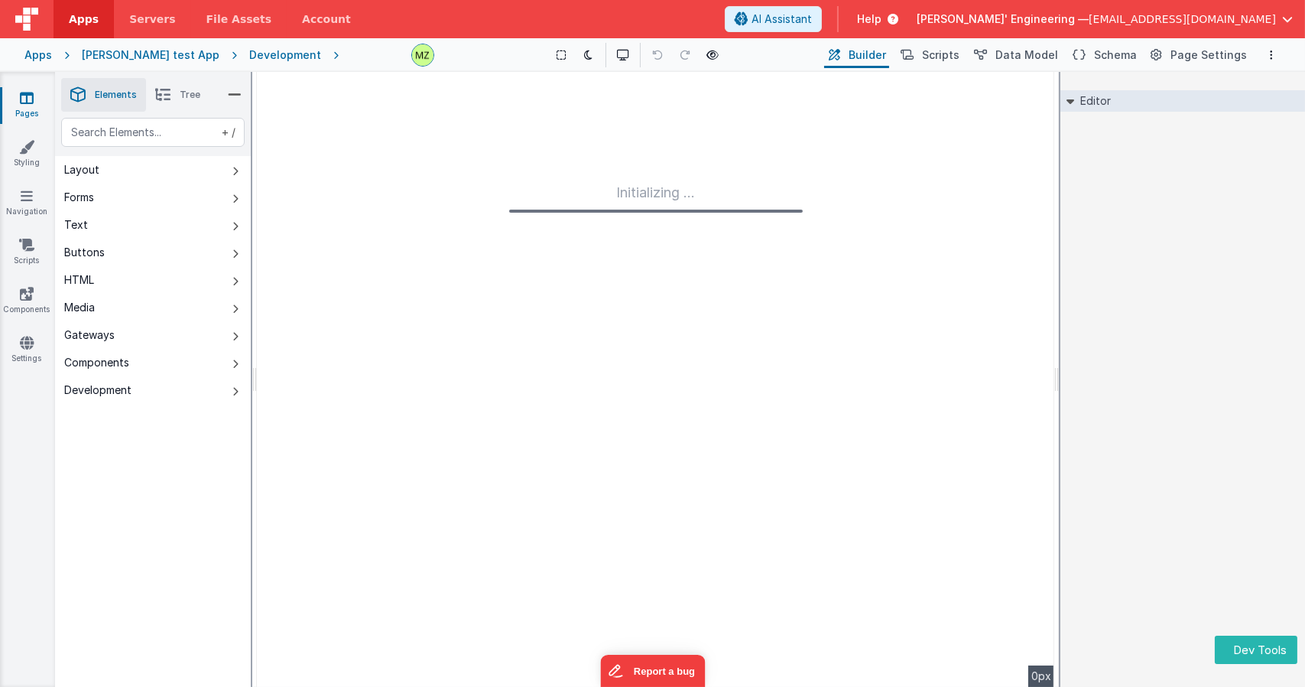
click at [500, 351] on div "Initializing ..." at bounding box center [656, 379] width 798 height 615
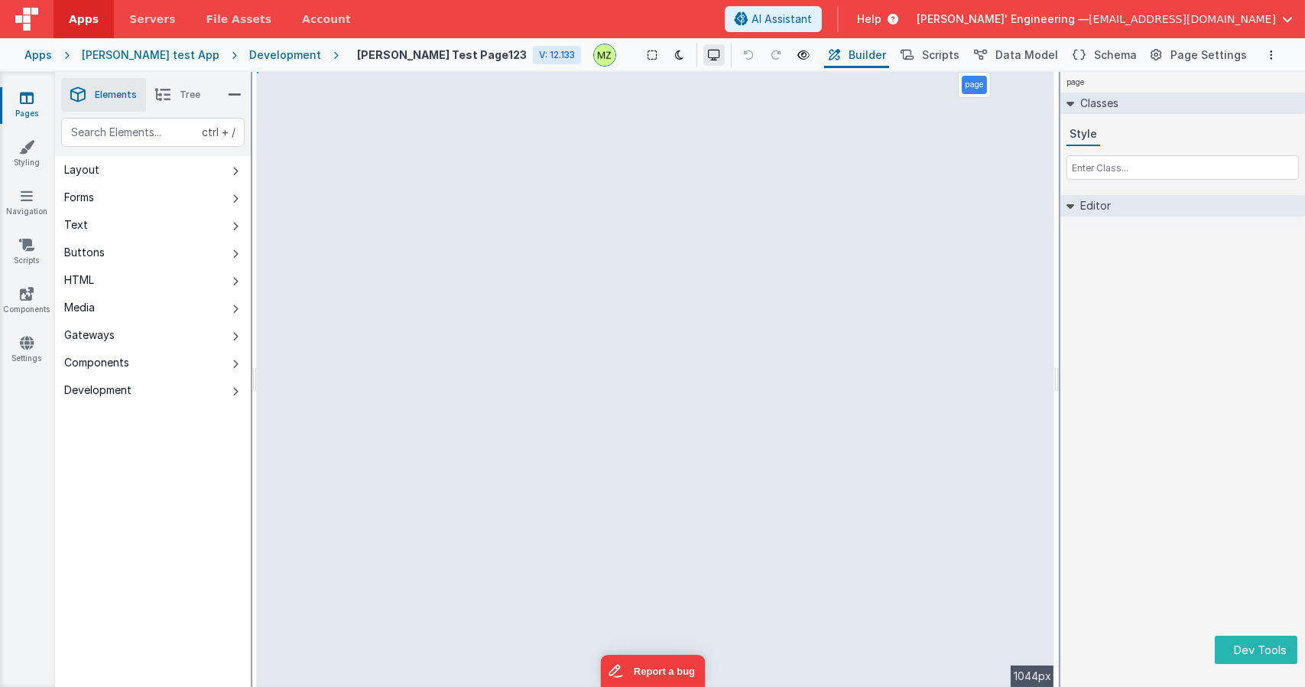
click at [704, 63] on button at bounding box center [714, 54] width 21 height 21
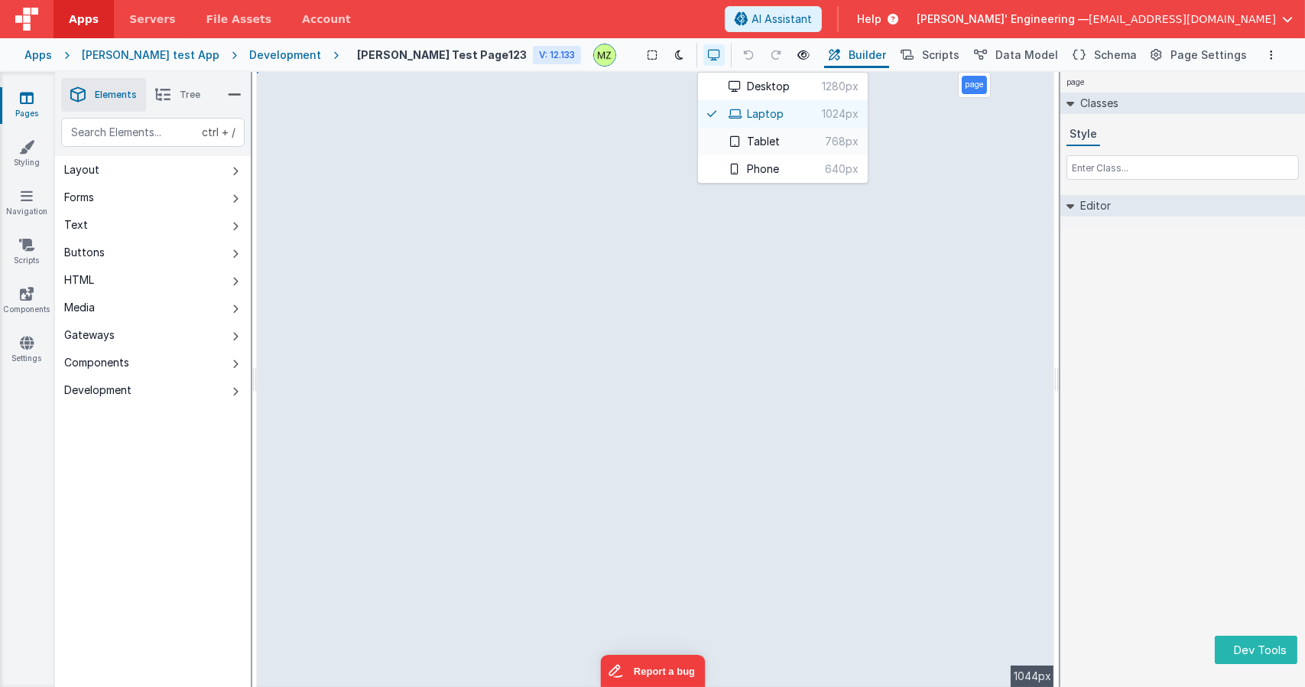
click at [698, 132] on button "Tablet 768px" at bounding box center [783, 142] width 170 height 28
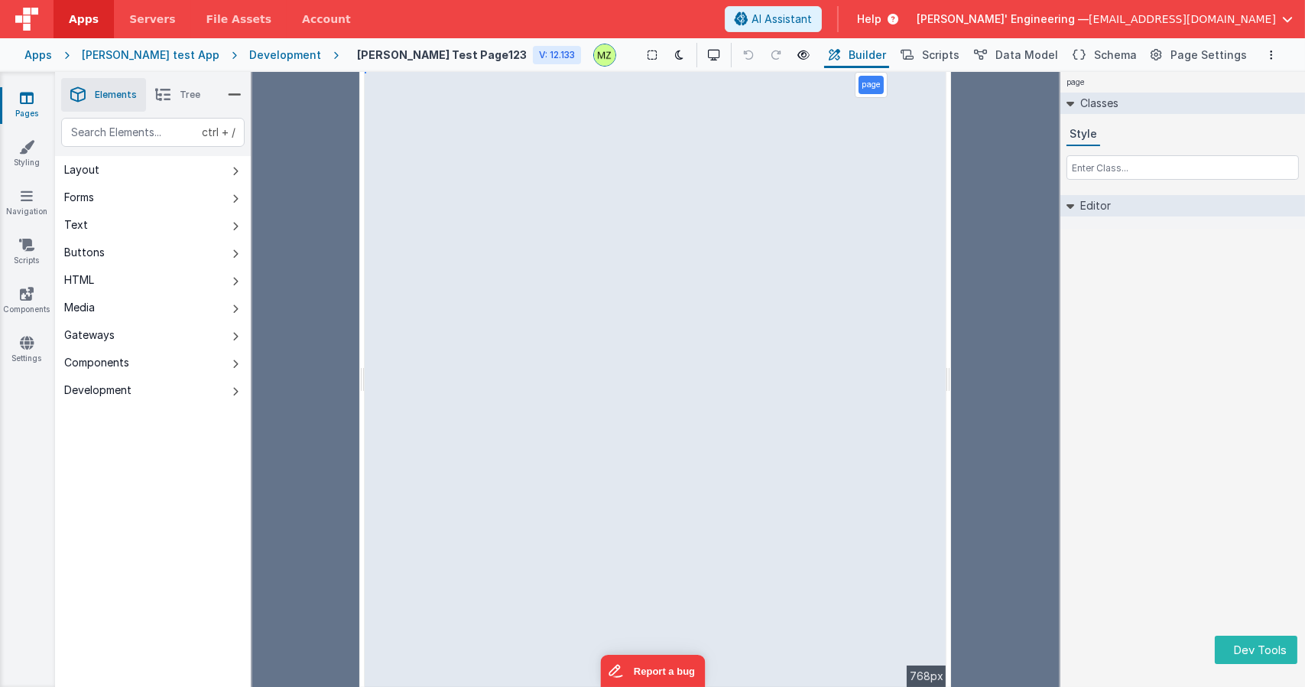
click at [1152, 384] on div "page Classes Style Editor DEV: Focus DEV: builderToggleConditionalCSS DEV: Remo…" at bounding box center [1183, 379] width 245 height 615
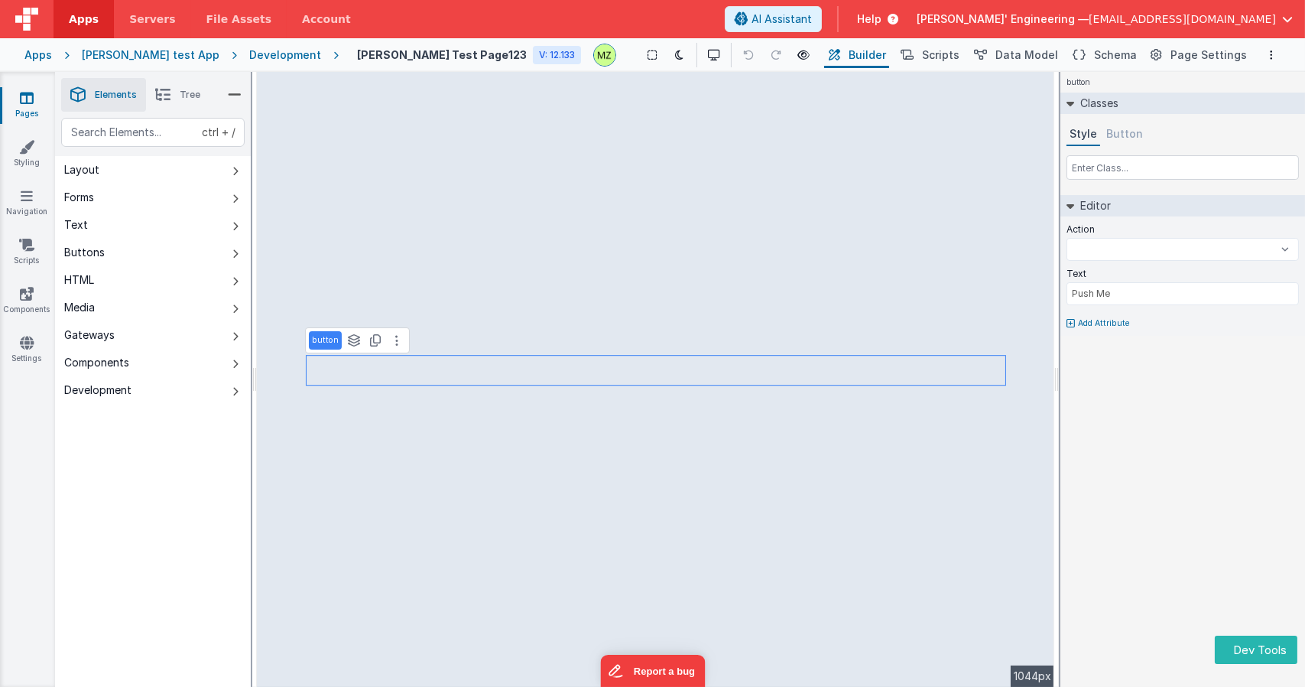
select select
type input "dataTable"
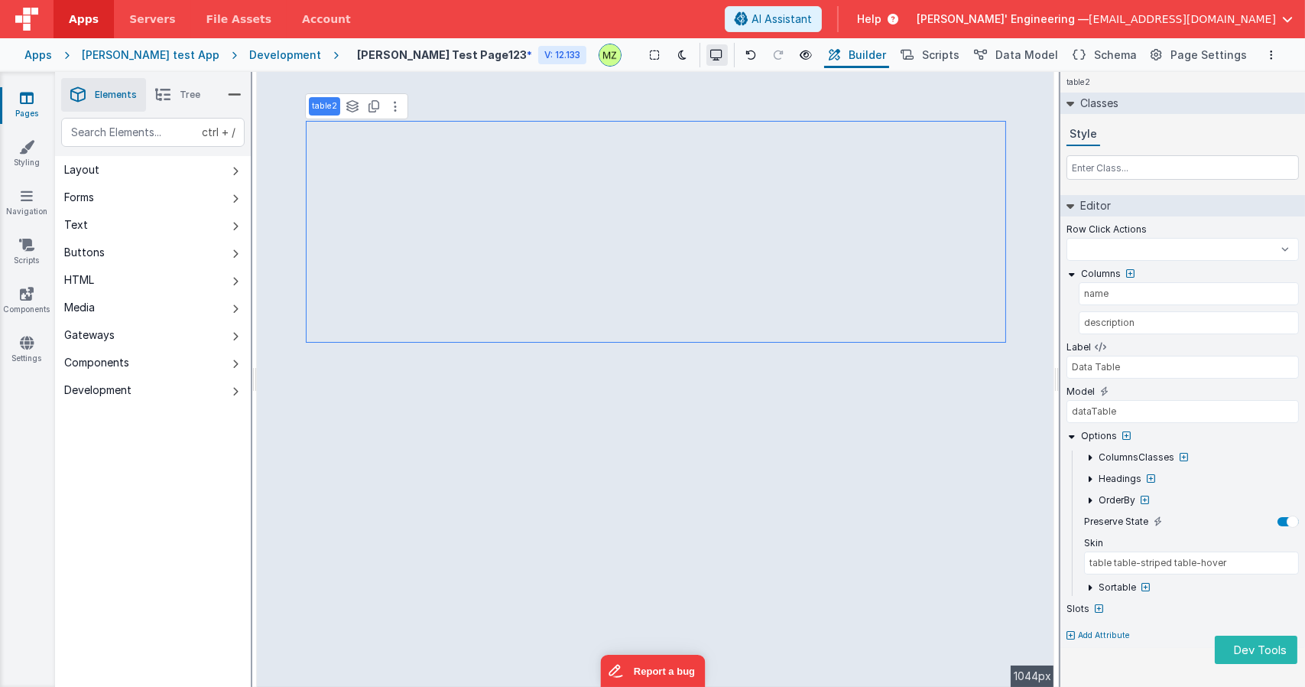
click at [707, 57] on button at bounding box center [717, 54] width 21 height 21
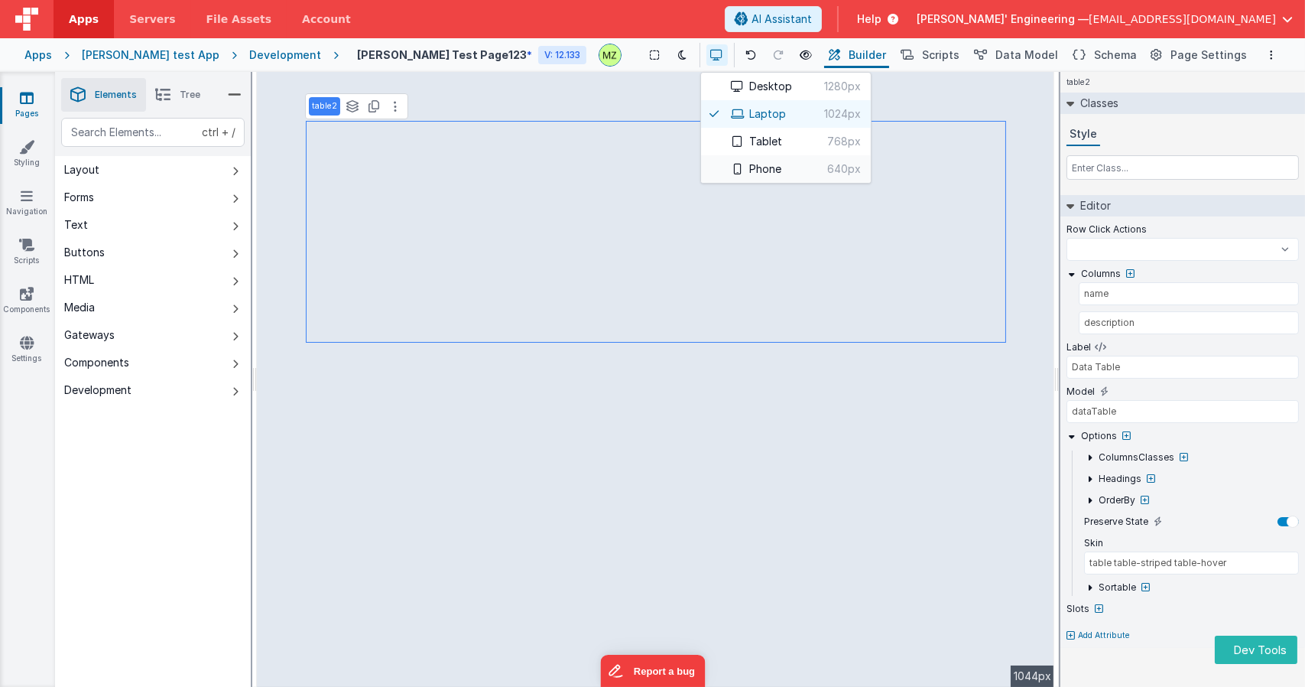
click at [732, 169] on icon at bounding box center [738, 169] width 12 height 11
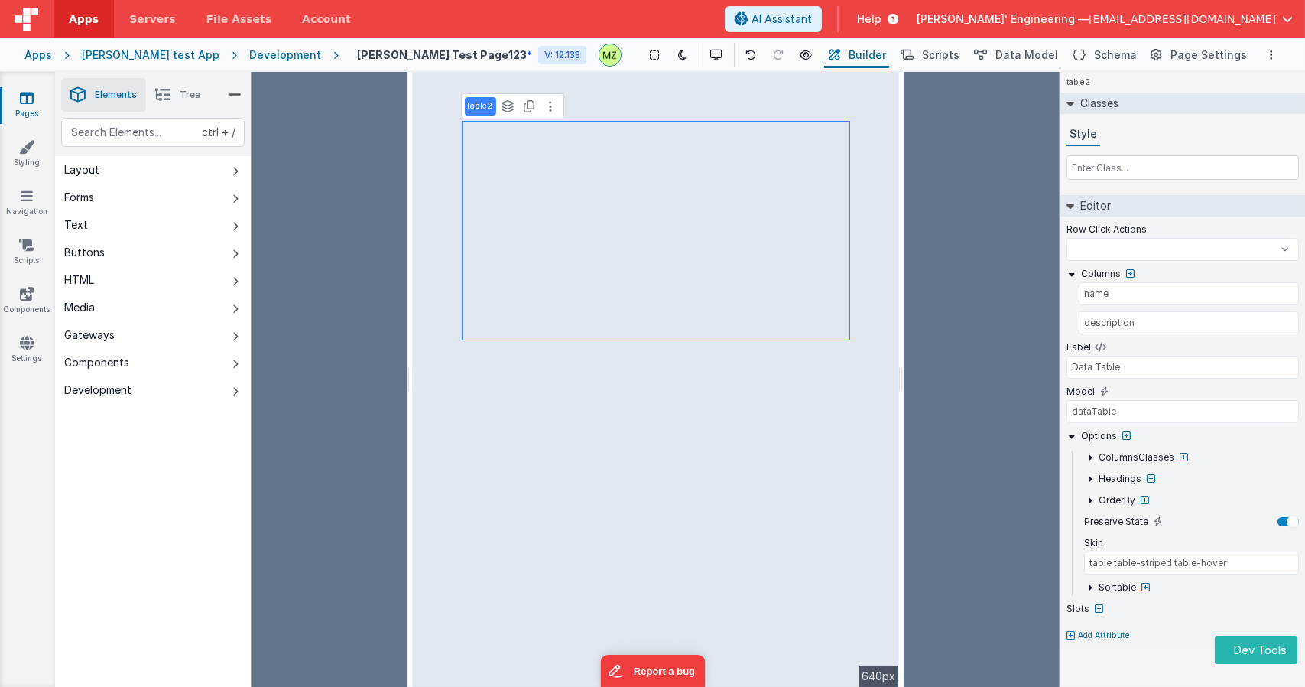
click at [1091, 663] on div "table2 Classes Style Editor Row Click Actions Test Script test test 123 BigFunc…" at bounding box center [1183, 379] width 245 height 615
select select
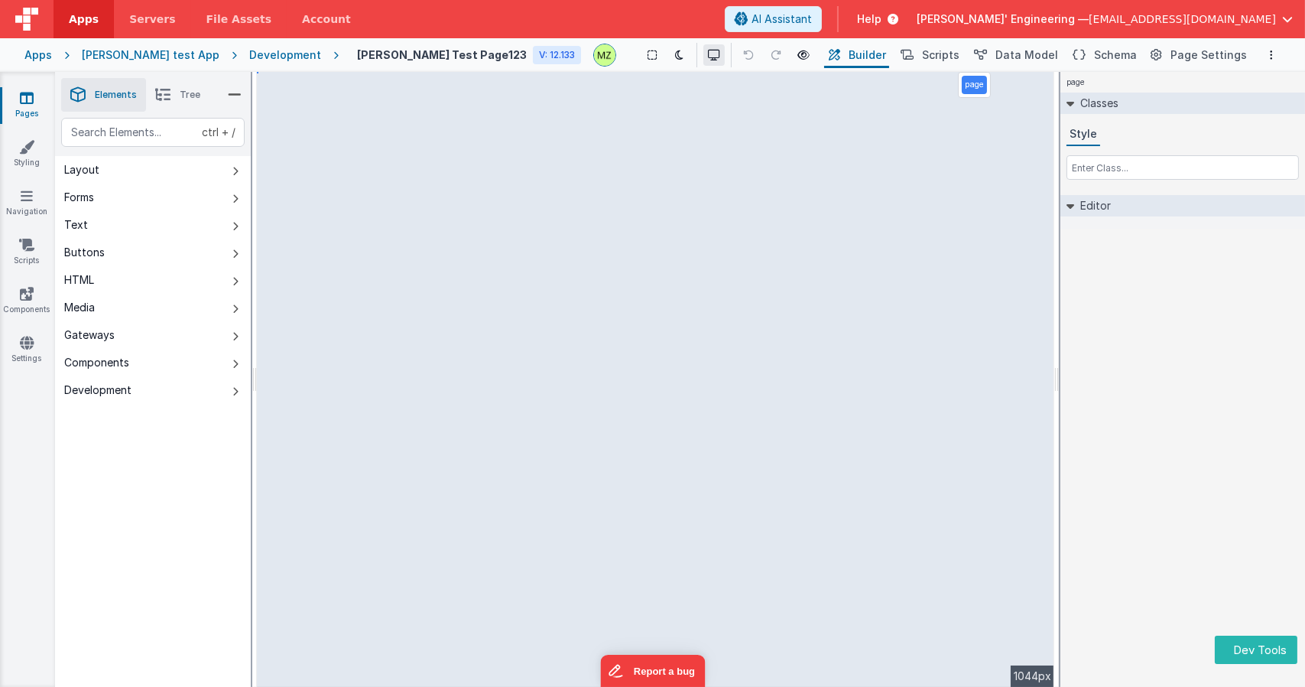
click at [708, 57] on icon at bounding box center [714, 55] width 12 height 11
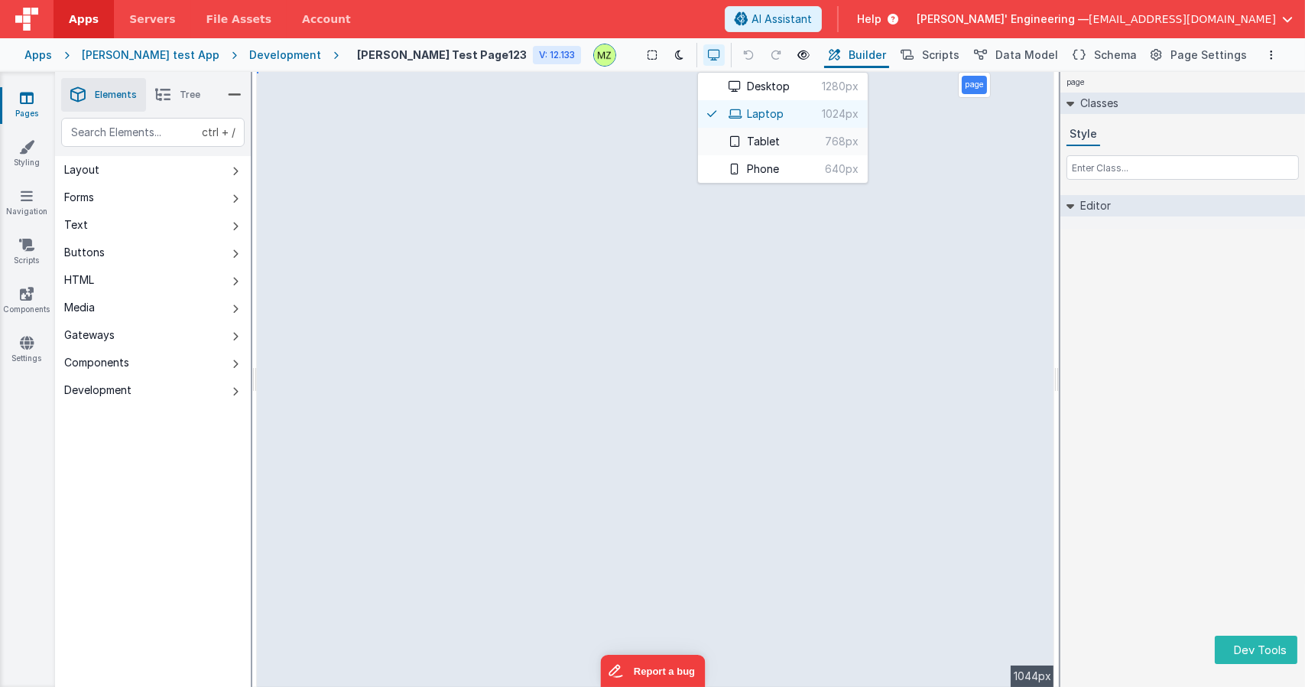
click at [729, 139] on icon at bounding box center [735, 141] width 12 height 11
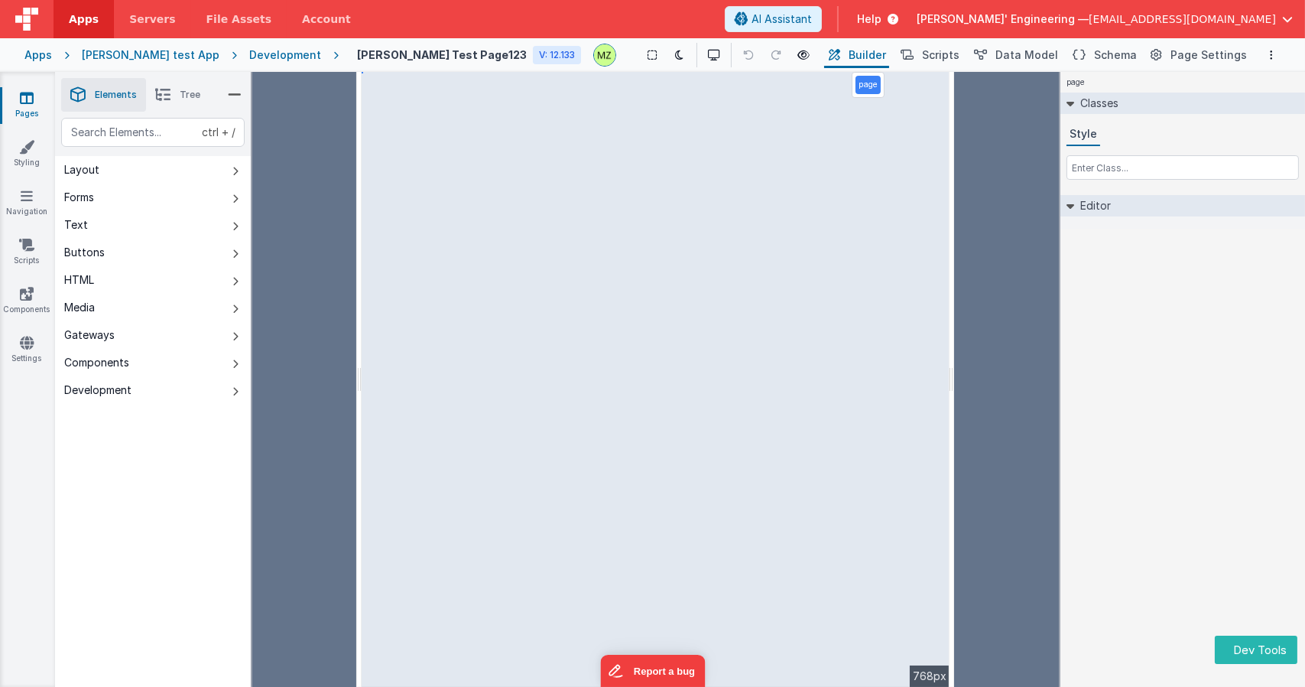
click at [1188, 403] on div "page Classes Style Editor DEV: Focus DEV: builderToggleConditionalCSS DEV: Remo…" at bounding box center [1183, 379] width 245 height 615
click at [990, 151] on div at bounding box center [1006, 379] width 105 height 615
click at [1159, 339] on div "page Classes Style Editor DEV: Focus DEV: builderToggleConditionalCSS DEV: Remo…" at bounding box center [1183, 379] width 245 height 615
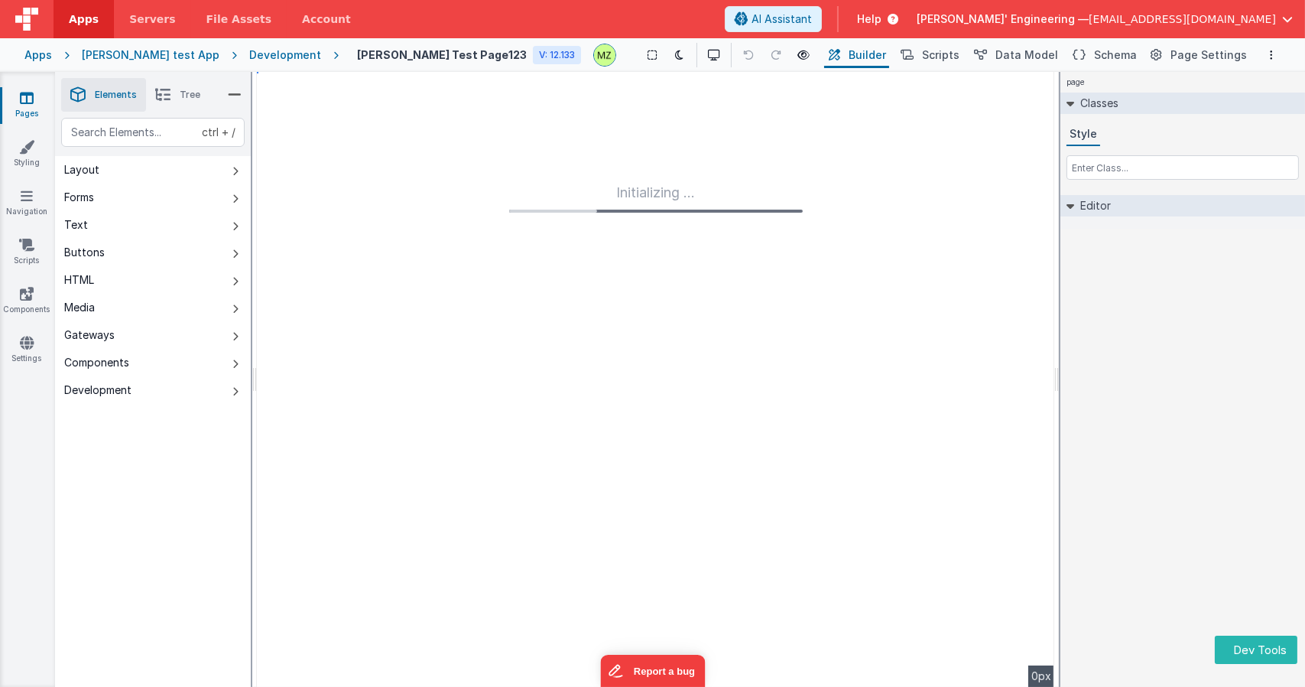
click at [1137, 352] on div "page Classes Style Editor DEV: Focus DEV: builderToggleConditionalCSS DEV: Remo…" at bounding box center [1183, 379] width 245 height 615
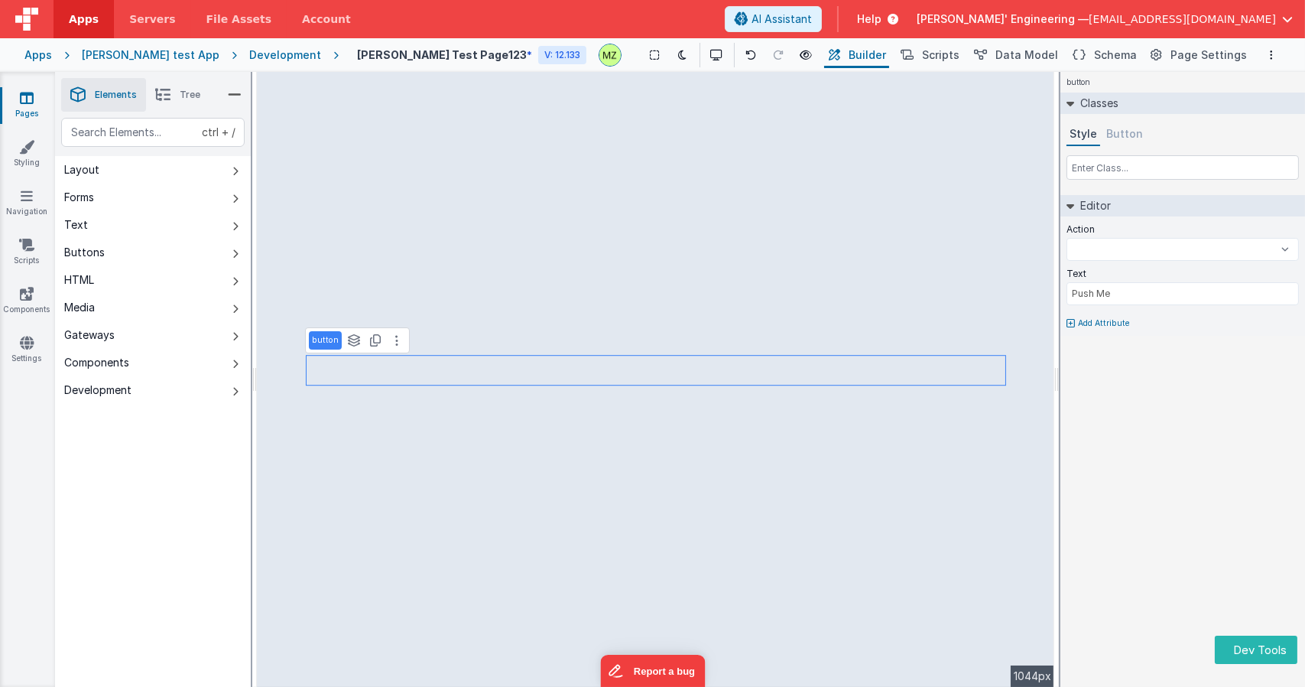
select select
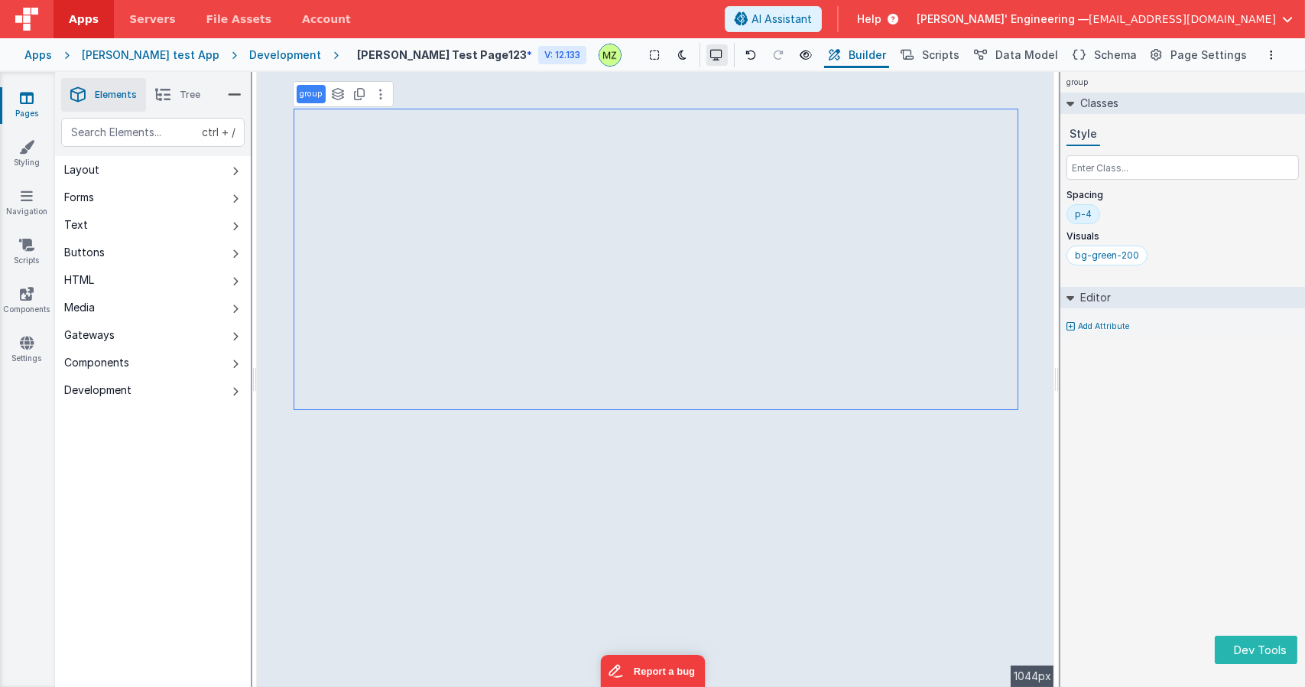
click at [707, 54] on button at bounding box center [717, 54] width 21 height 21
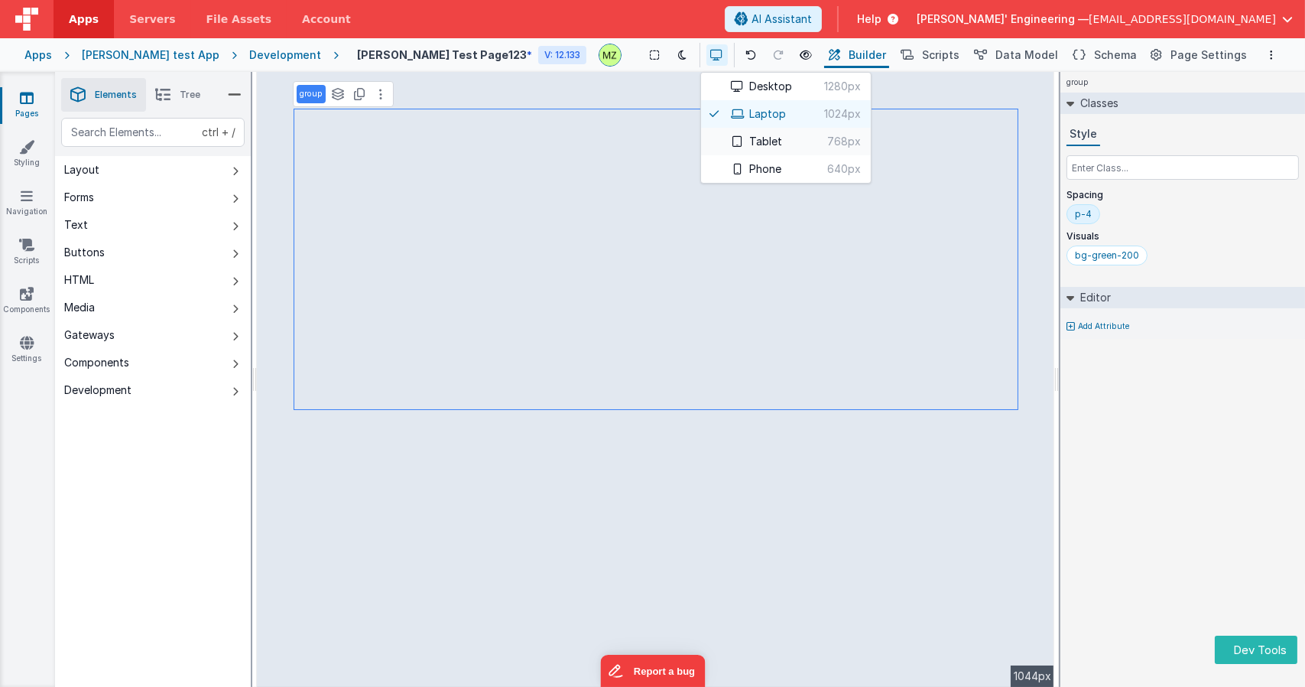
click at [715, 139] on button "Tablet 768px" at bounding box center [786, 142] width 170 height 28
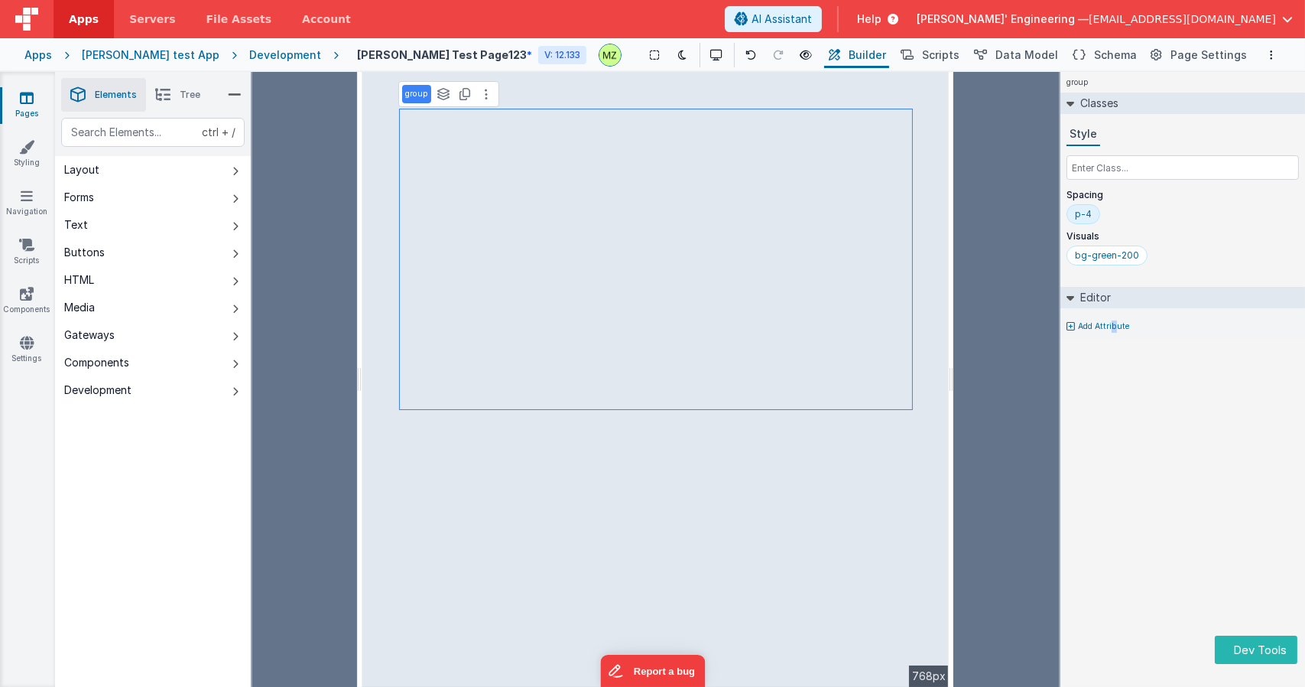
click at [1114, 375] on div "group Classes Style Spacing p-4 Visuals bg-green-200 Editor Add Attribute DEV: …" at bounding box center [1183, 379] width 245 height 615
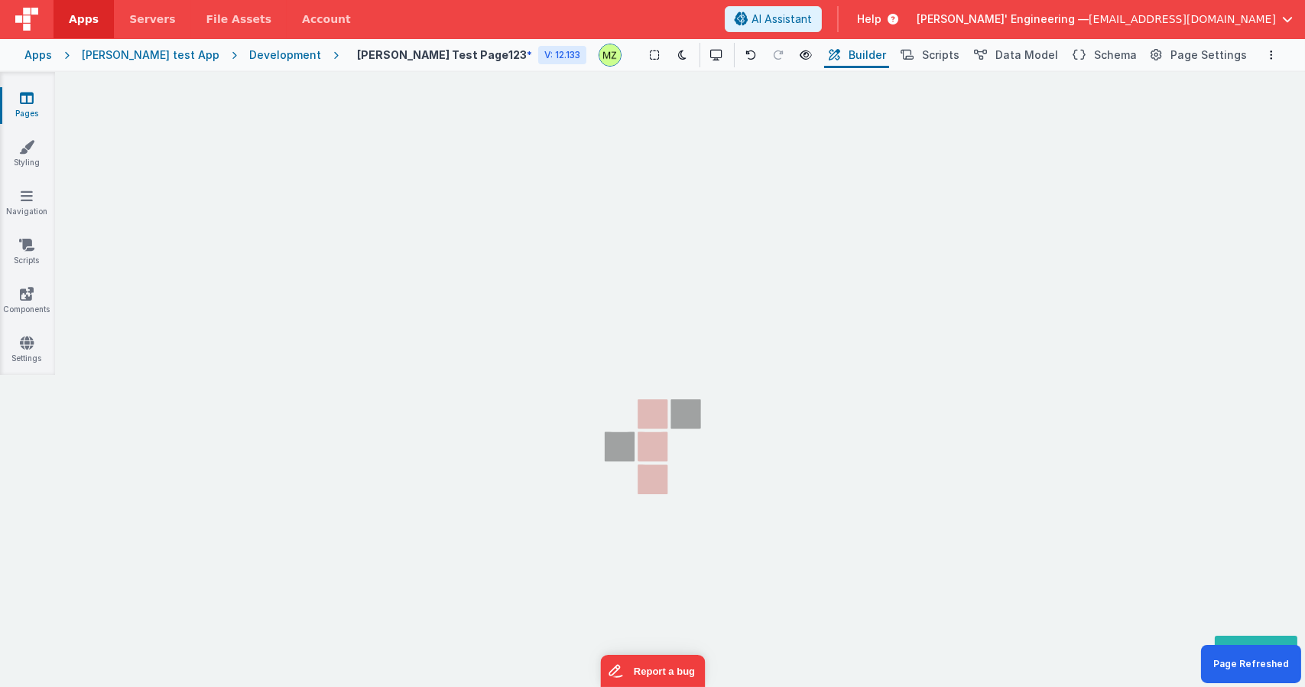
click at [339, 184] on section "Pages Styling Navigation Scripts Components Settings" at bounding box center [652, 395] width 1305 height 646
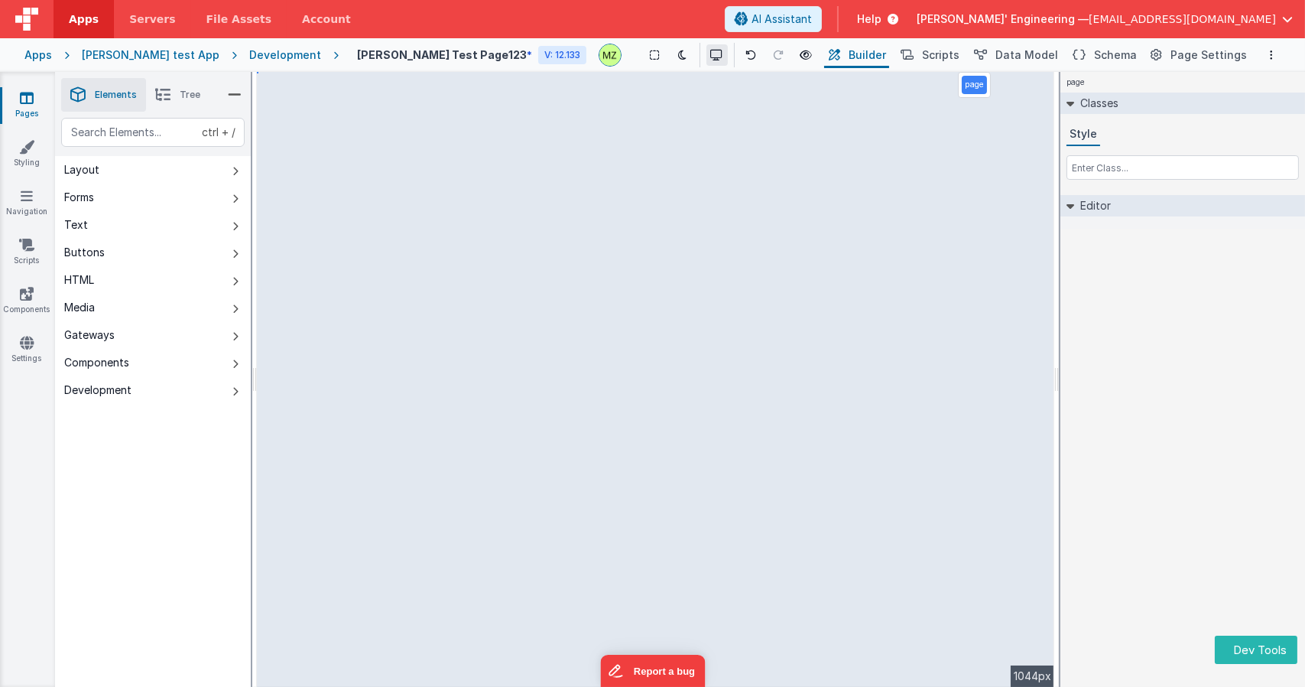
click at [707, 62] on button at bounding box center [717, 54] width 21 height 21
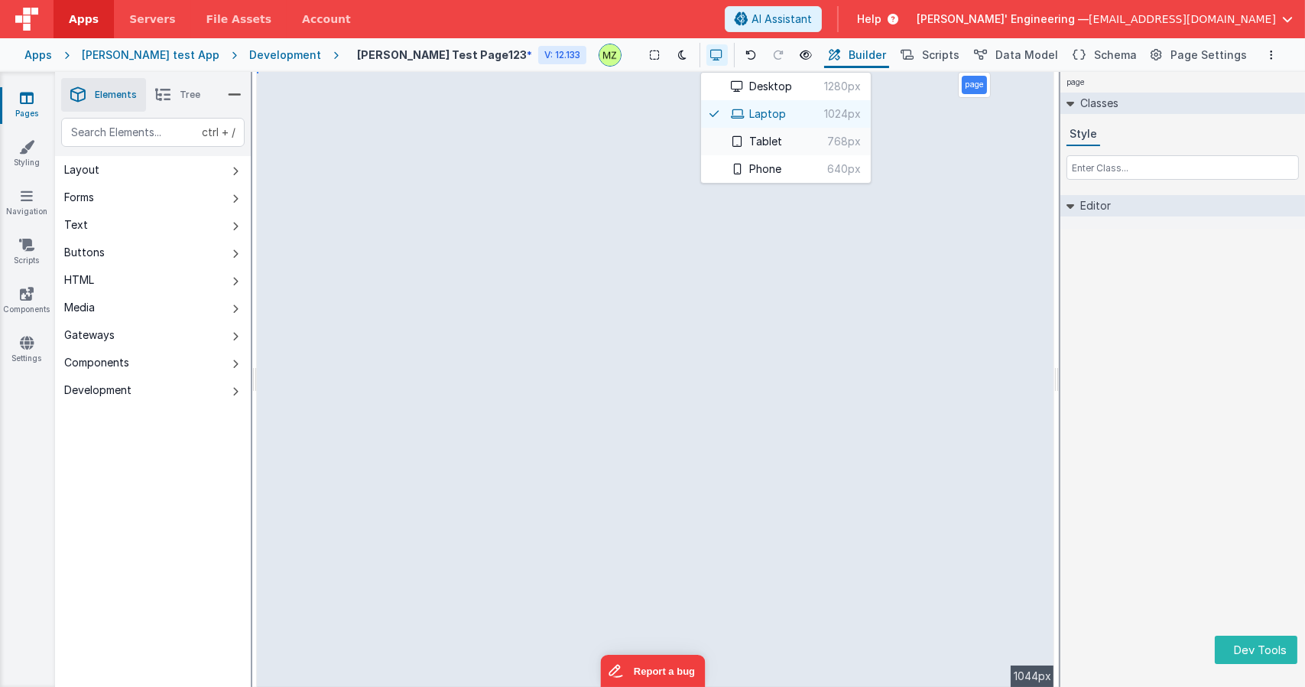
click at [708, 129] on button "Tablet 768px" at bounding box center [786, 142] width 170 height 28
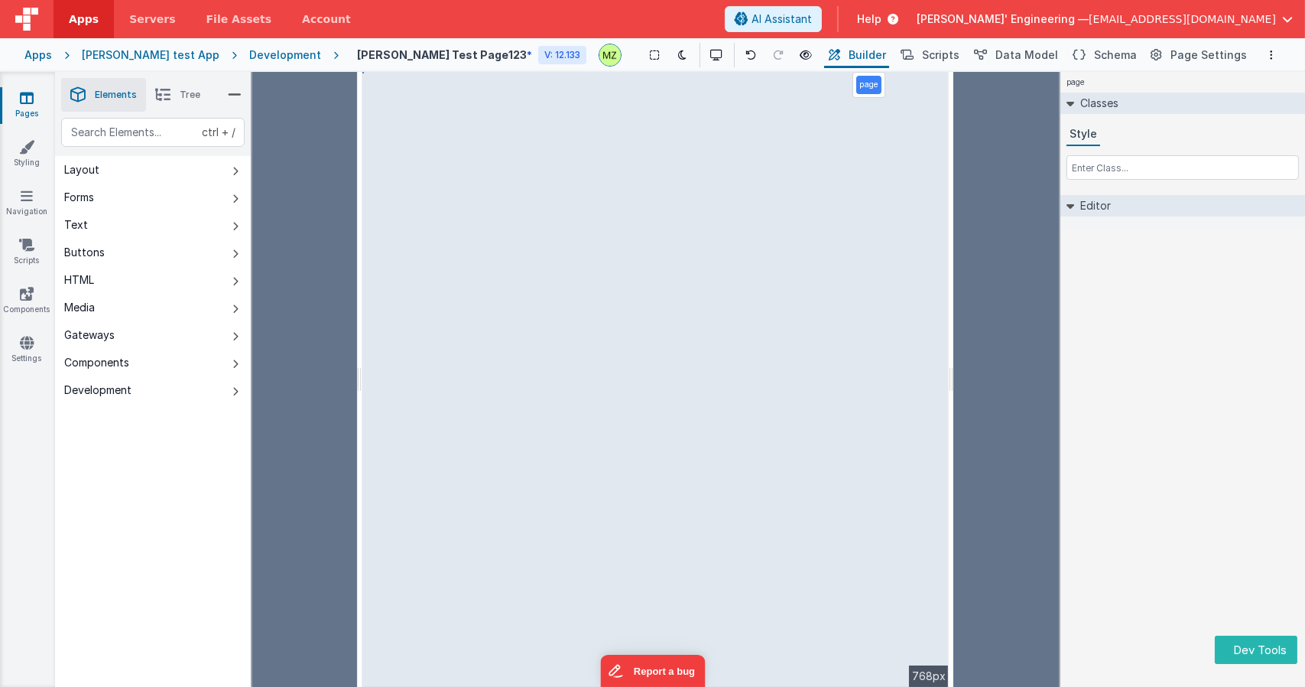
click at [1148, 341] on div "page Classes Style Editor DEV: Focus DEV: builderToggleConditionalCSS DEV: Remo…" at bounding box center [1183, 379] width 245 height 615
click at [711, 53] on icon at bounding box center [717, 55] width 12 height 11
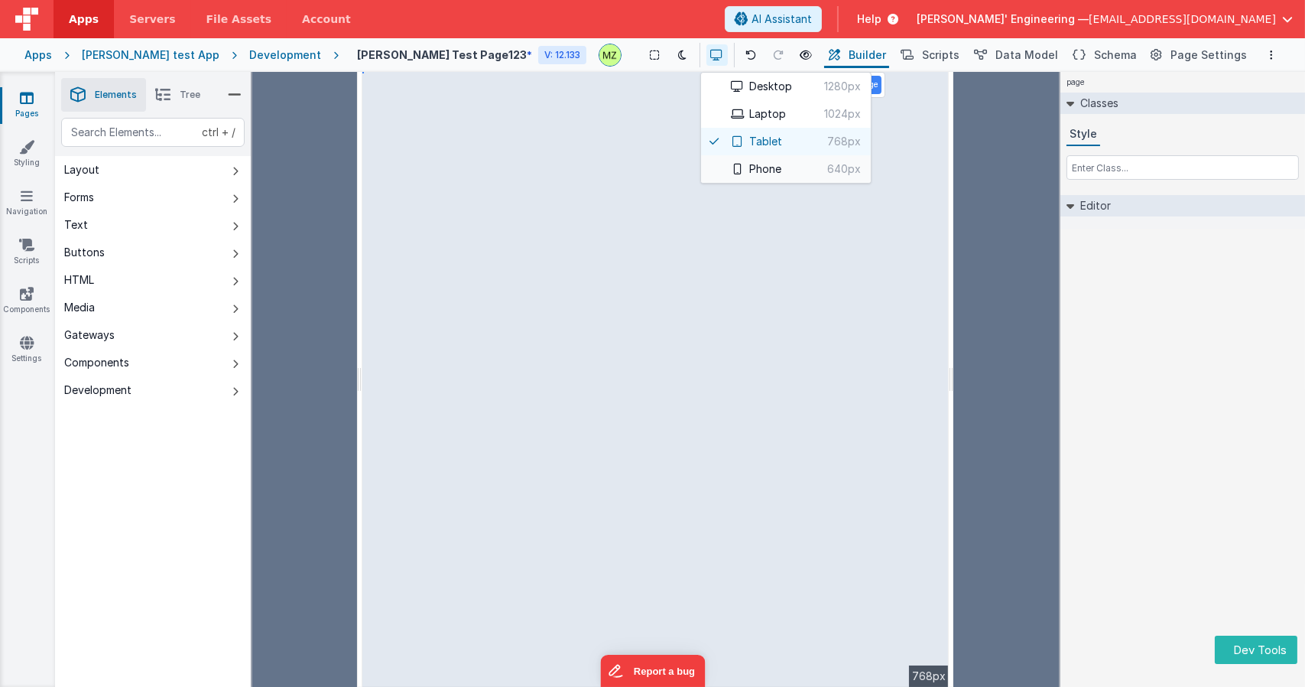
click at [733, 164] on button "Phone 640px" at bounding box center [786, 169] width 170 height 28
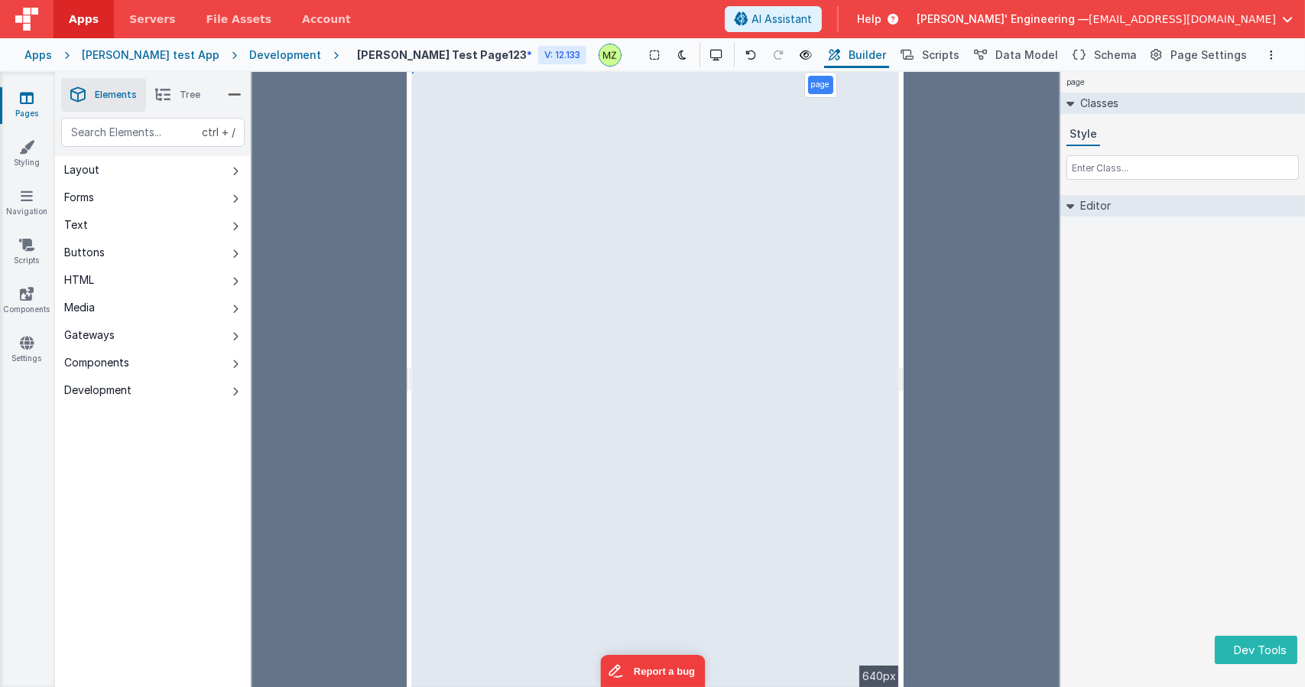
click at [1194, 392] on div "page Classes Style Editor DEV: Focus DEV: builderToggleConditionalCSS DEV: Remo…" at bounding box center [1183, 379] width 245 height 615
click at [1196, 406] on div "page Classes Style Editor DEV: Focus DEV: builderToggleConditionalCSS DEV: Remo…" at bounding box center [1183, 379] width 245 height 615
